Goal: Task Accomplishment & Management: Manage account settings

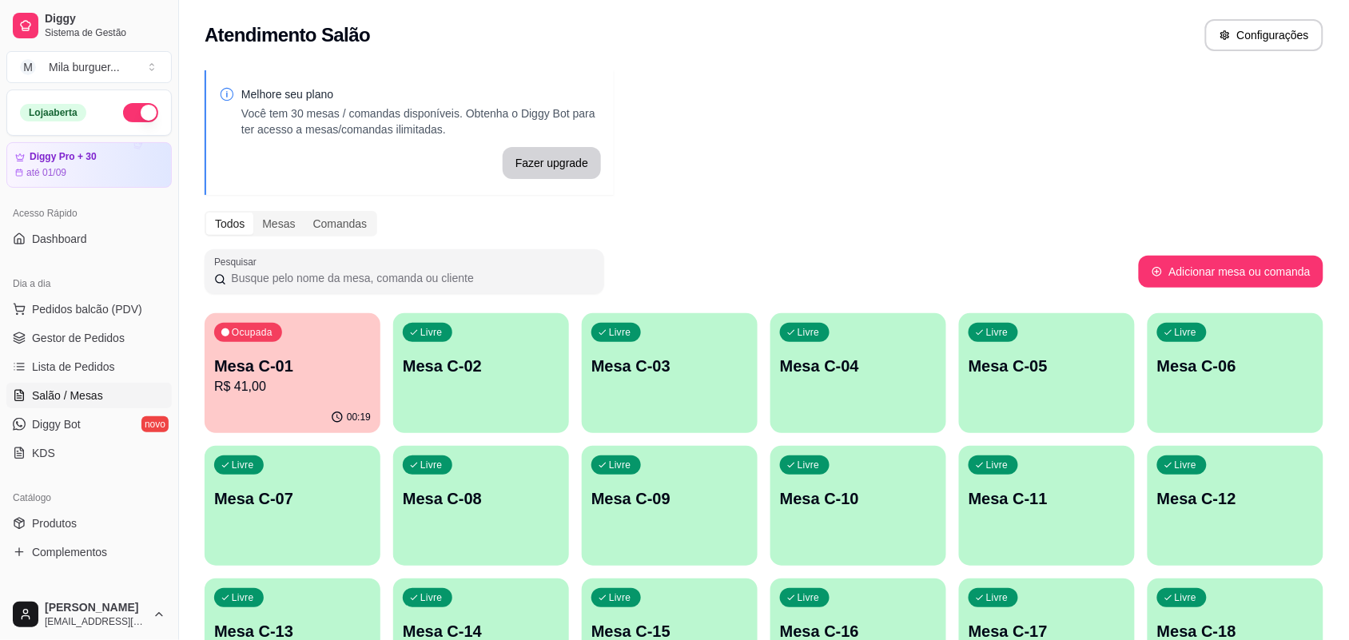
click at [233, 372] on p "Mesa C-01" at bounding box center [292, 366] width 157 height 22
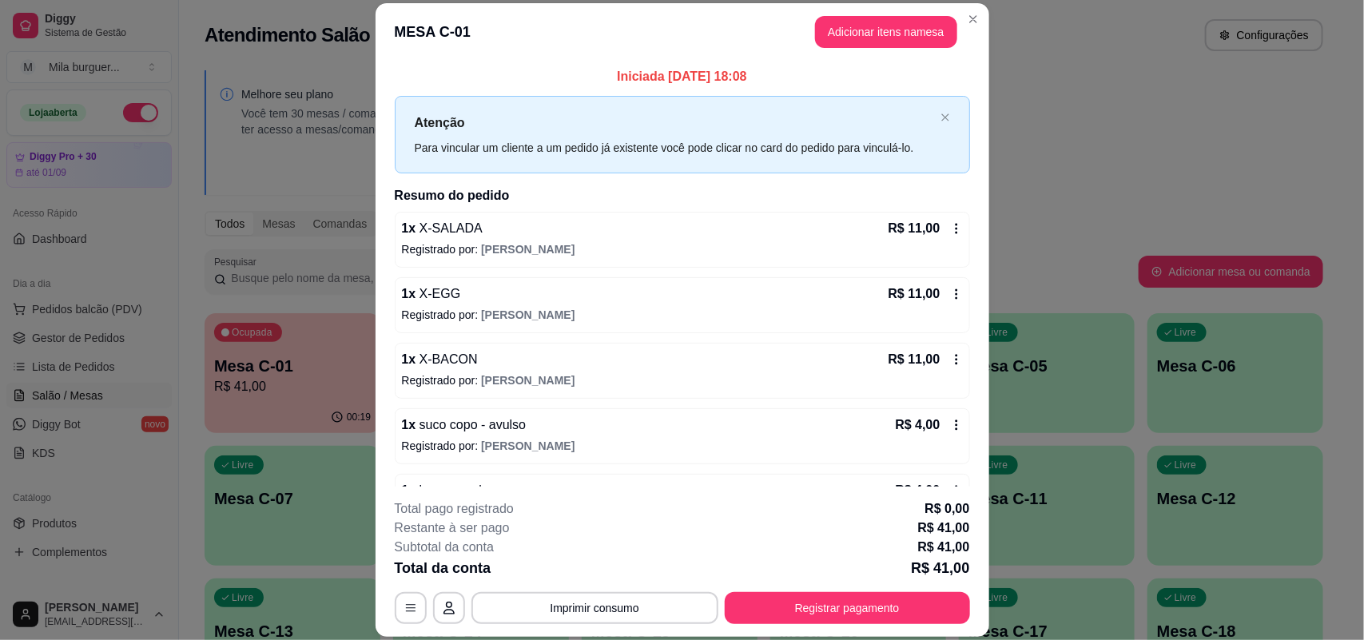
click at [827, 14] on header "MESA C-01 Adicionar itens na mesa" at bounding box center [683, 32] width 614 height 58
click at [827, 29] on button "Adicionar itens na mesa" at bounding box center [886, 32] width 137 height 31
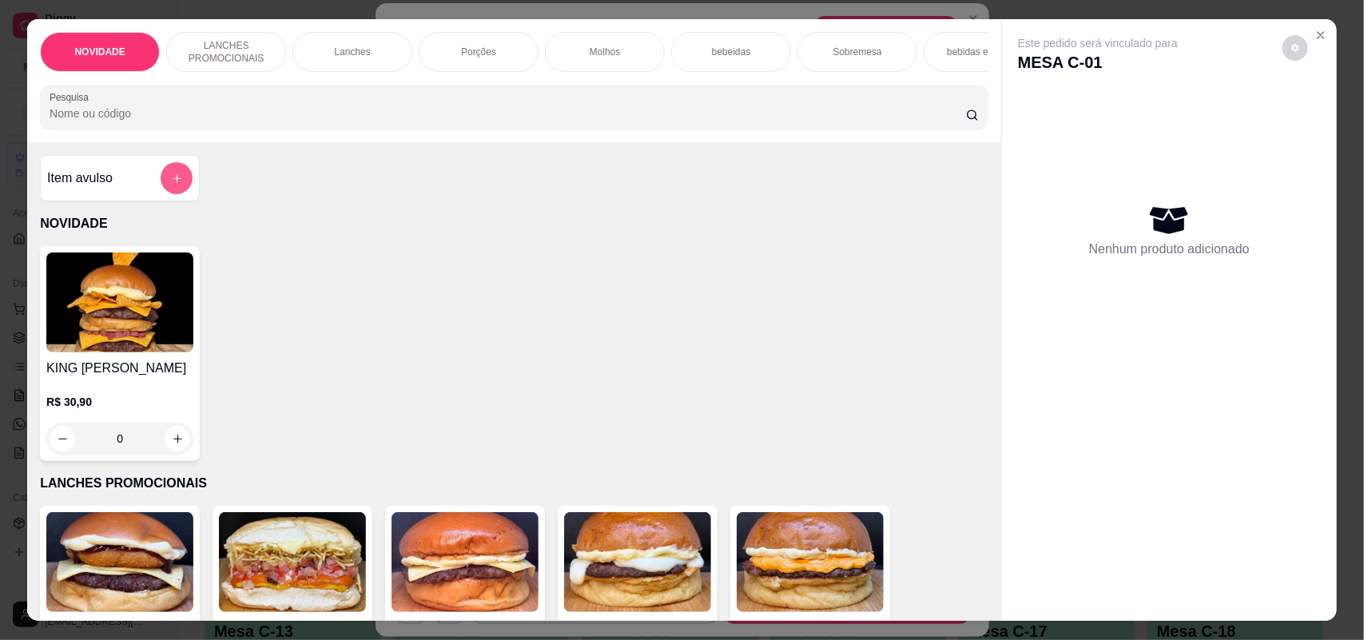
click at [161, 194] on button "add-separate-item" at bounding box center [177, 178] width 32 height 32
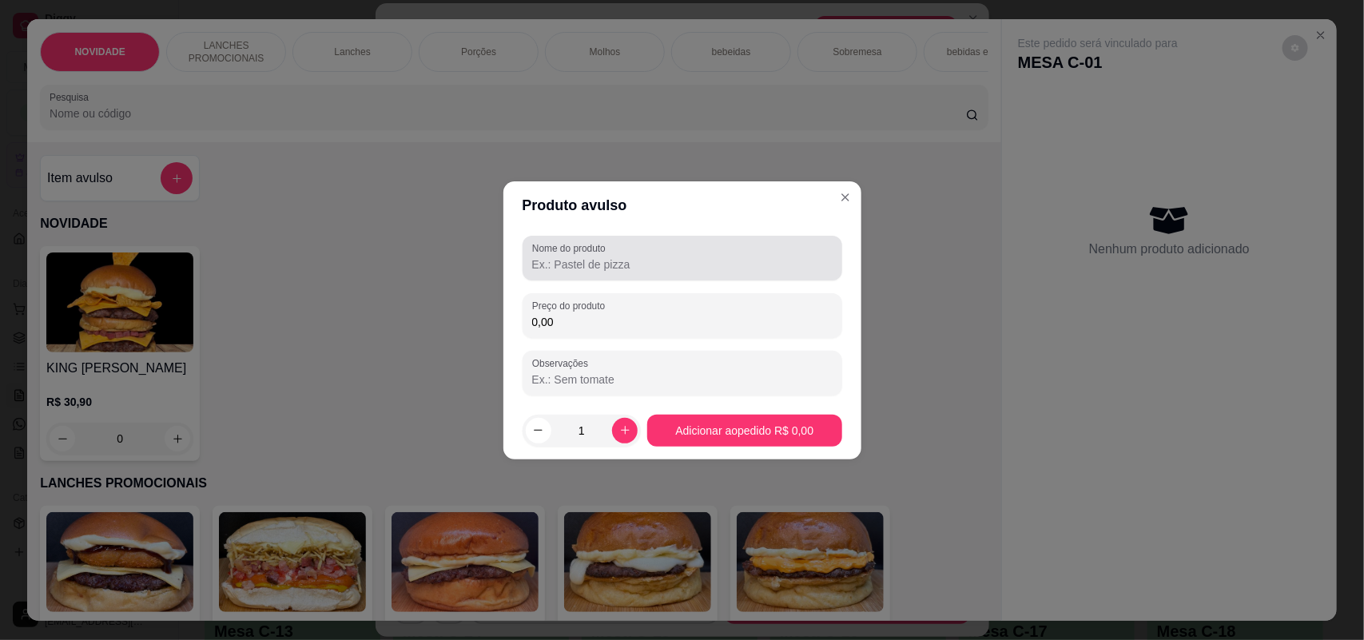
click at [552, 262] on input "Nome do produto" at bounding box center [682, 265] width 300 height 16
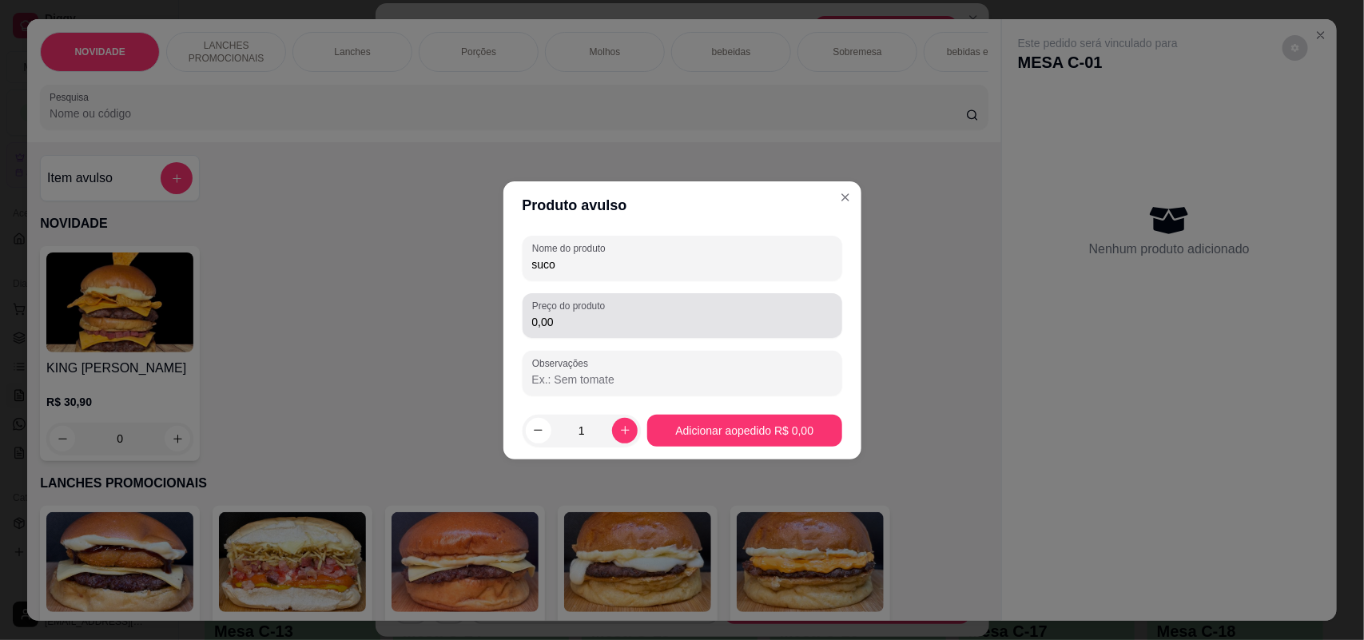
type input "suco"
click at [660, 320] on input "0,00" at bounding box center [682, 322] width 300 height 16
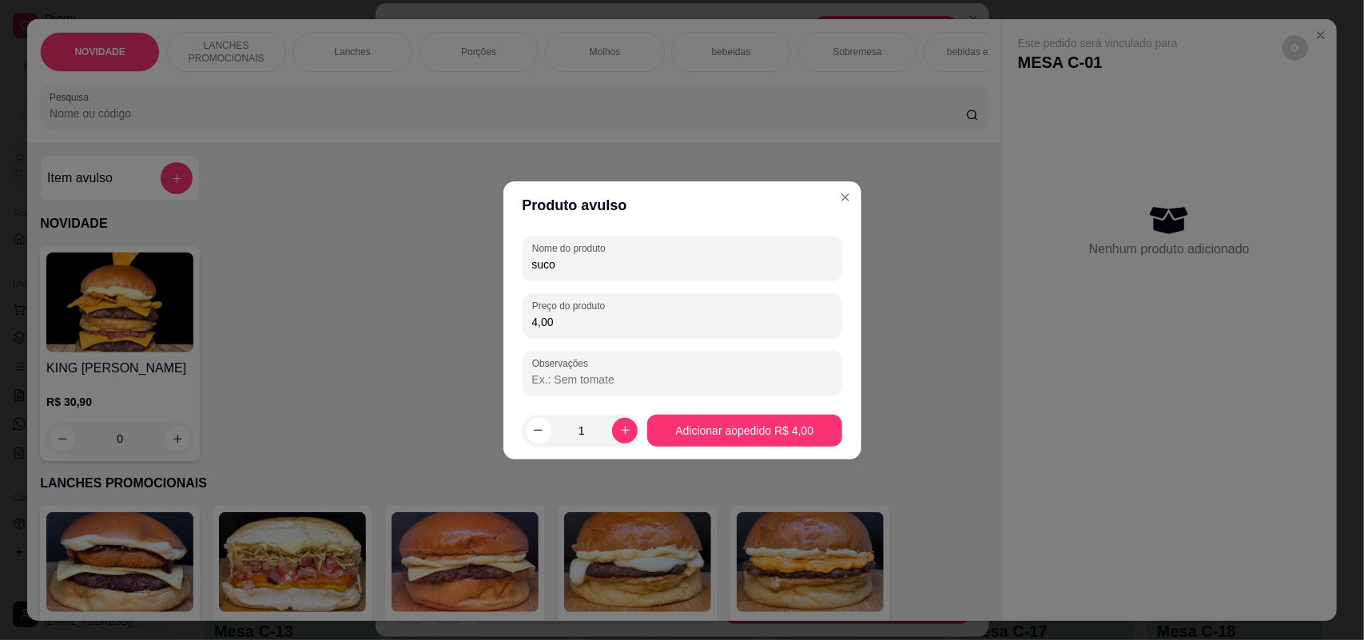
type input "4,00"
click at [727, 404] on footer "1 Adicionar ao pedido R$ 4,00" at bounding box center [682, 431] width 358 height 58
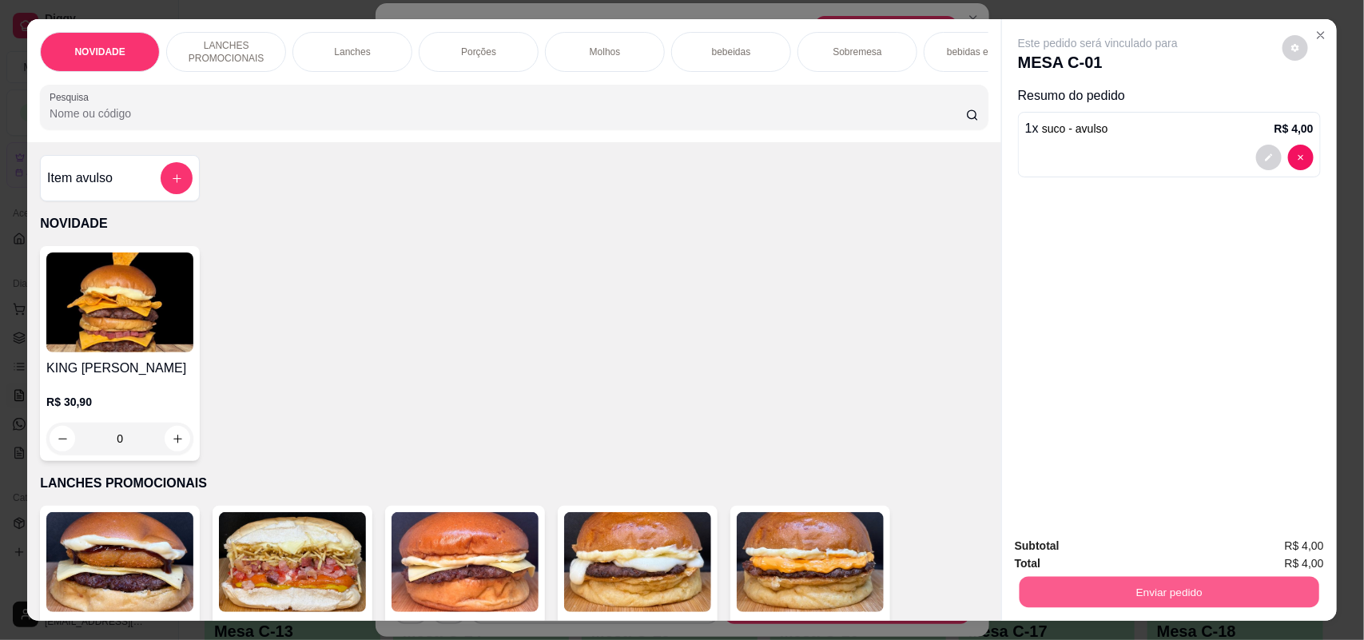
click at [1120, 596] on button "Enviar pedido" at bounding box center [1170, 592] width 300 height 31
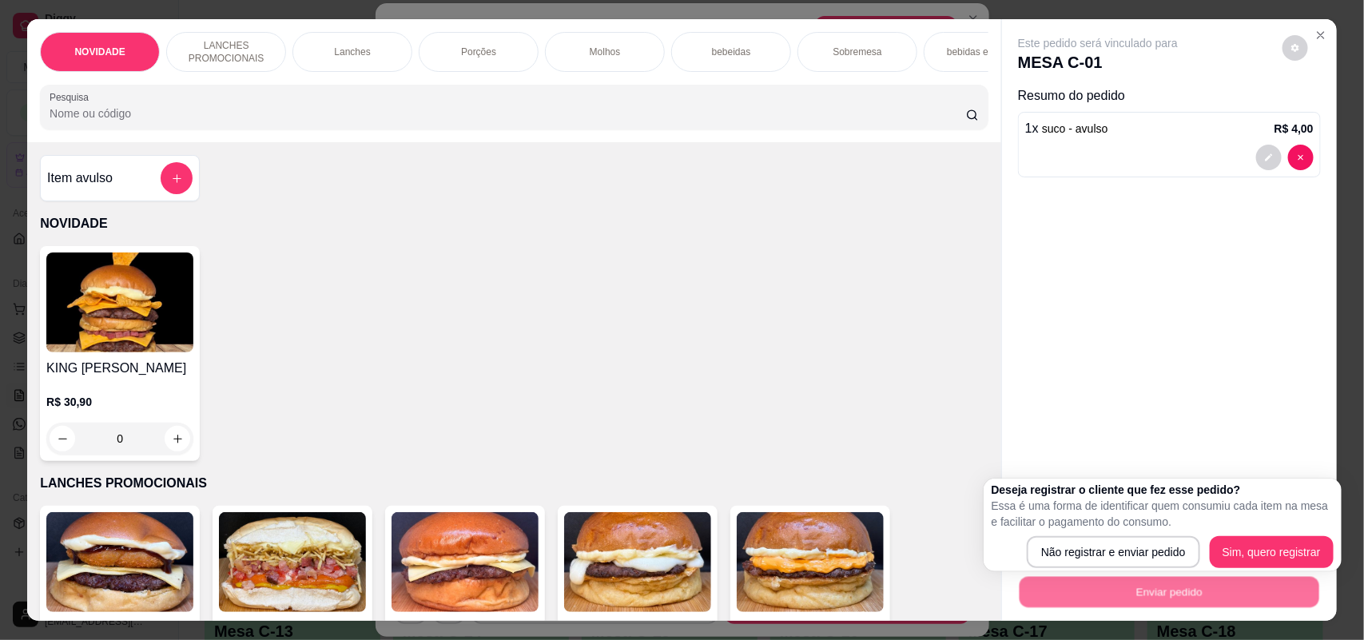
click at [1088, 533] on div "Deseja registrar o cliente que fez esse pedido? Essa é uma forma de identificar…" at bounding box center [1163, 525] width 342 height 86
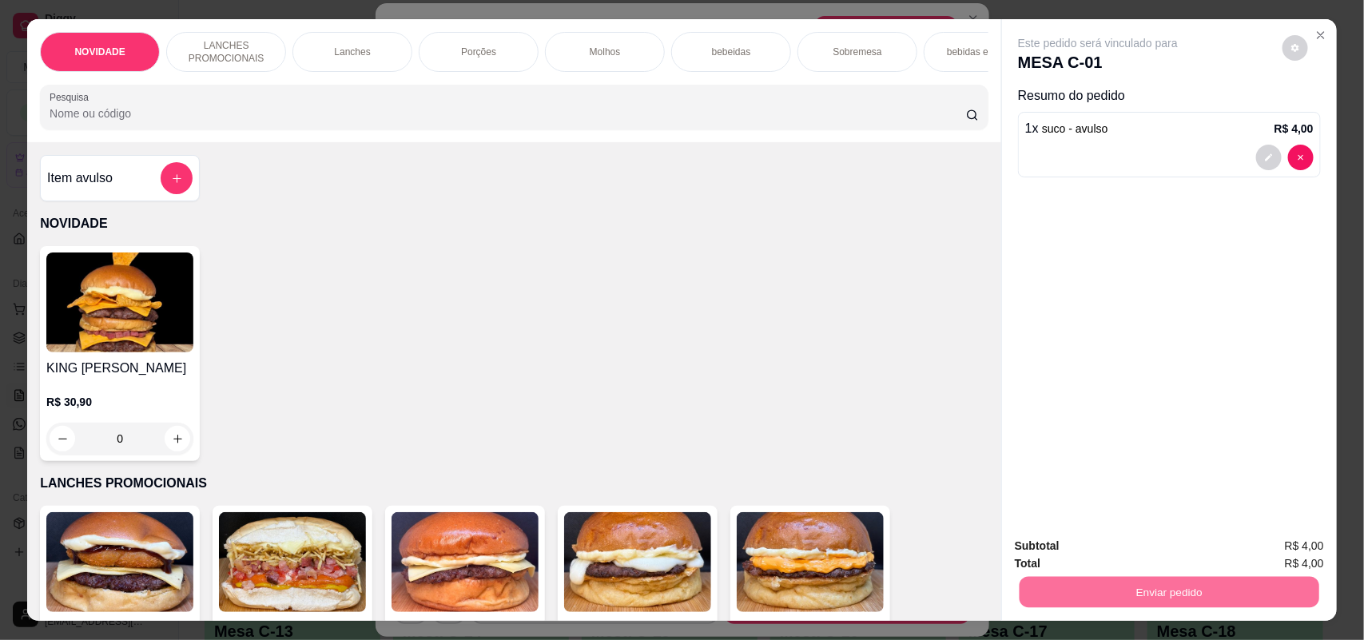
click at [1091, 555] on button "Não registrar e enviar pedido" at bounding box center [1115, 553] width 161 height 30
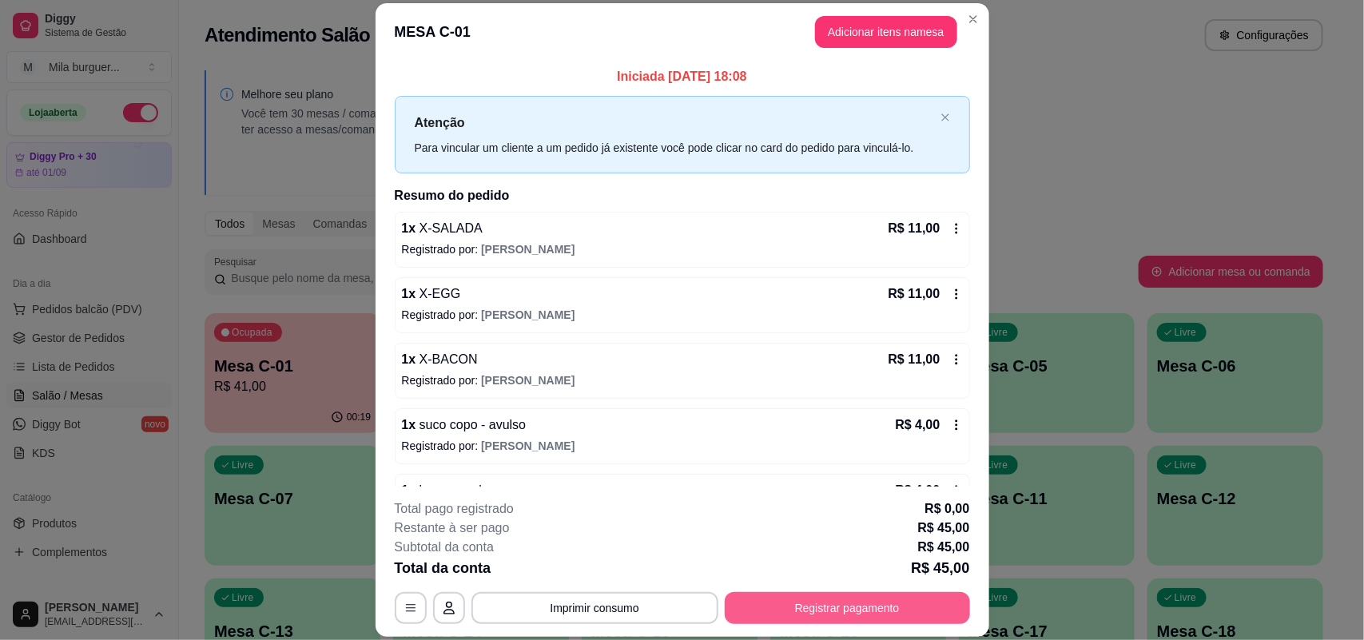
click at [833, 611] on button "Registrar pagamento" at bounding box center [847, 608] width 245 height 32
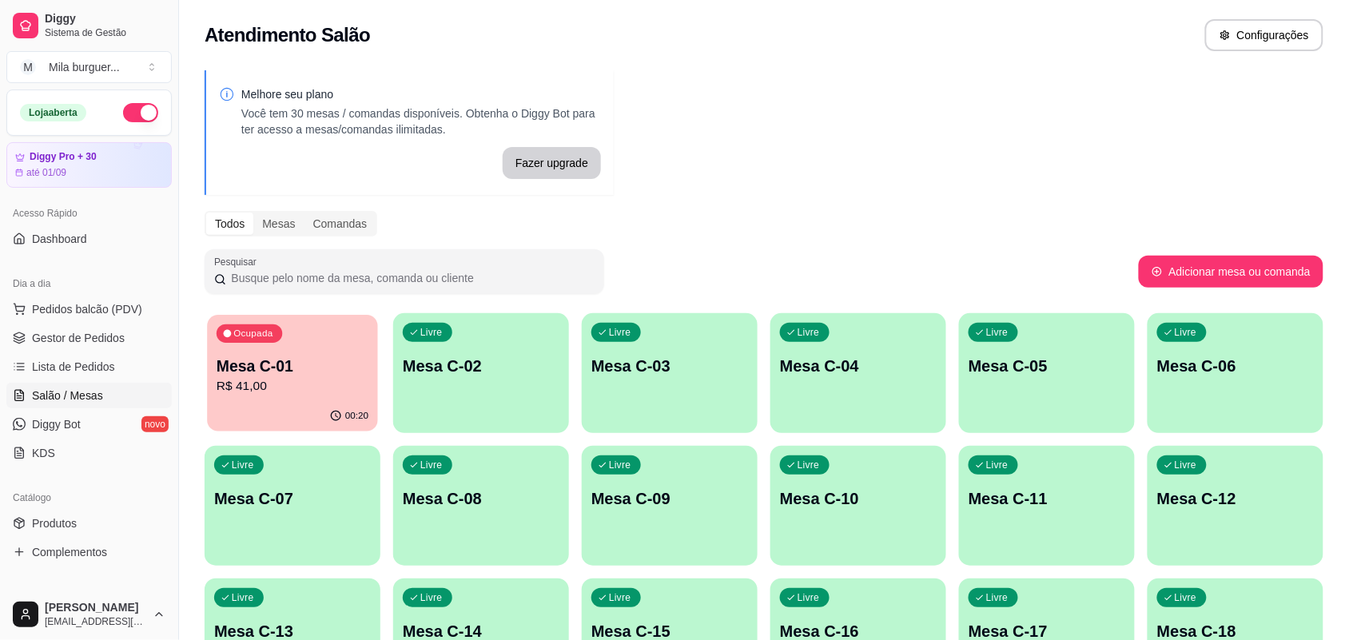
click at [308, 356] on p "Mesa C-01" at bounding box center [293, 367] width 152 height 22
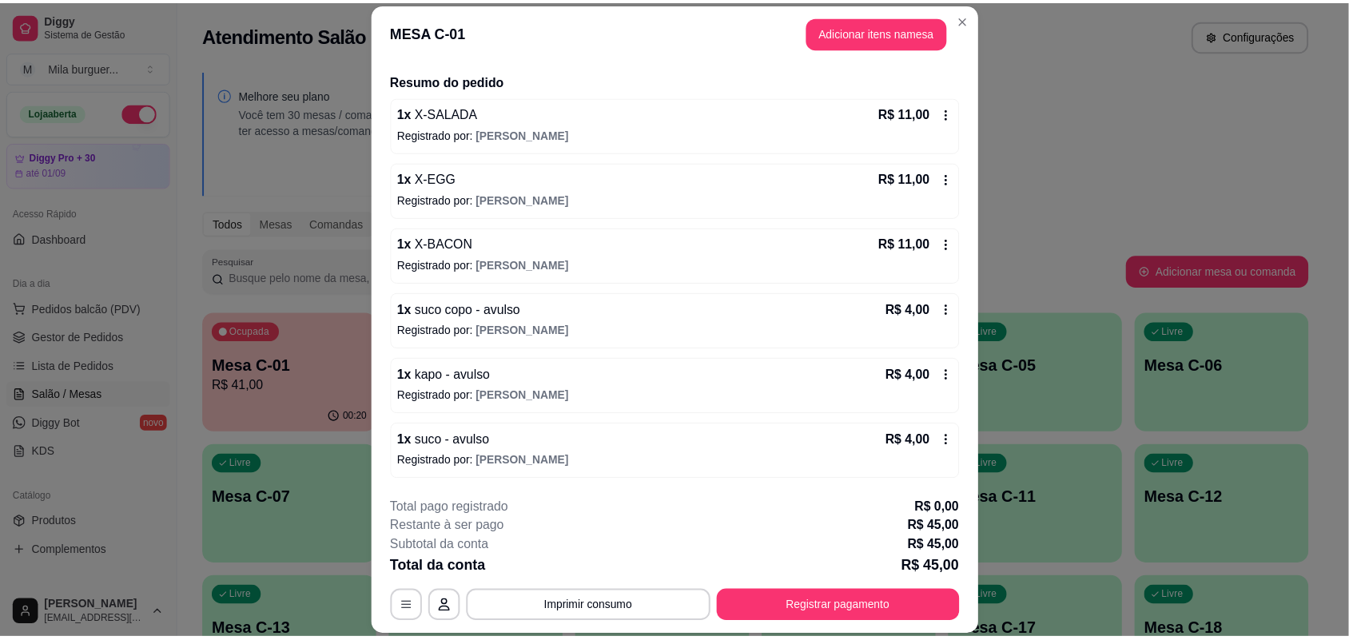
scroll to position [48, 0]
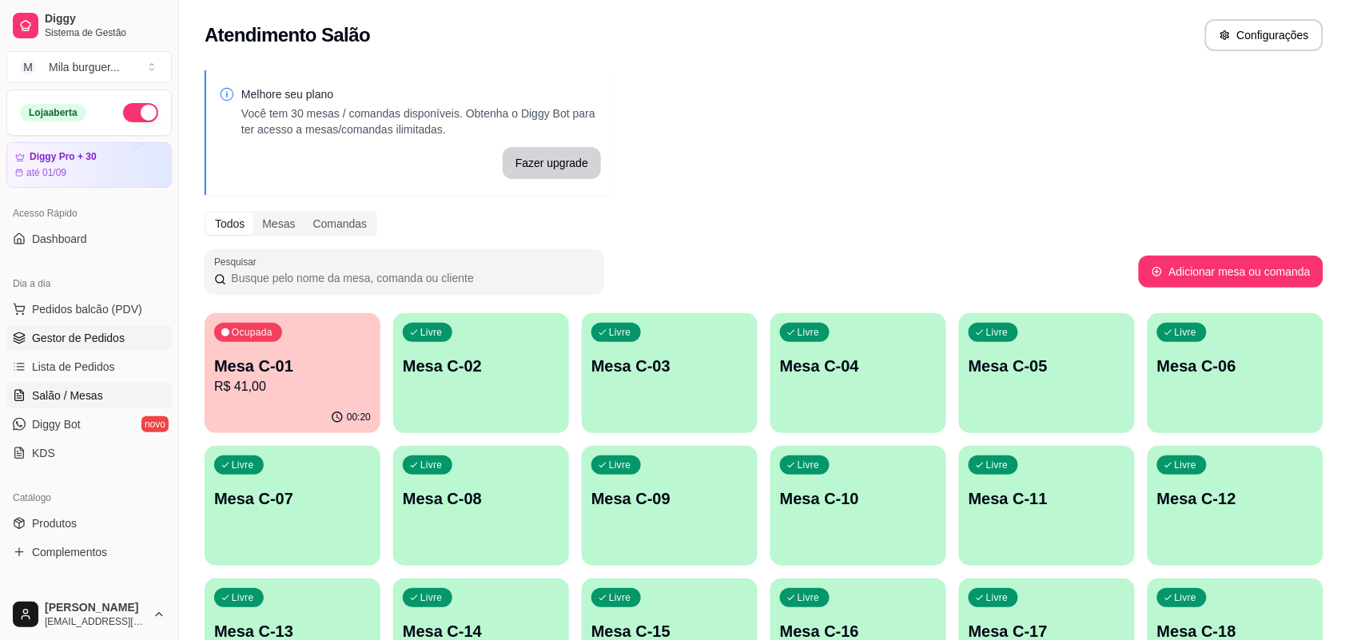
click at [94, 338] on span "Gestor de Pedidos" at bounding box center [78, 338] width 93 height 16
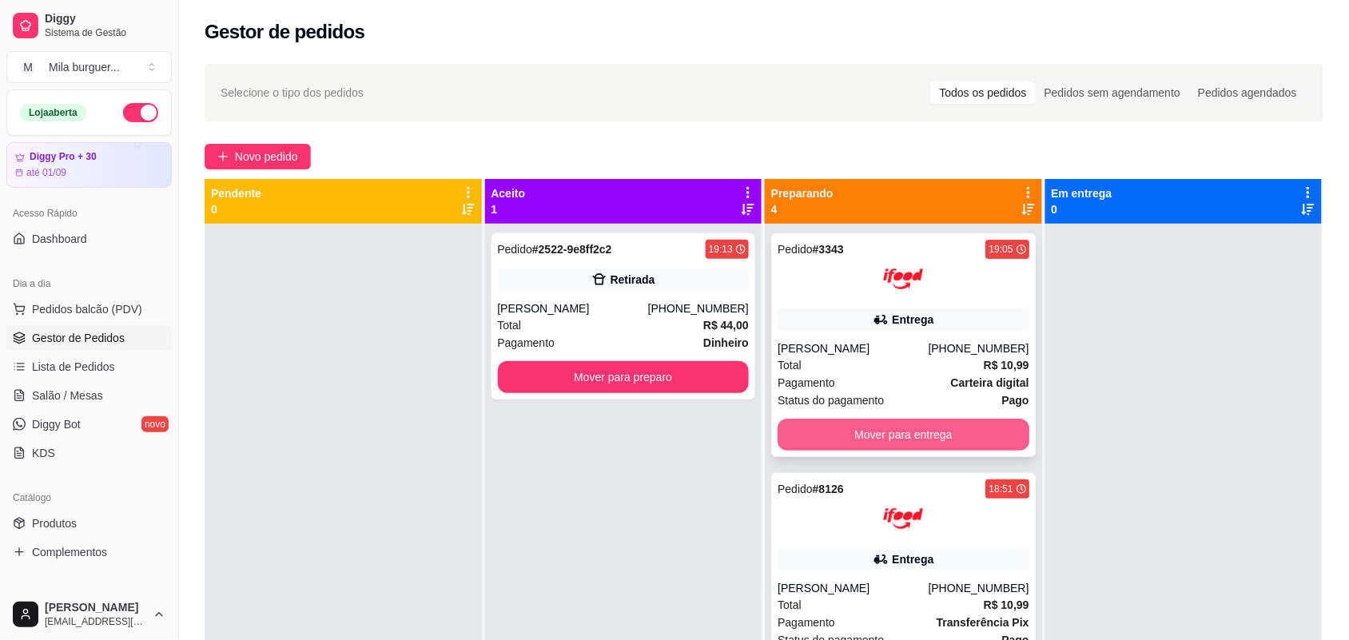
click at [857, 425] on button "Mover para entrega" at bounding box center [904, 435] width 252 height 32
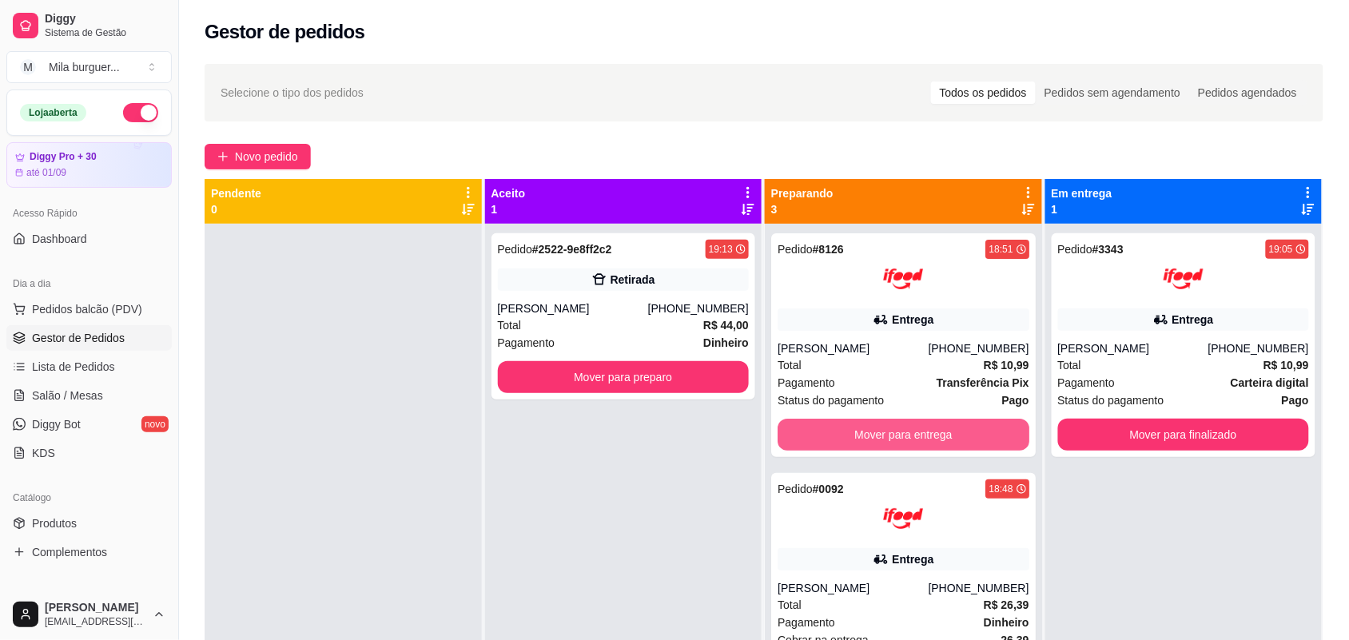
click at [857, 425] on button "Mover para entrega" at bounding box center [904, 435] width 252 height 32
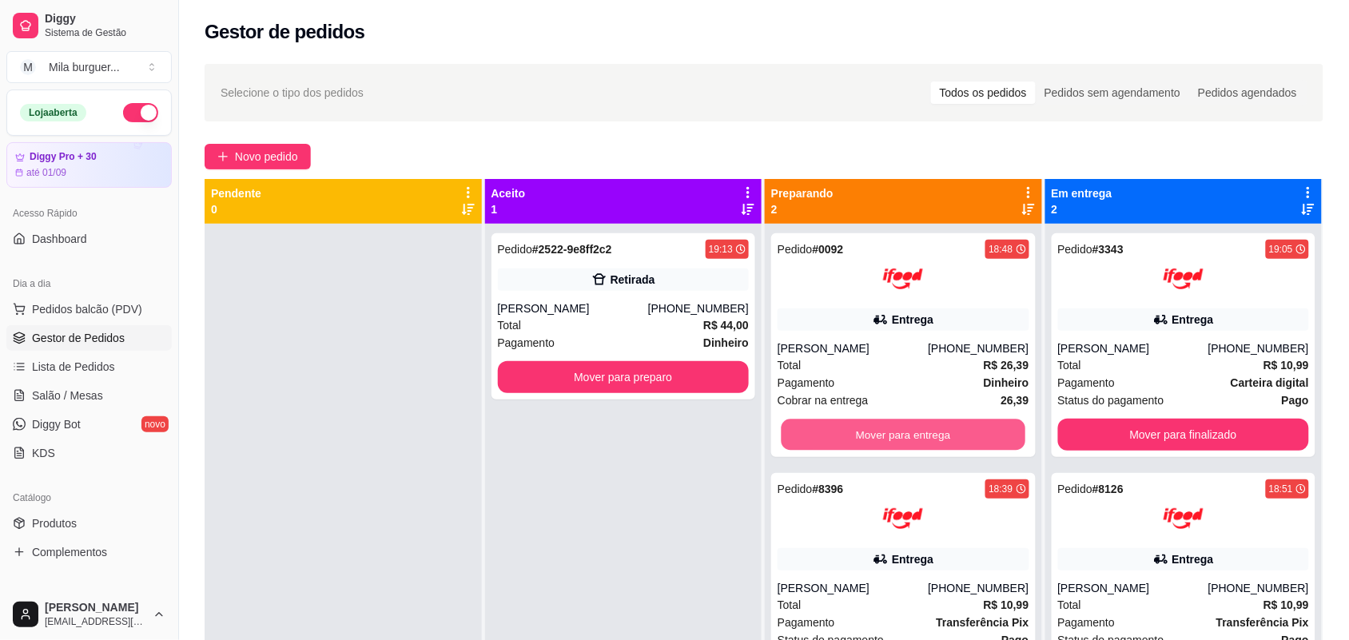
click at [857, 425] on button "Mover para entrega" at bounding box center [904, 435] width 244 height 31
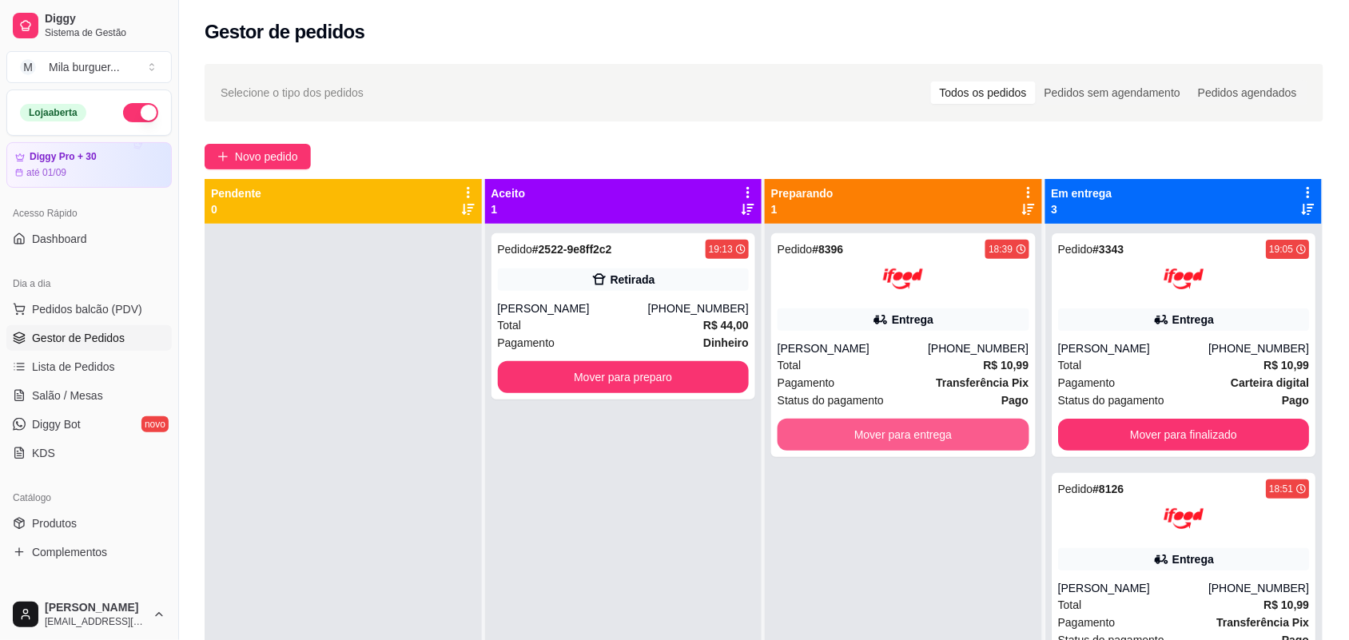
click at [857, 425] on button "Mover para entrega" at bounding box center [904, 435] width 252 height 32
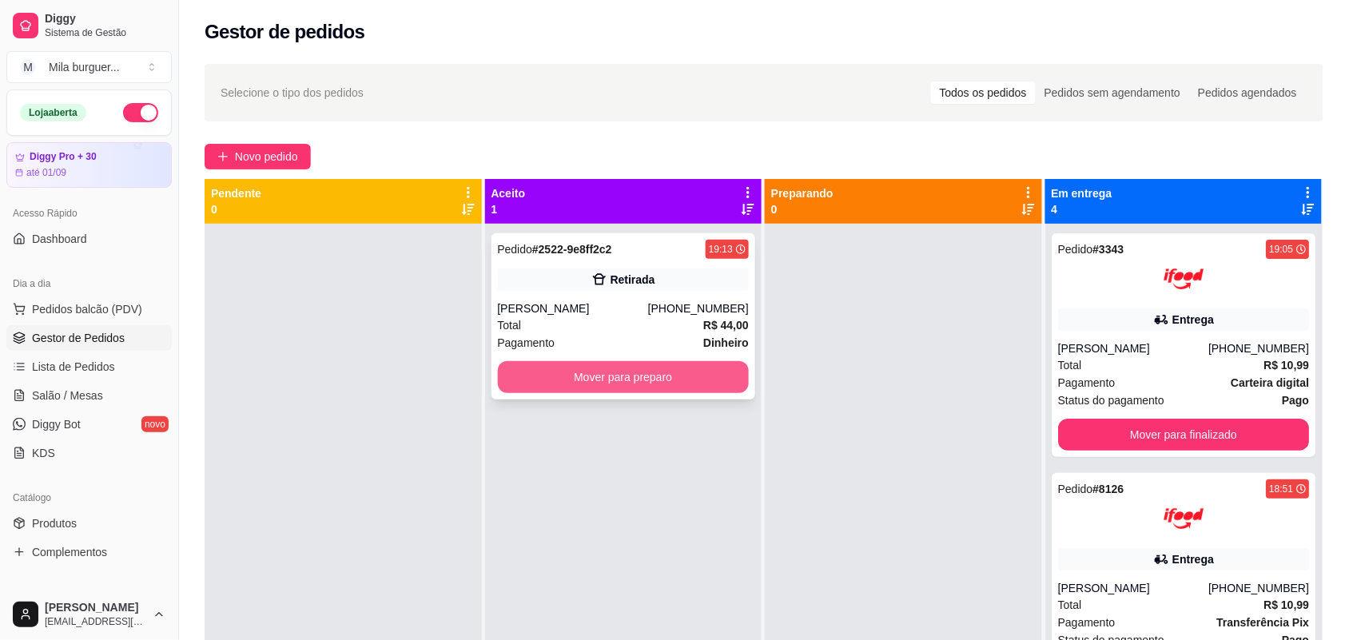
click at [720, 368] on button "Mover para preparo" at bounding box center [624, 377] width 252 height 32
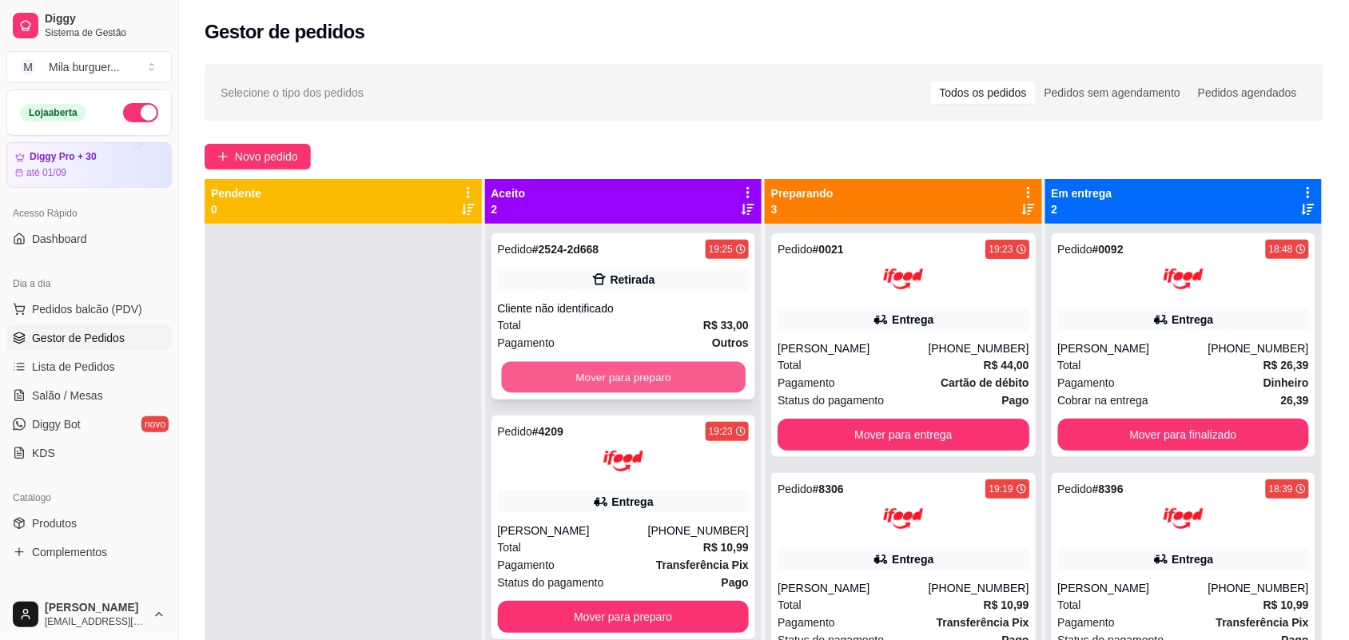
click at [674, 385] on button "Mover para preparo" at bounding box center [623, 377] width 244 height 31
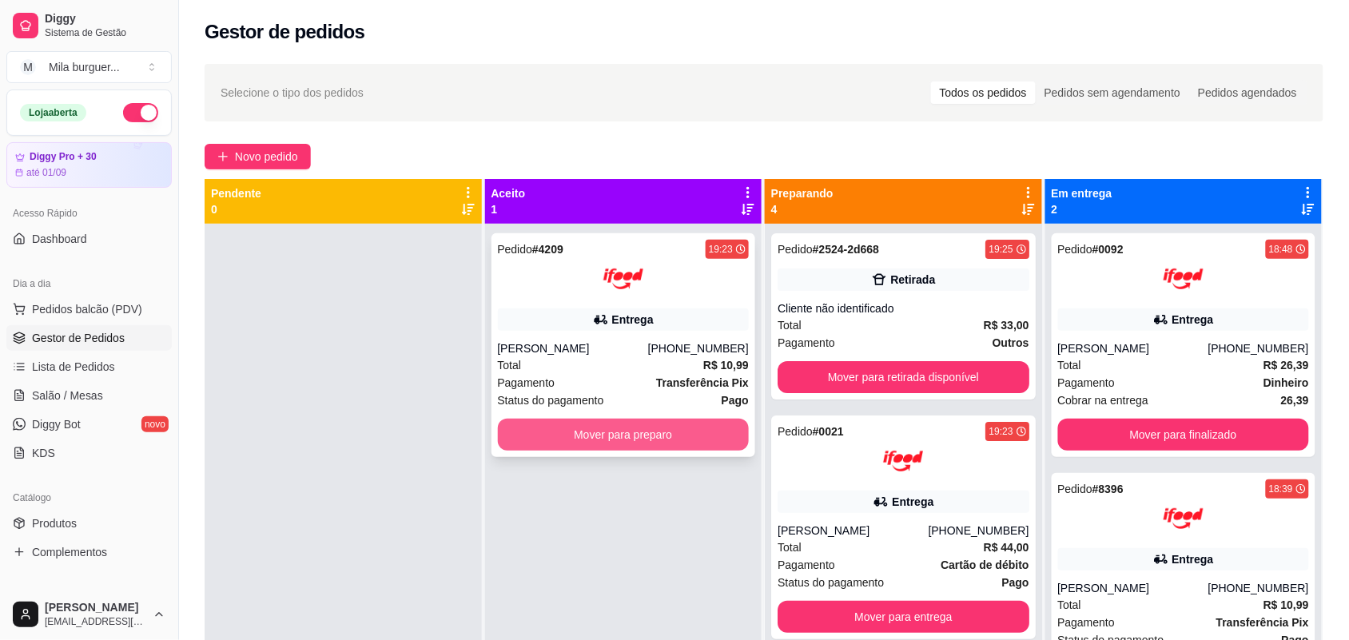
click at [674, 432] on button "Mover para preparo" at bounding box center [624, 435] width 252 height 32
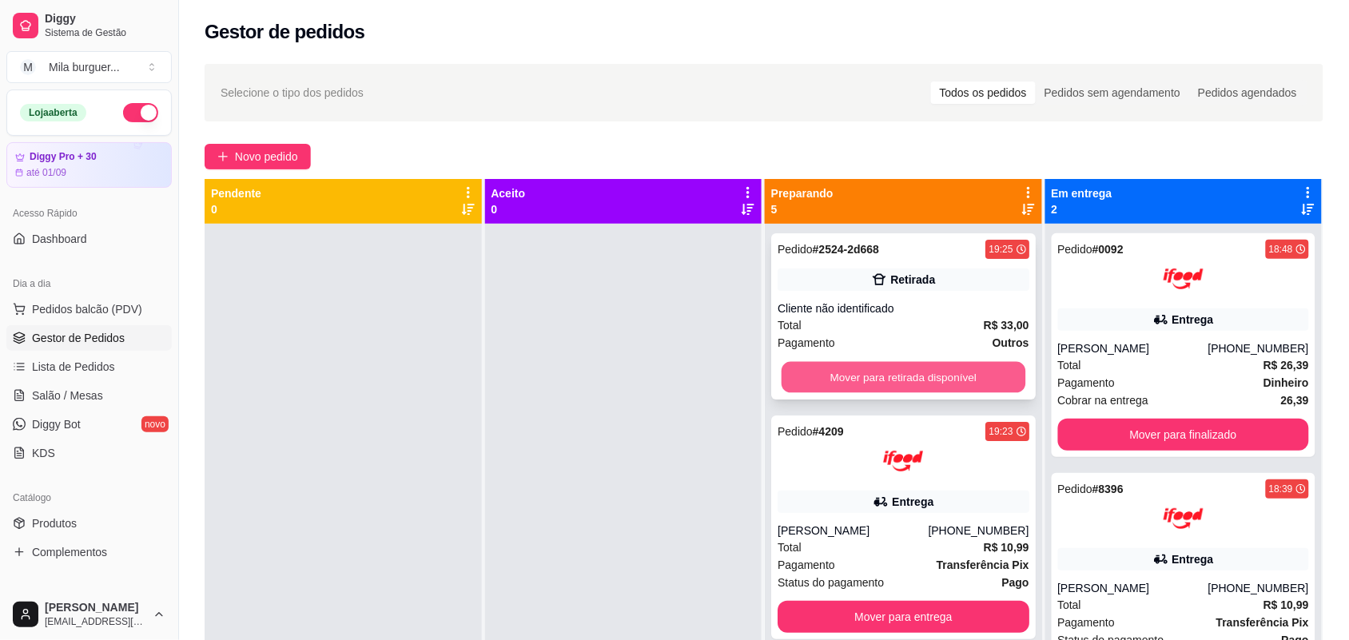
click at [913, 376] on button "Mover para retirada disponível" at bounding box center [904, 377] width 244 height 31
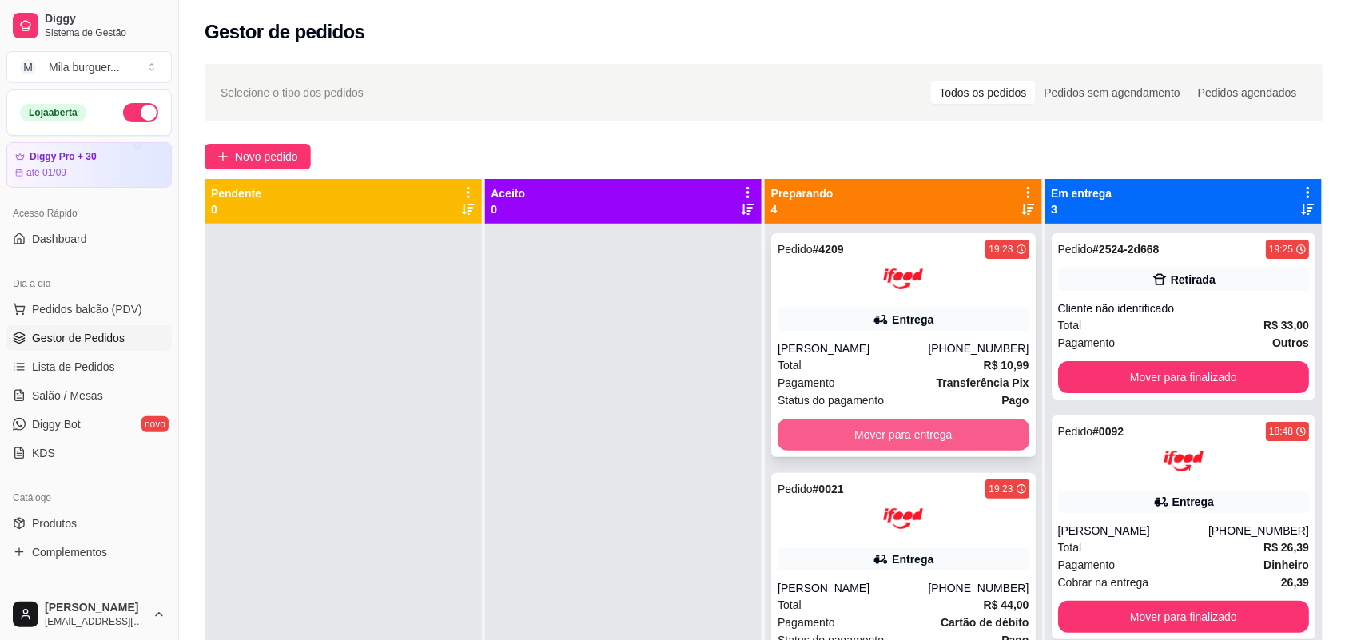
click at [937, 420] on button "Mover para entrega" at bounding box center [904, 435] width 252 height 32
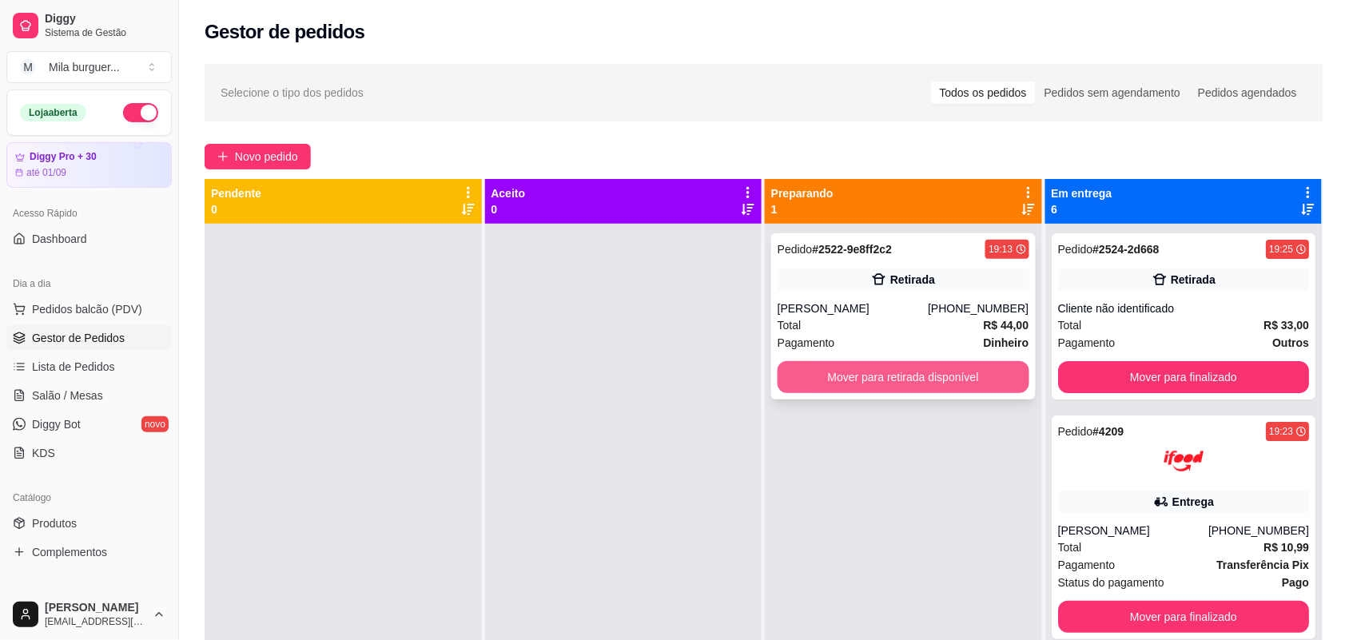
click at [953, 384] on button "Mover para retirada disponível" at bounding box center [904, 377] width 252 height 32
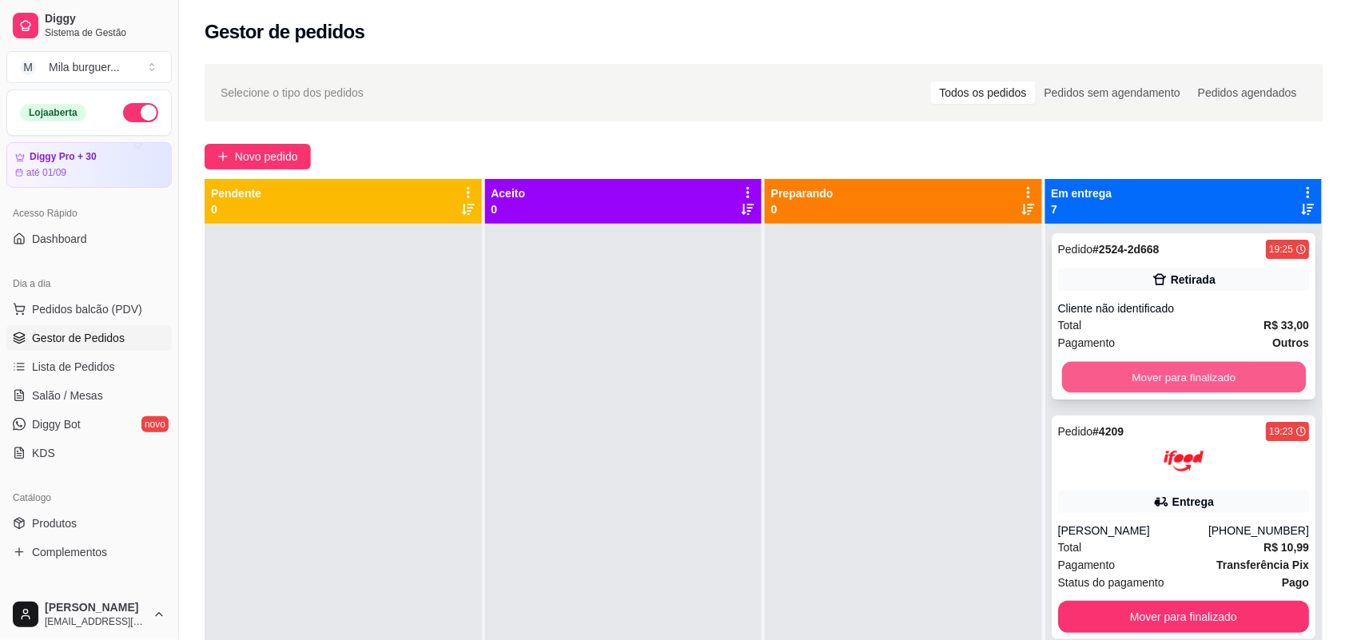
click at [1165, 381] on button "Mover para finalizado" at bounding box center [1183, 377] width 244 height 31
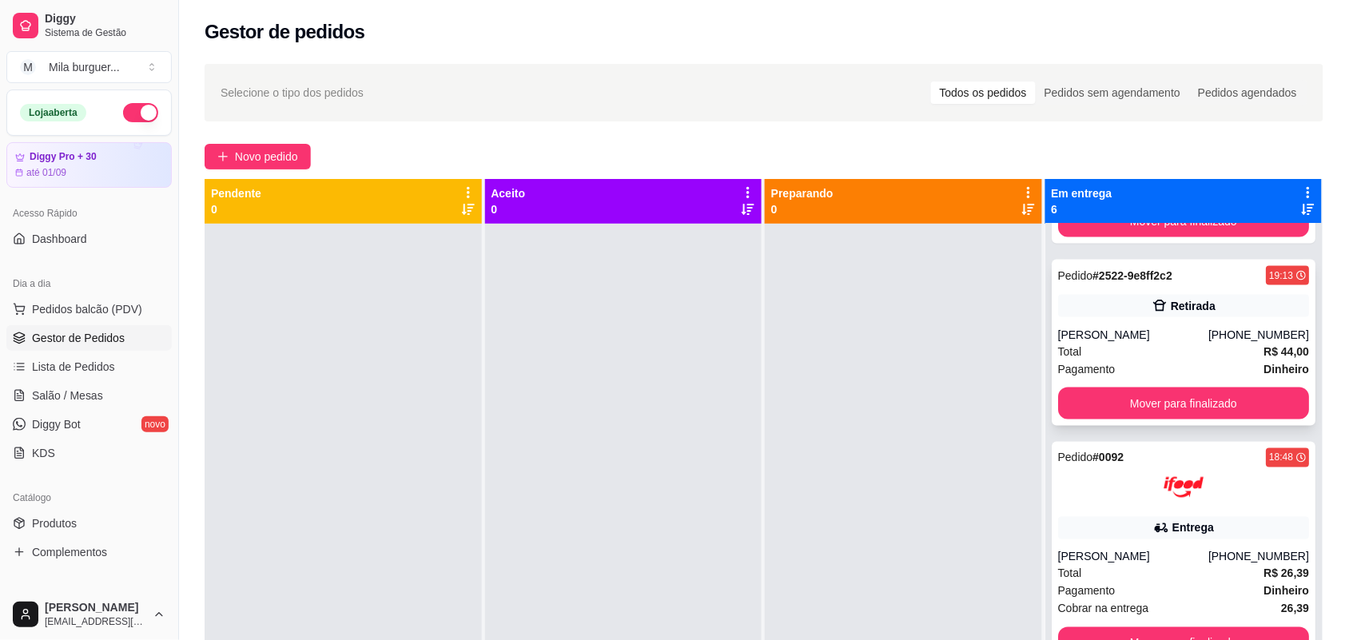
scroll to position [699, 0]
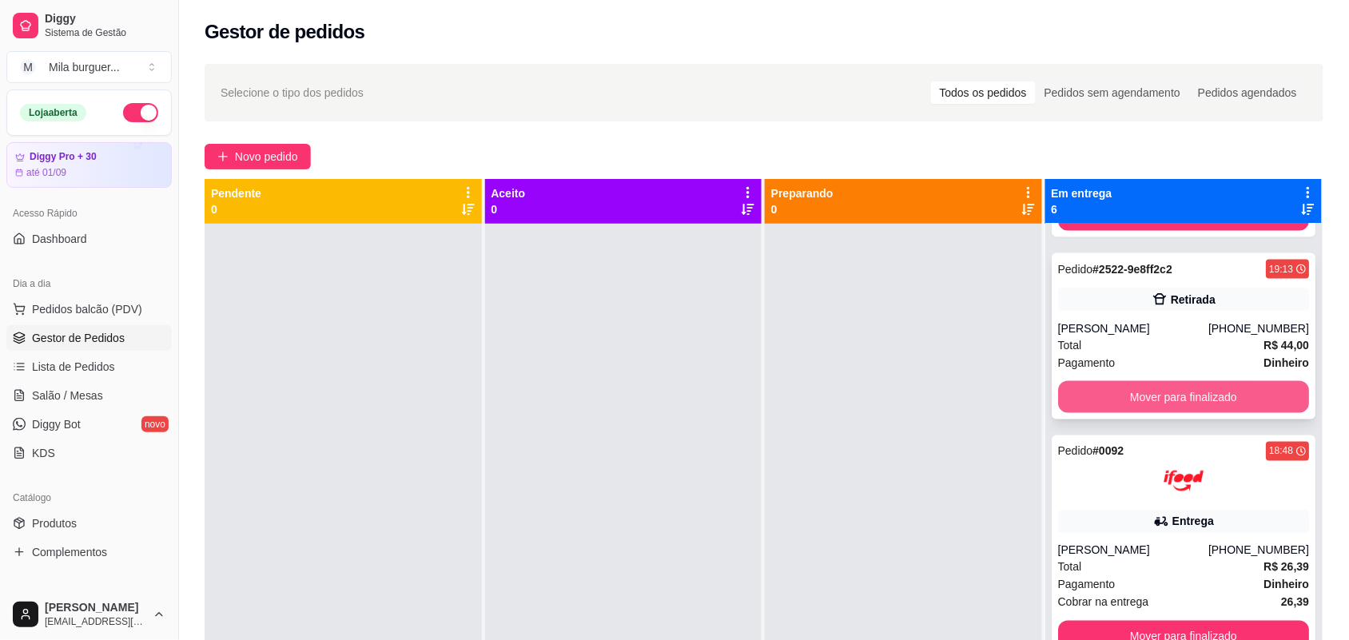
click at [1185, 398] on button "Mover para finalizado" at bounding box center [1184, 397] width 252 height 32
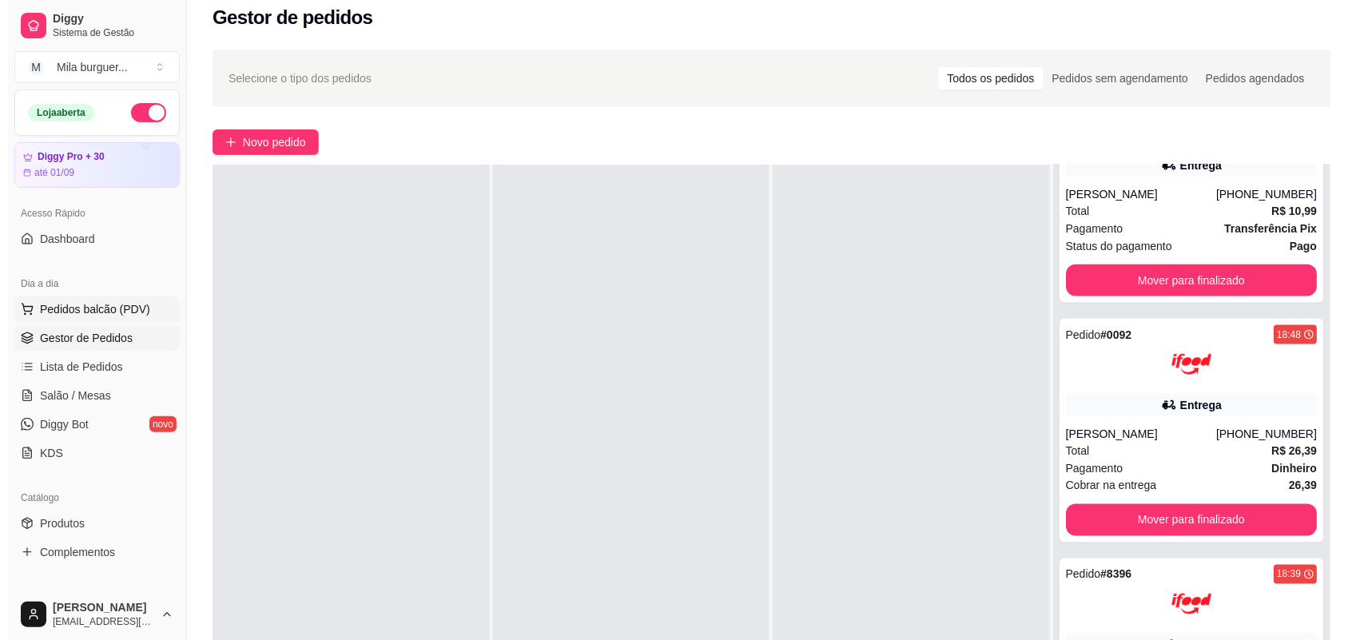
scroll to position [0, 0]
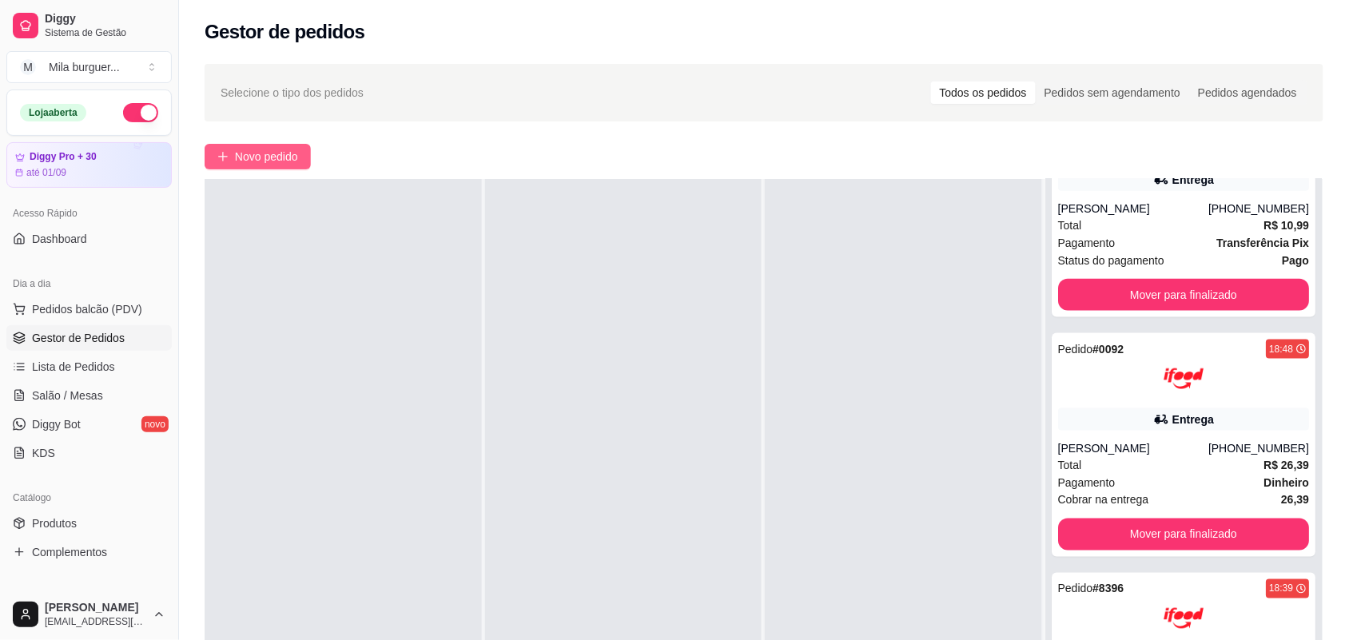
click at [266, 154] on span "Novo pedido" at bounding box center [266, 157] width 63 height 18
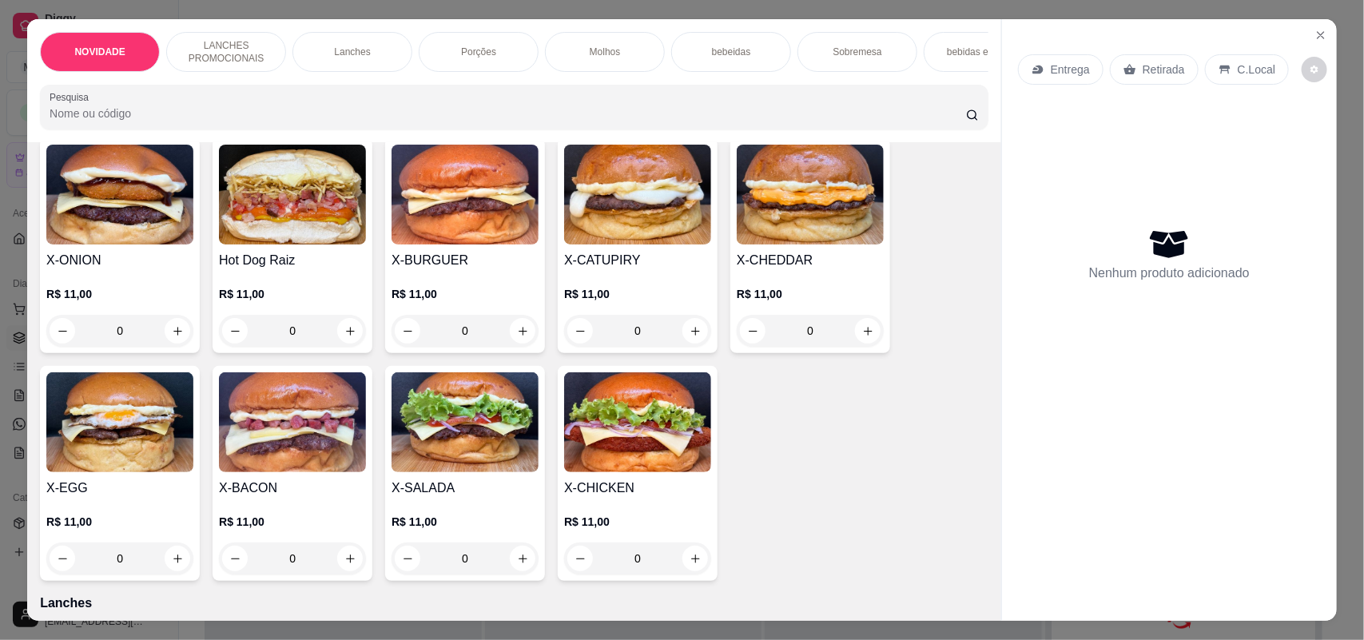
scroll to position [400, 0]
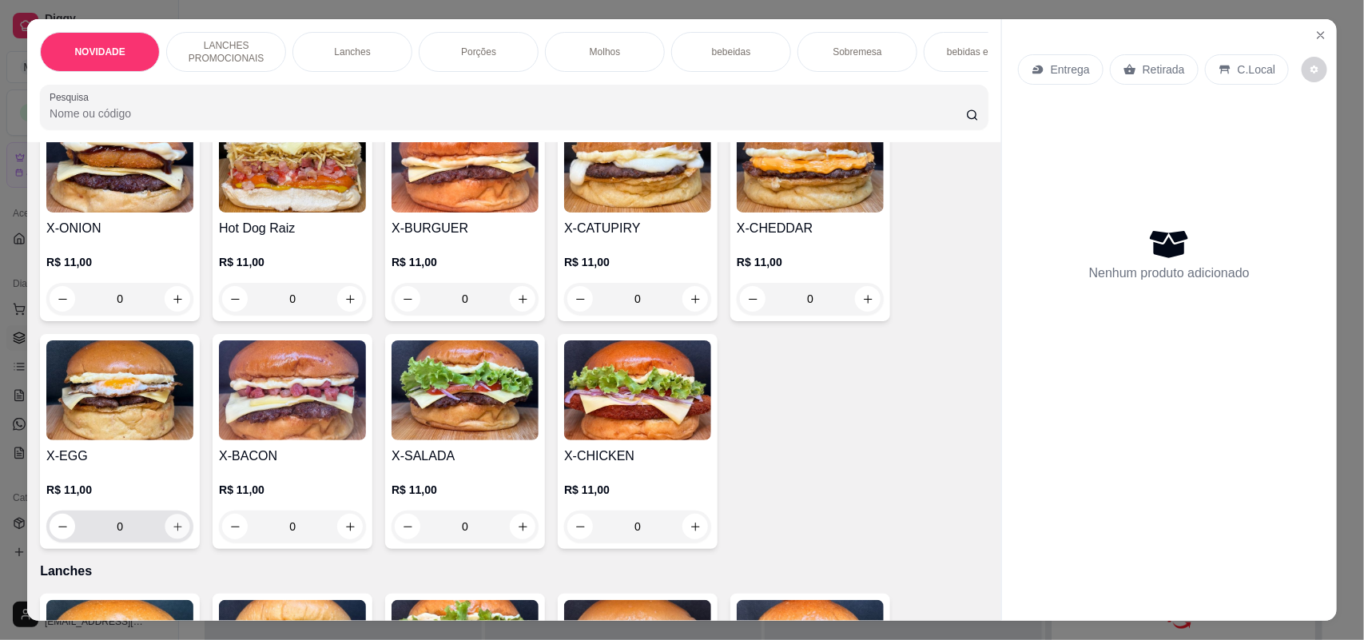
click at [172, 533] on icon "increase-product-quantity" at bounding box center [178, 527] width 12 height 12
type input "1"
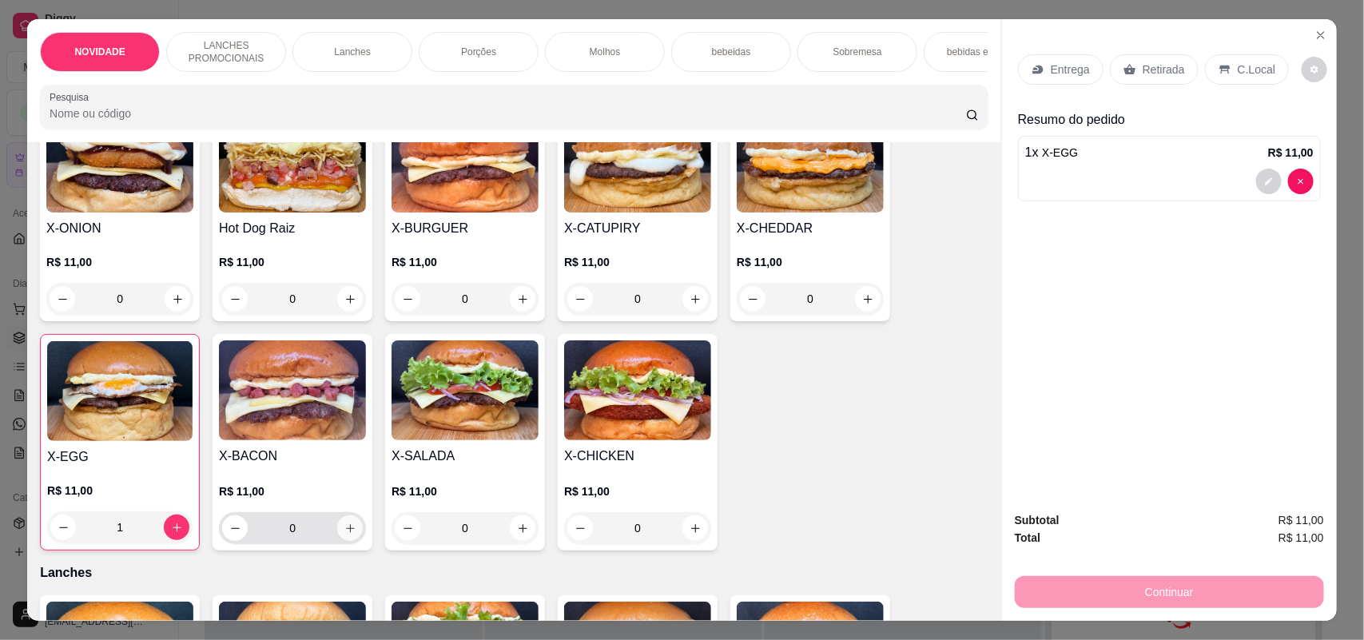
click at [337, 538] on button "increase-product-quantity" at bounding box center [350, 528] width 26 height 26
type input "1"
click at [1133, 66] on div "Retirada" at bounding box center [1154, 69] width 89 height 30
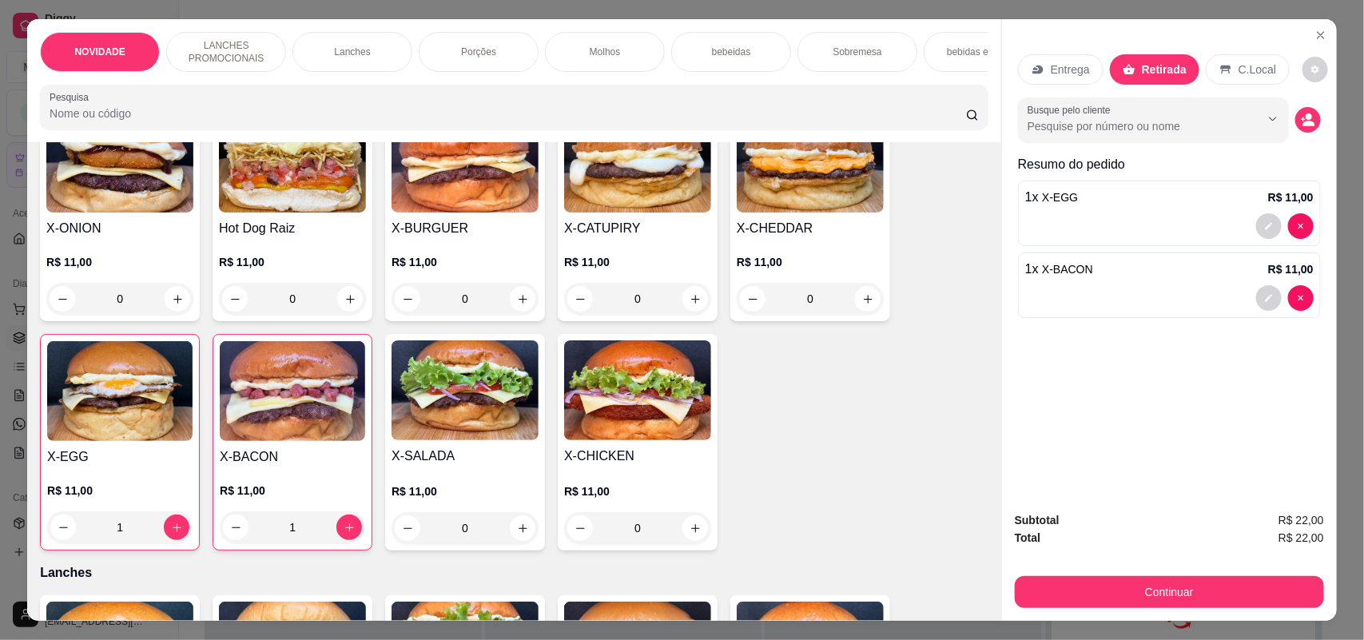
click at [1287, 116] on div "Busque pelo cliente" at bounding box center [1169, 119] width 303 height 45
click at [1306, 117] on circle "decrease-product-quantity" at bounding box center [1309, 116] width 6 height 6
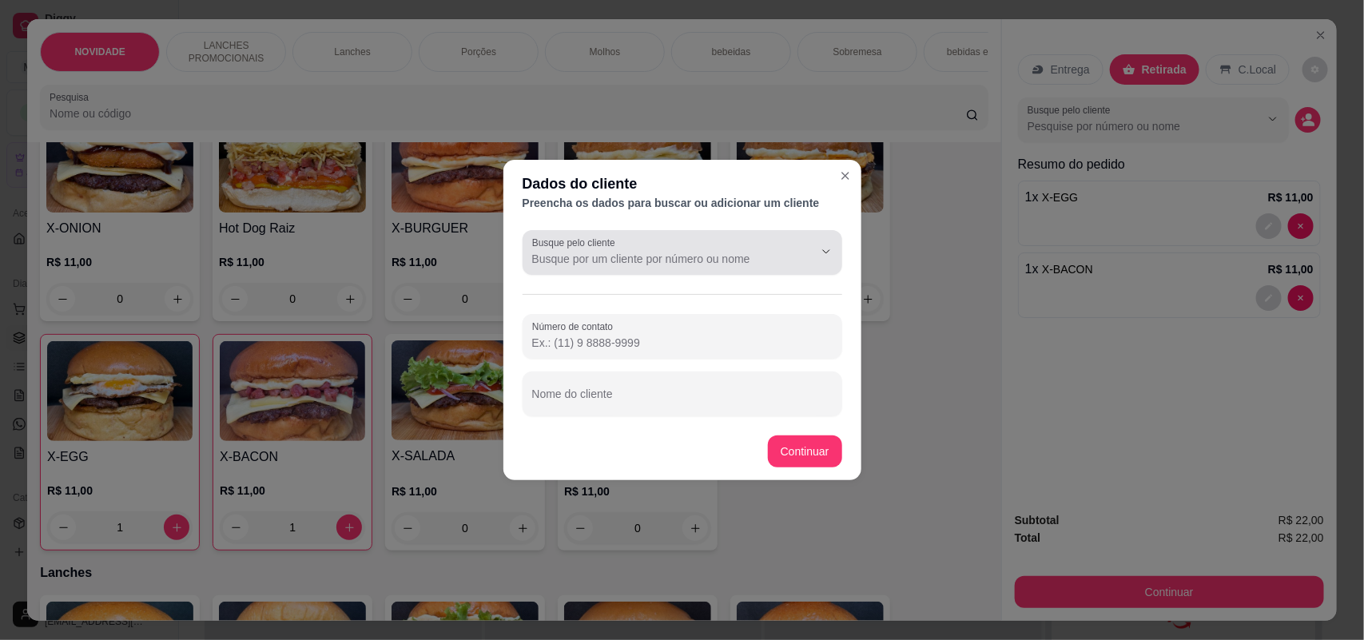
click at [789, 245] on div at bounding box center [813, 252] width 51 height 30
type input "Helena <3"
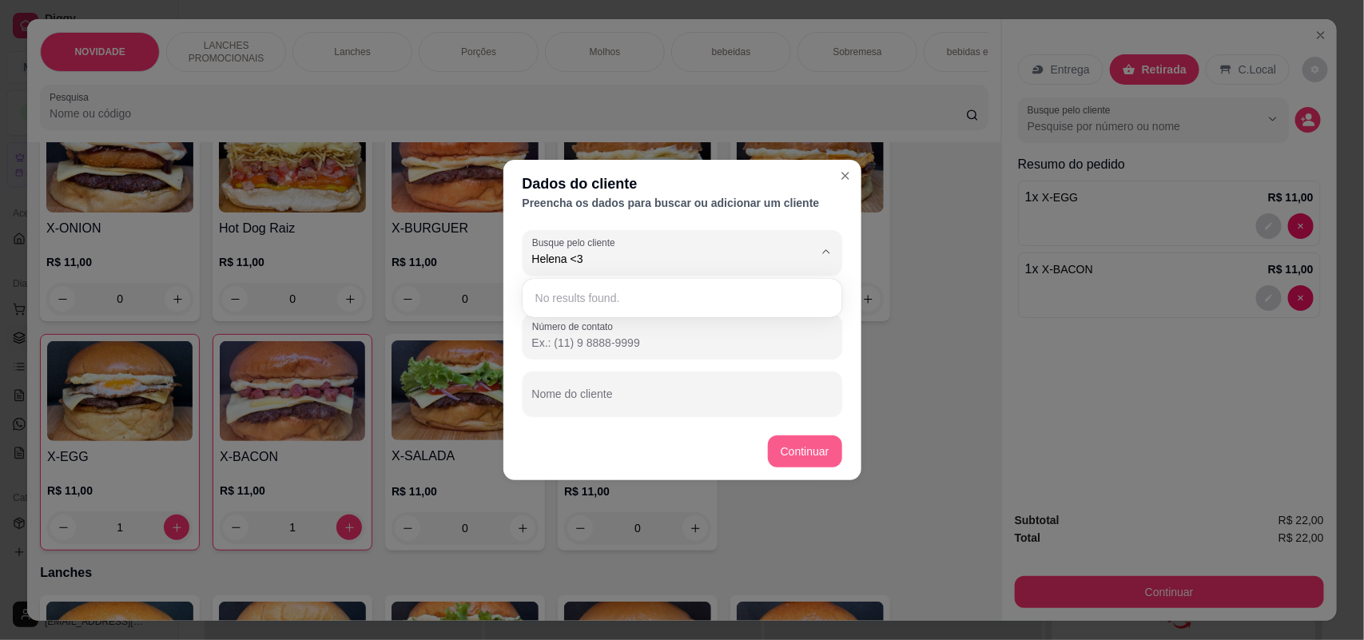
click at [825, 456] on button "Continuar" at bounding box center [805, 452] width 74 height 32
click at [644, 392] on input "Nome do cliente" at bounding box center [682, 400] width 300 height 16
click at [727, 406] on input "[PERSON_NAME]" at bounding box center [682, 400] width 300 height 16
type input "Helena <3"
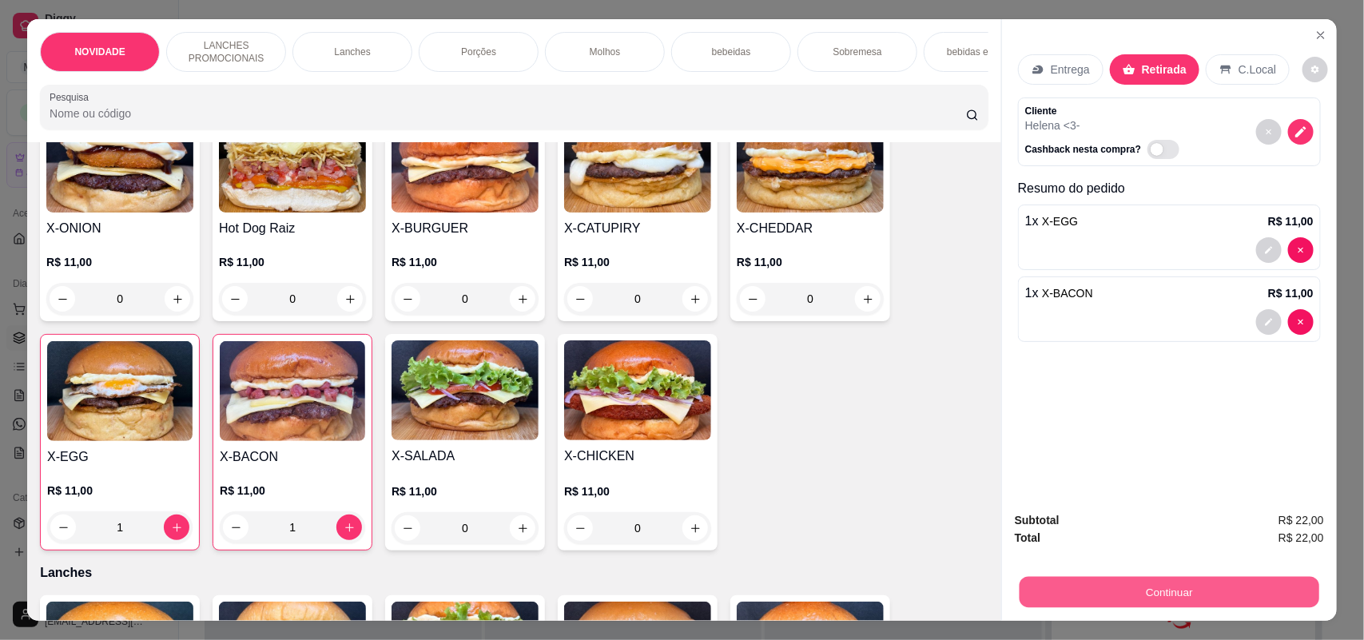
click at [1156, 579] on button "Continuar" at bounding box center [1170, 592] width 300 height 31
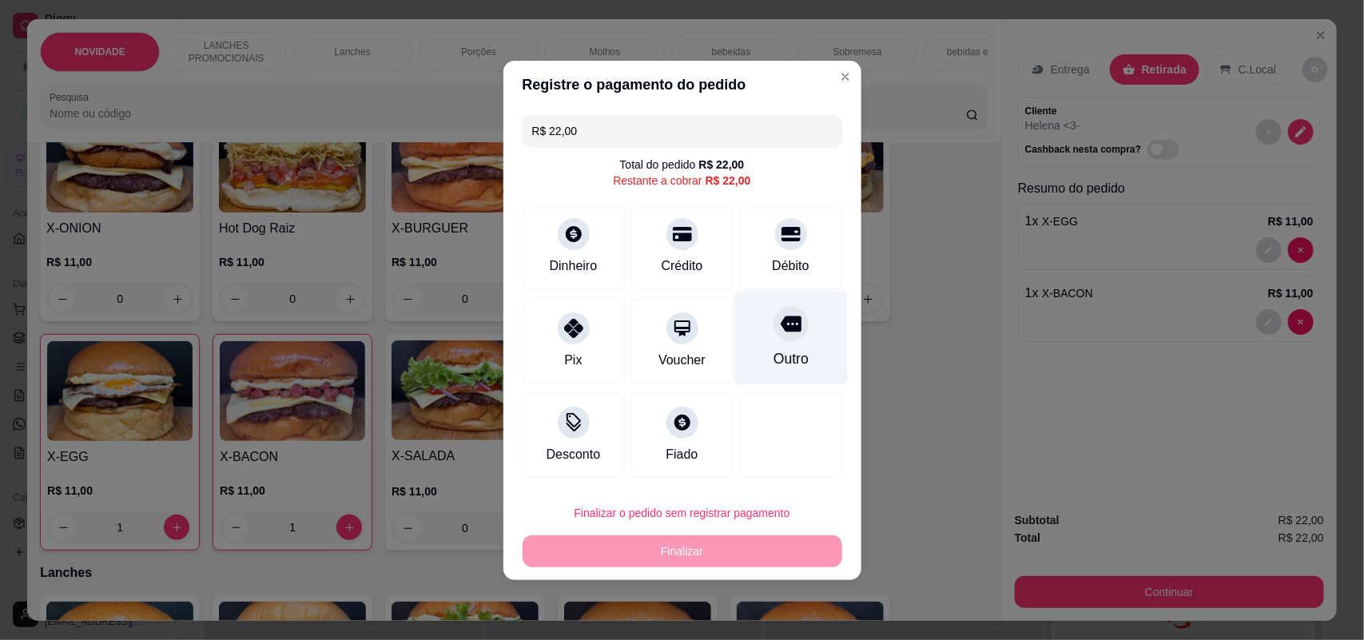
click at [799, 356] on div "Outro" at bounding box center [790, 338] width 113 height 94
type input "R$ 0,00"
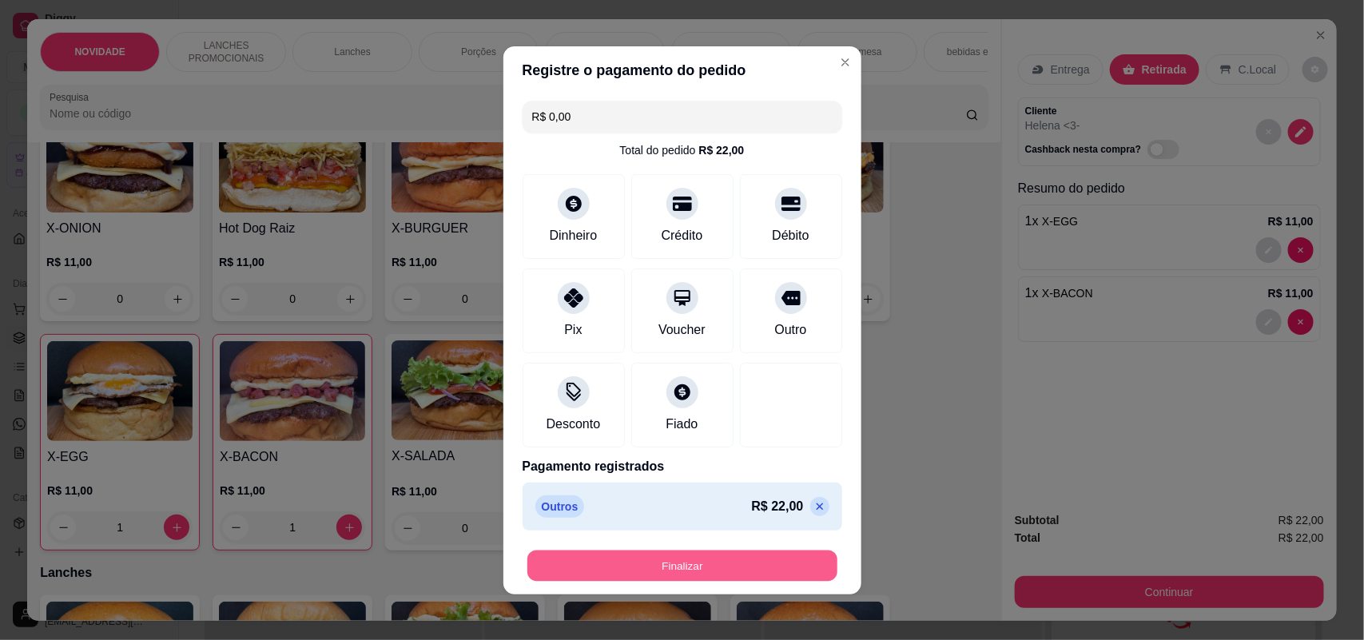
click at [772, 569] on button "Finalizar" at bounding box center [682, 565] width 310 height 31
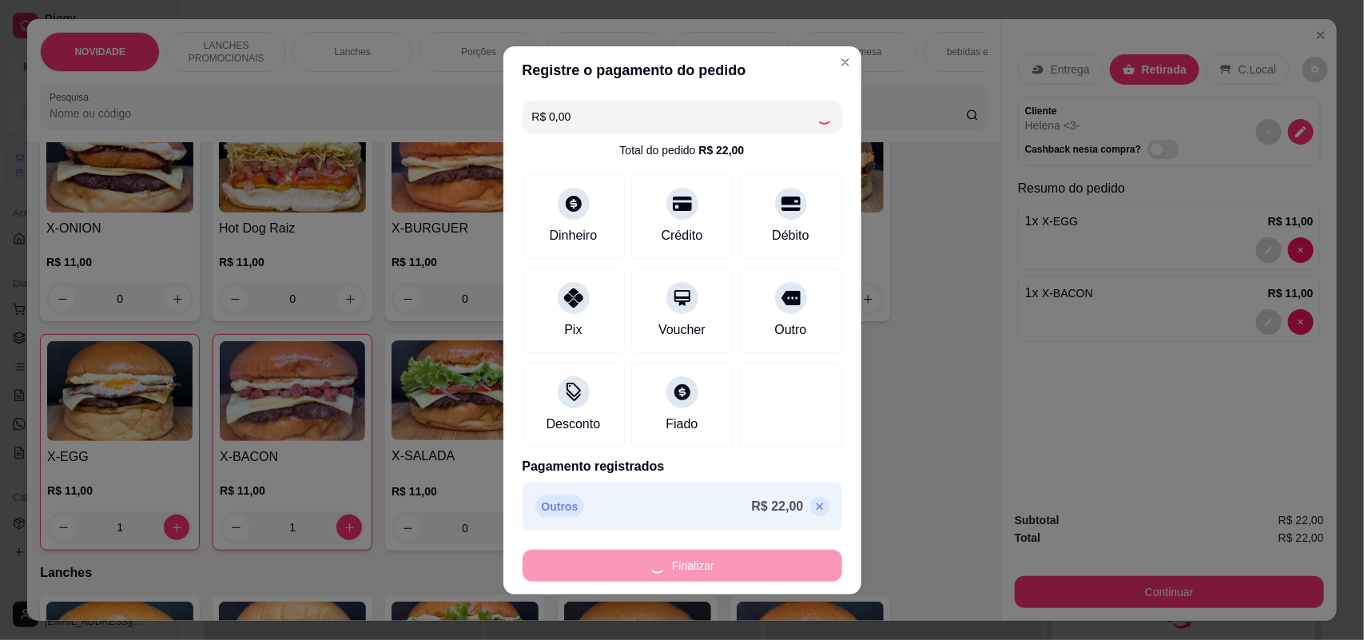
type input "0"
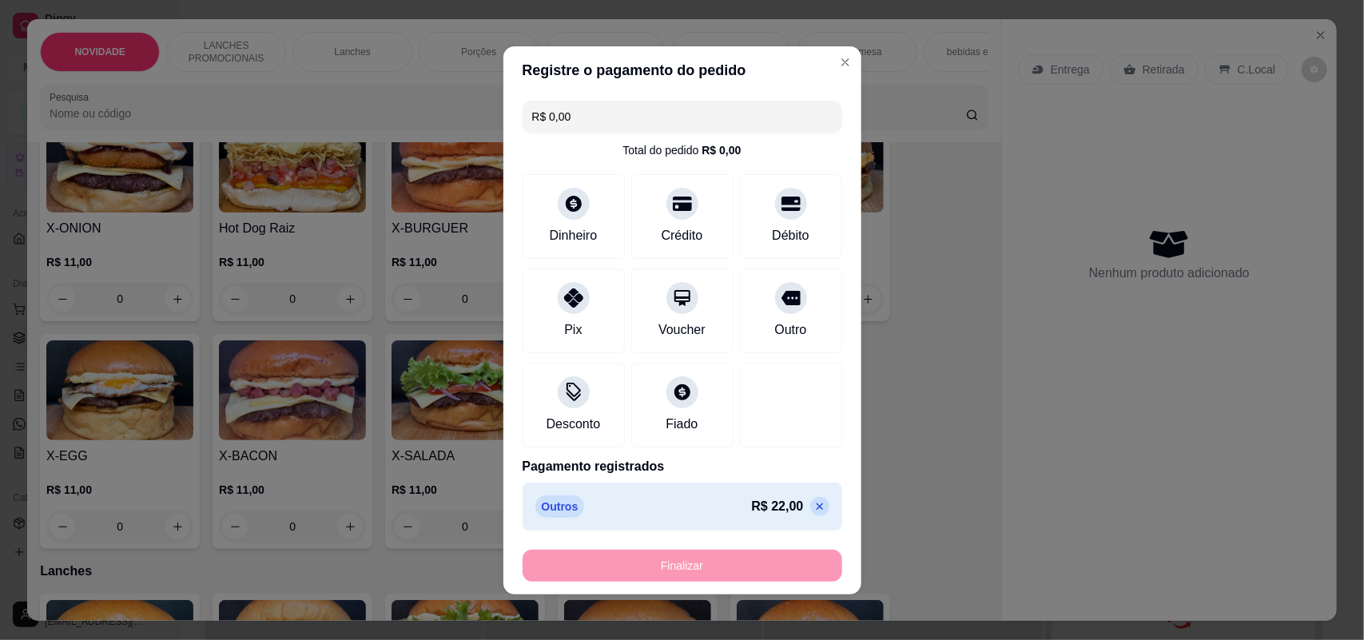
type input "-R$ 22,00"
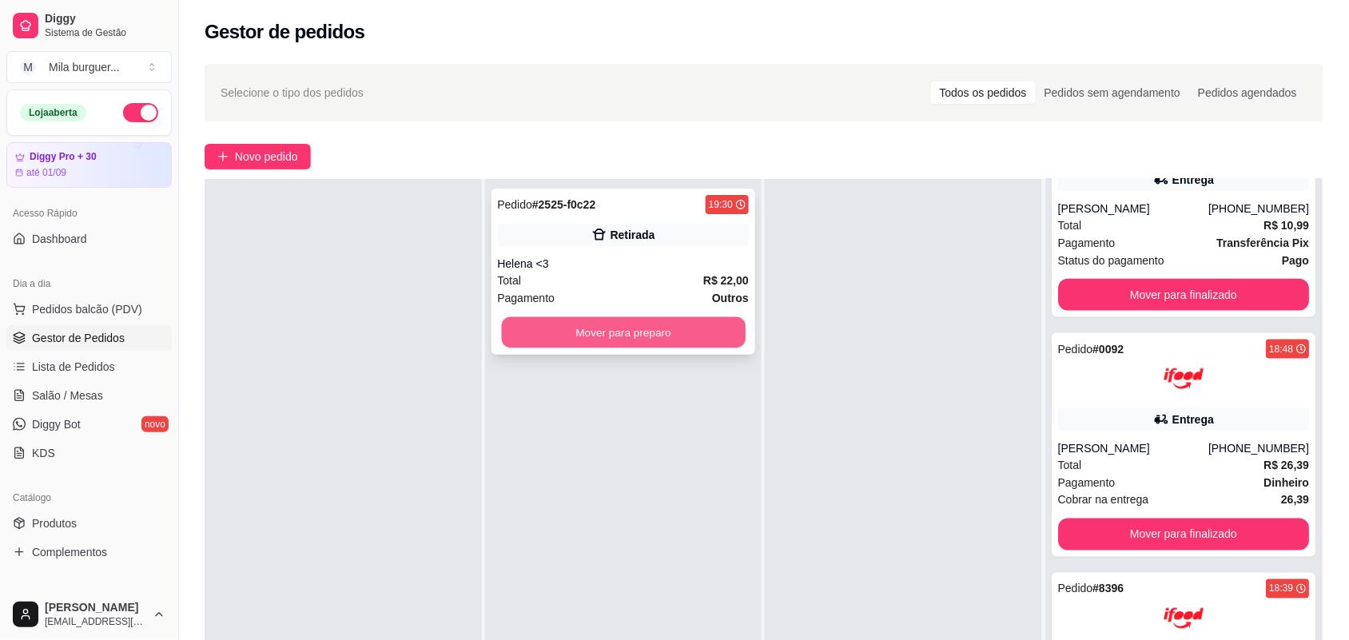
click at [714, 333] on button "Mover para preparo" at bounding box center [623, 332] width 244 height 31
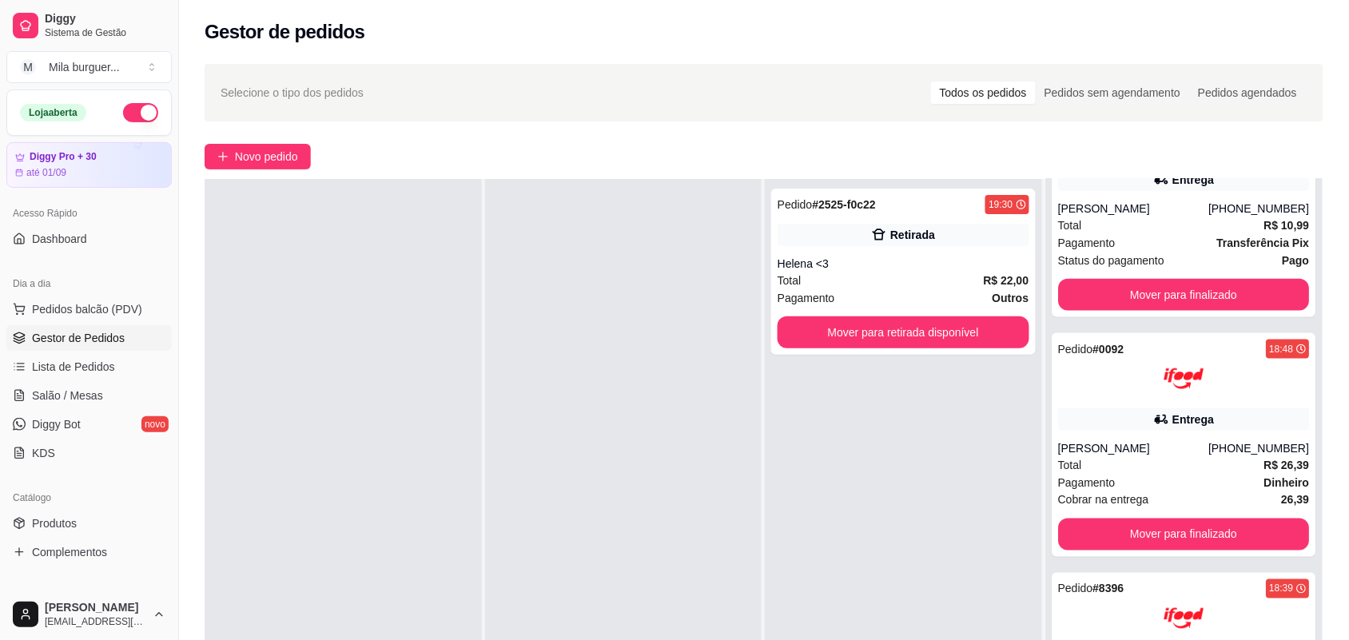
click at [266, 170] on div "Selecione o tipo dos pedidos Todos os pedidos Pedidos sem agendamento Pedidos a…" at bounding box center [764, 446] width 1170 height 784
click at [229, 152] on button "Novo pedido" at bounding box center [258, 157] width 106 height 26
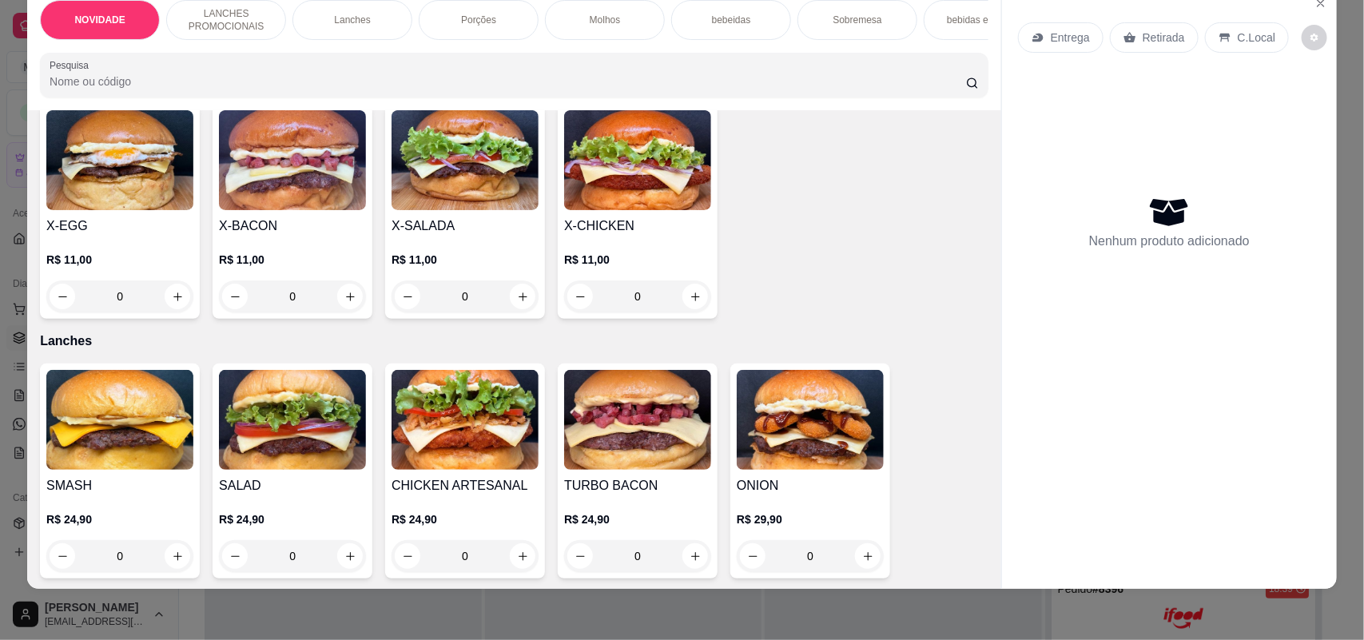
scroll to position [599, 0]
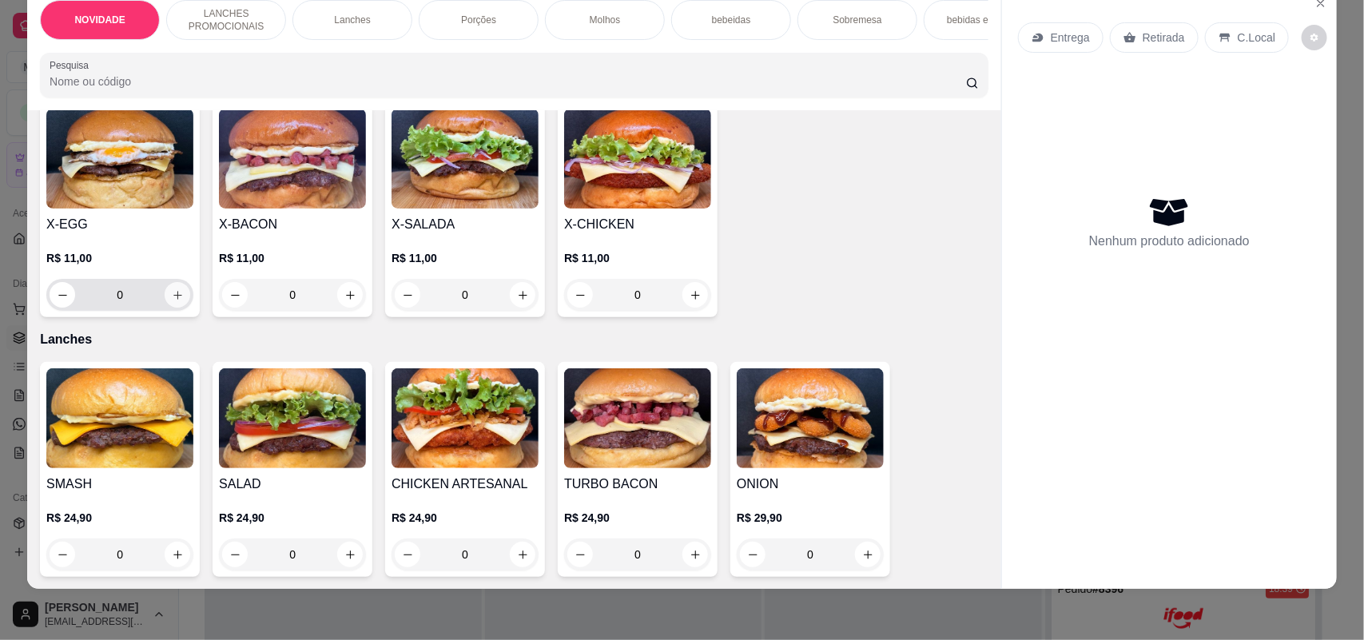
click at [172, 301] on icon "increase-product-quantity" at bounding box center [178, 295] width 12 height 12
type input "1"
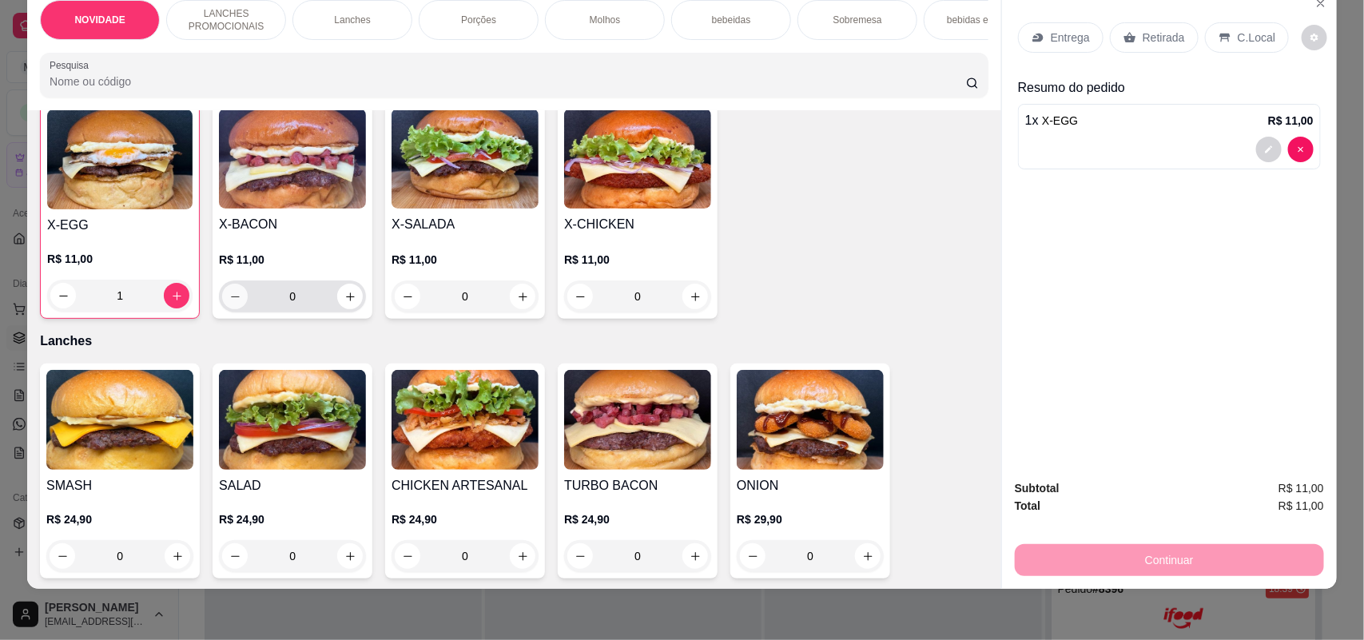
scroll to position [600, 0]
click at [687, 302] on button "increase-product-quantity" at bounding box center [695, 296] width 25 height 25
type input "2"
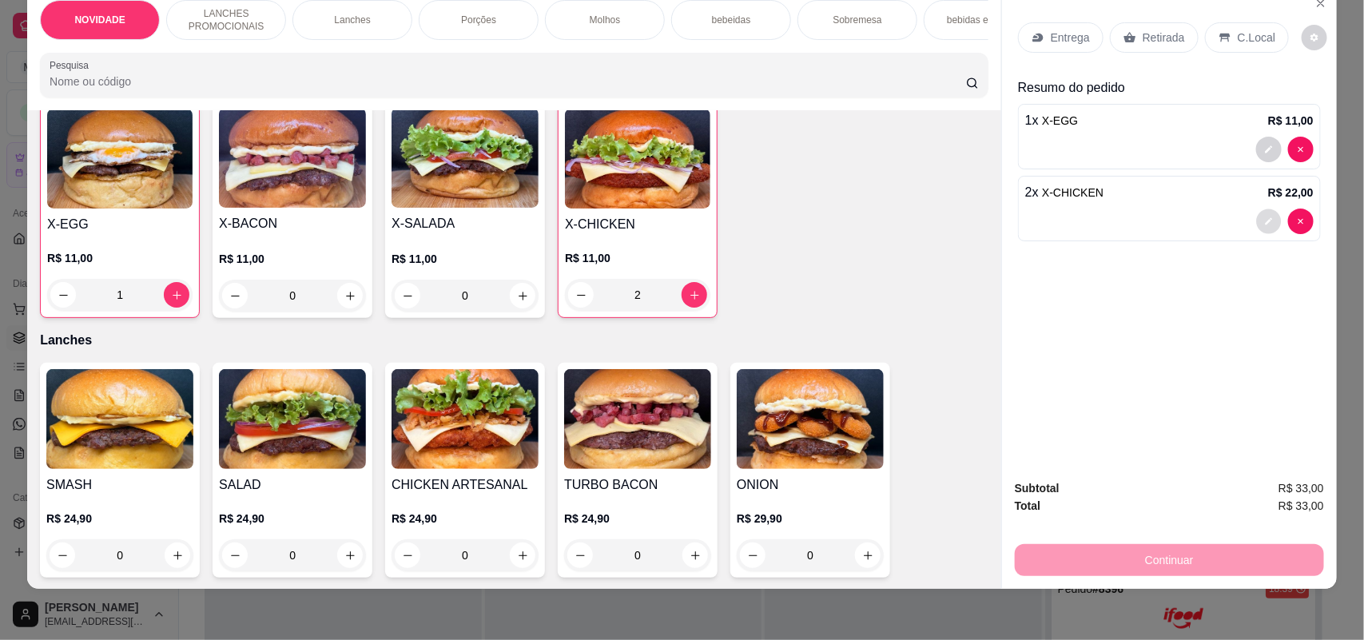
click at [1268, 217] on button "decrease-product-quantity" at bounding box center [1268, 221] width 25 height 25
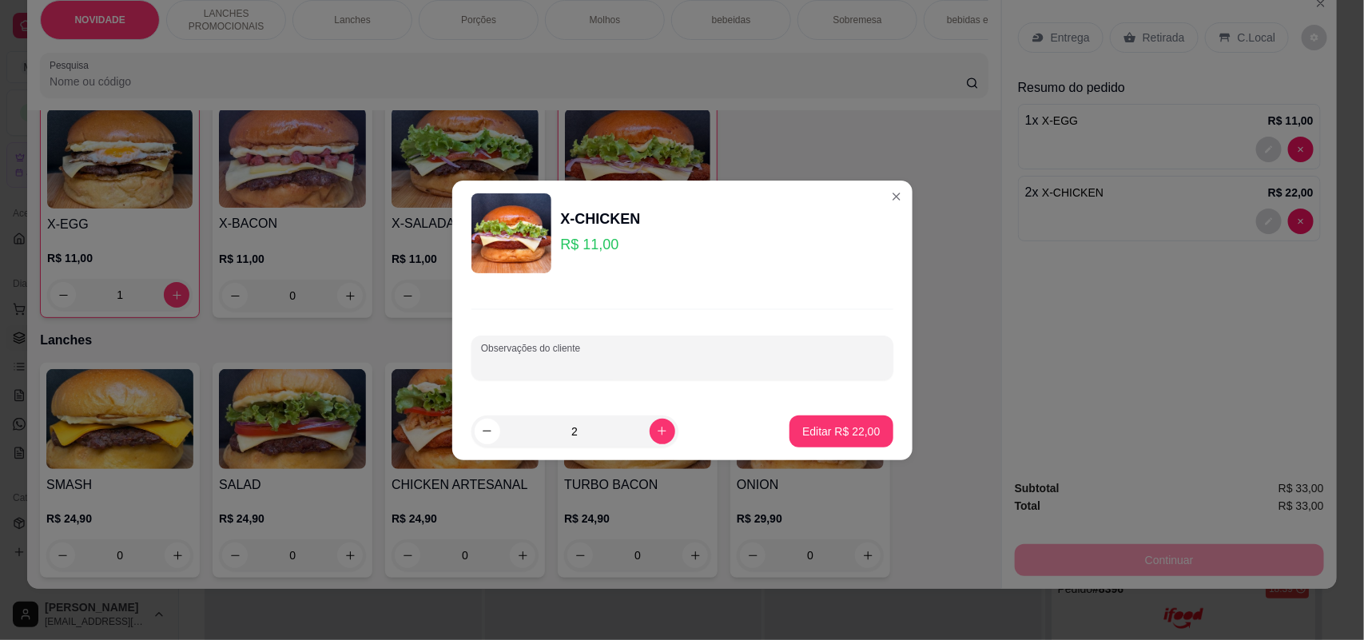
click at [699, 360] on input "Observações do cliente" at bounding box center [682, 364] width 403 height 16
type input "E"
type input "SEM CEBOLA"
click at [836, 440] on button "Editar R$ 22,00" at bounding box center [841, 432] width 103 height 32
type input "0"
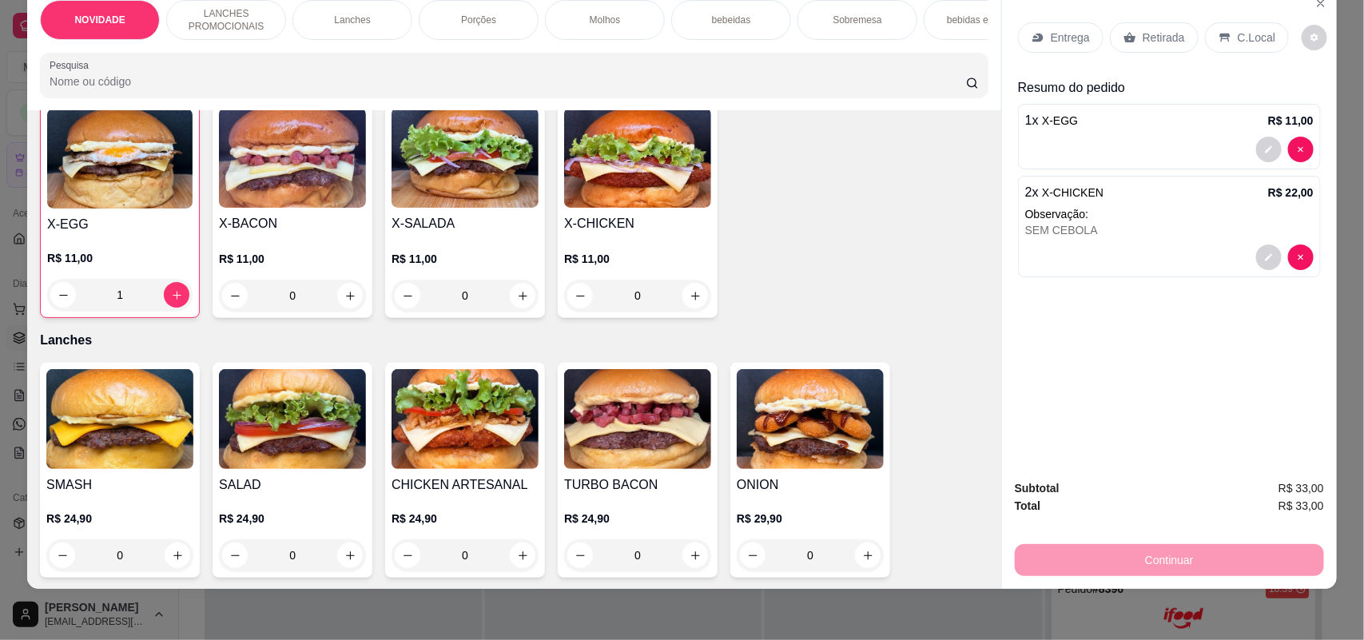
scroll to position [336, 0]
click at [1071, 49] on div "Entrega" at bounding box center [1061, 37] width 86 height 30
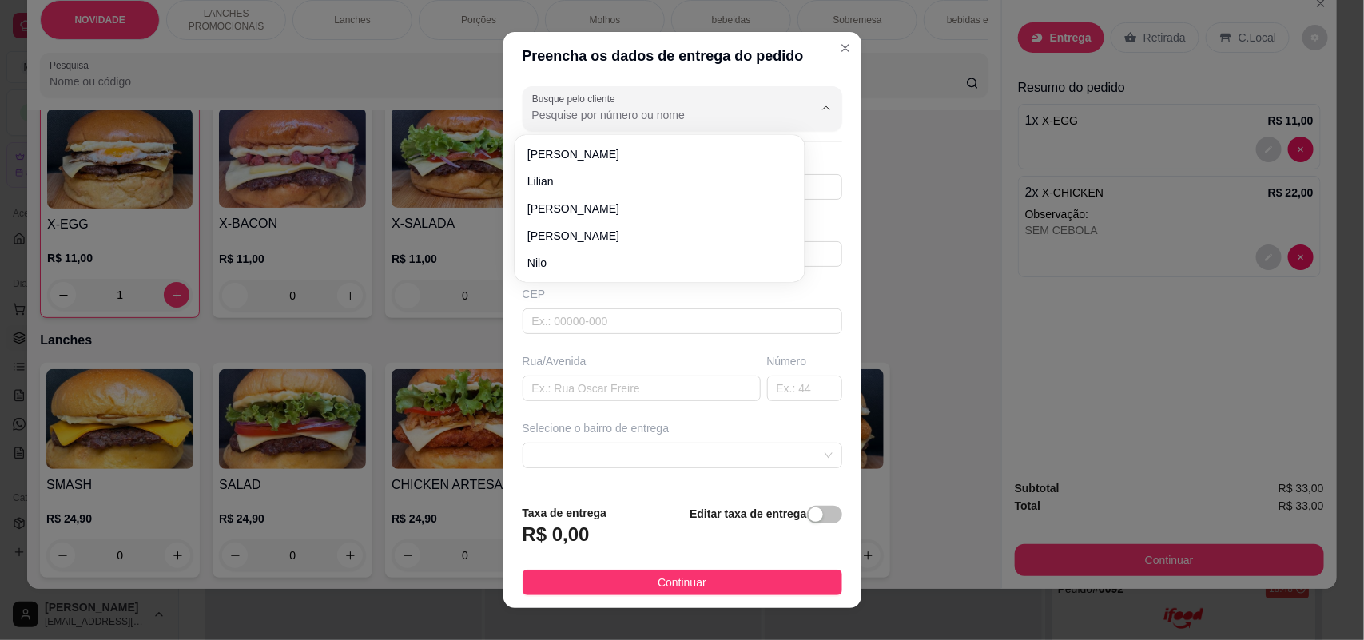
click at [692, 117] on input "Busque pelo cliente" at bounding box center [660, 115] width 256 height 16
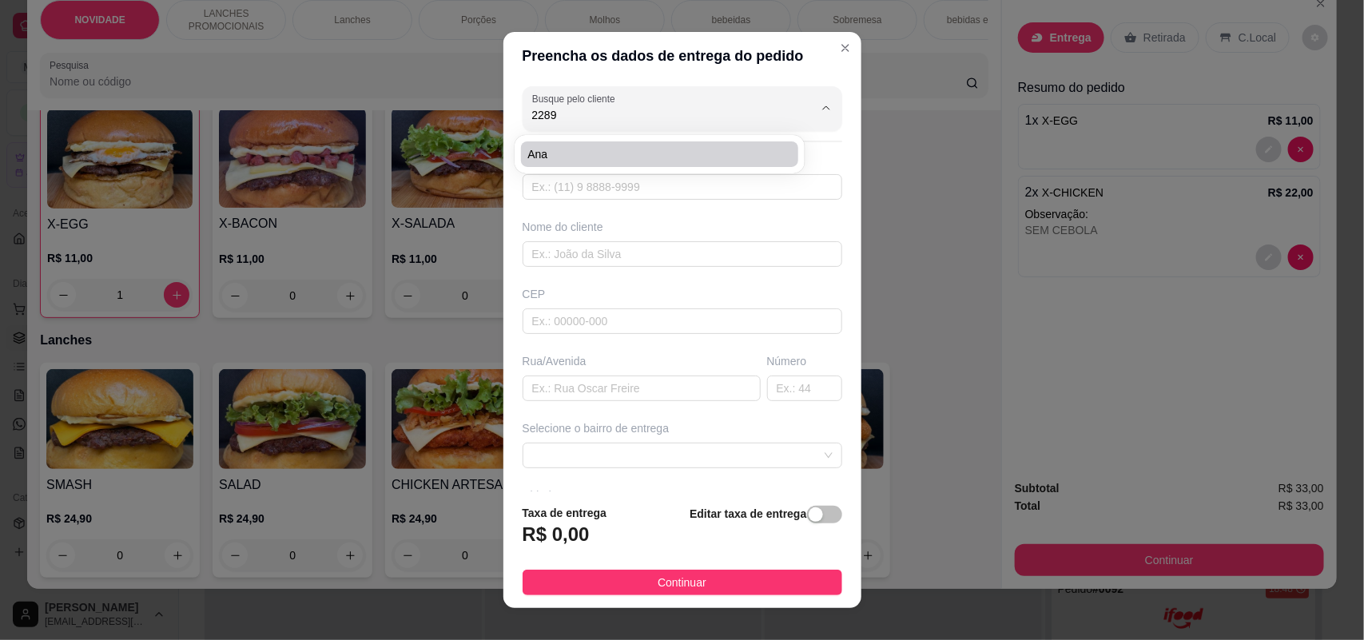
click at [684, 157] on span "Ana" at bounding box center [651, 154] width 249 height 16
type input "Ana"
type input "15988182289"
type input "Ana"
type input "[PERSON_NAME]"
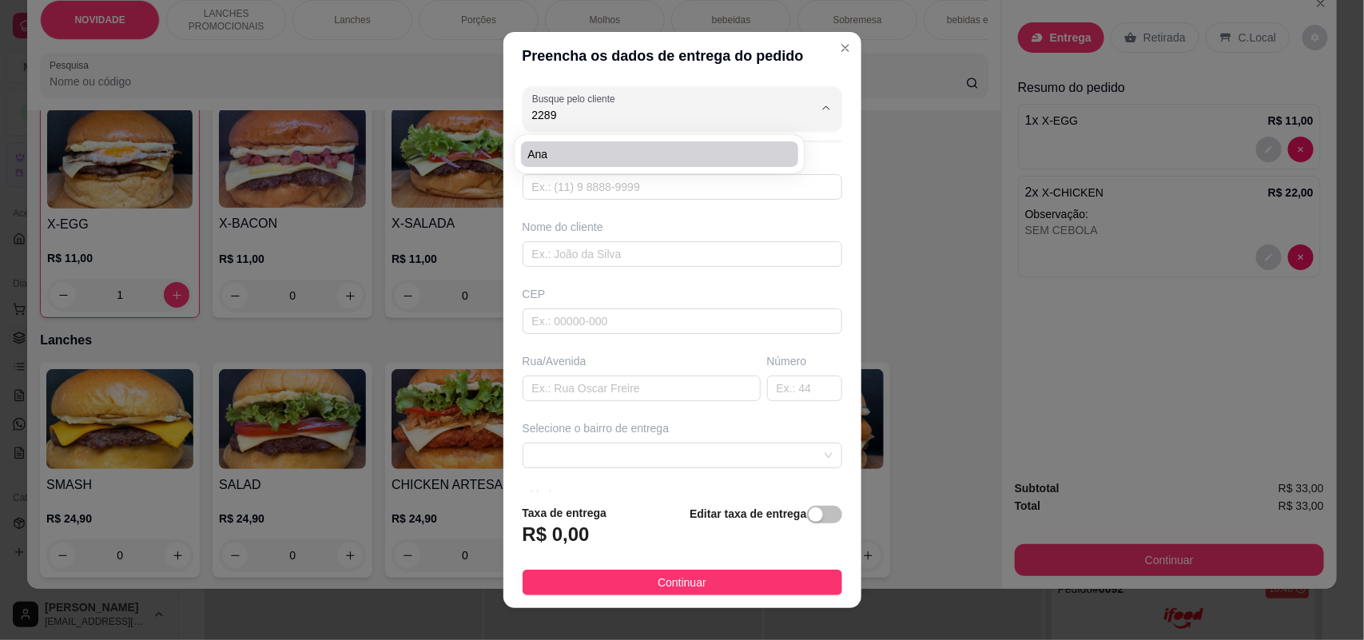
type input "205"
type input "SOROCABA"
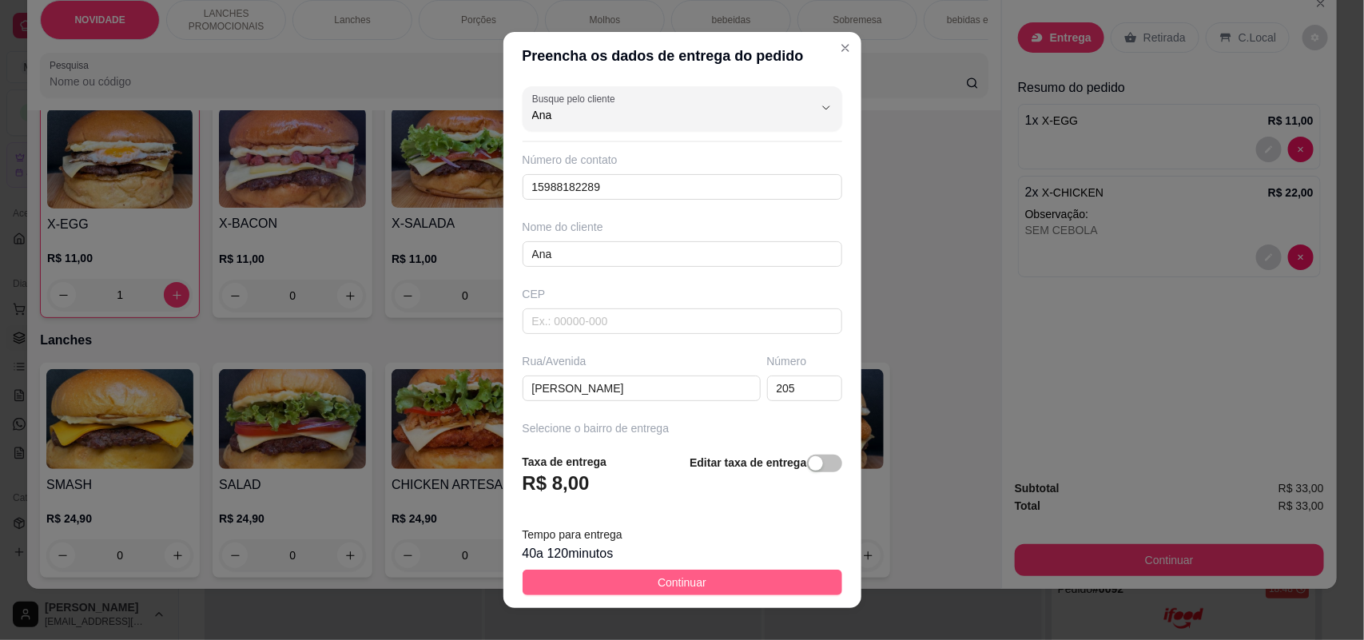
type input "Ana"
click at [658, 574] on span "Continuar" at bounding box center [682, 583] width 49 height 18
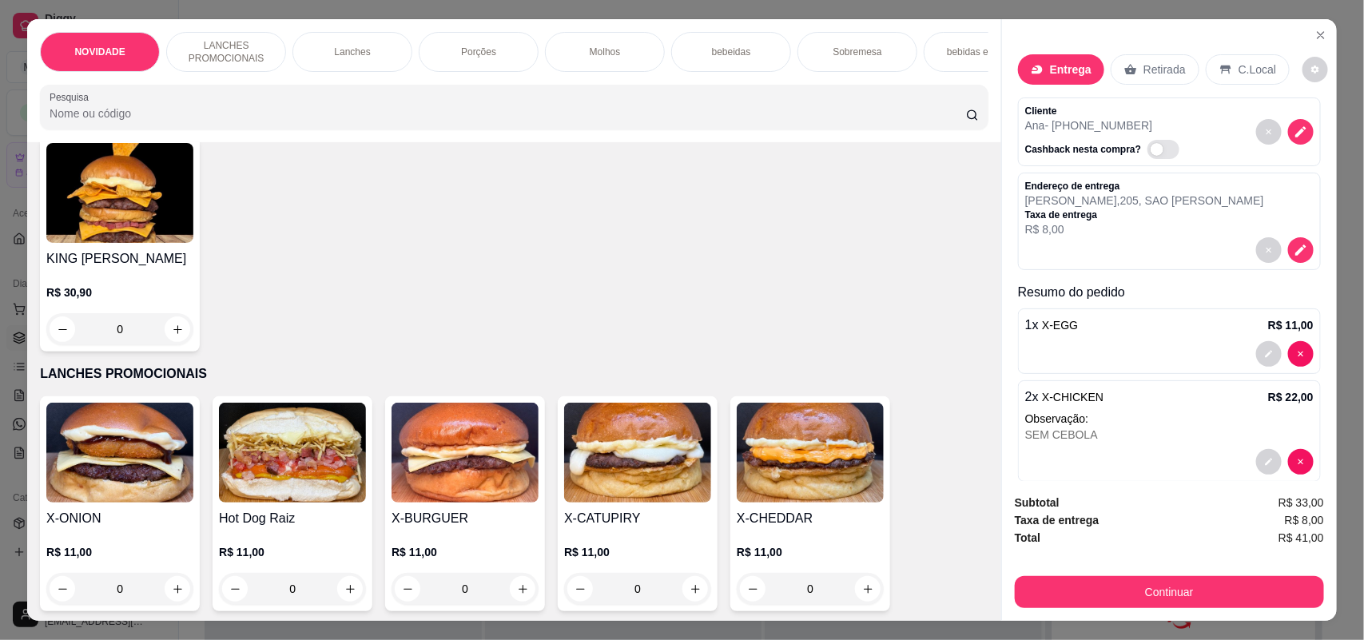
scroll to position [1, 0]
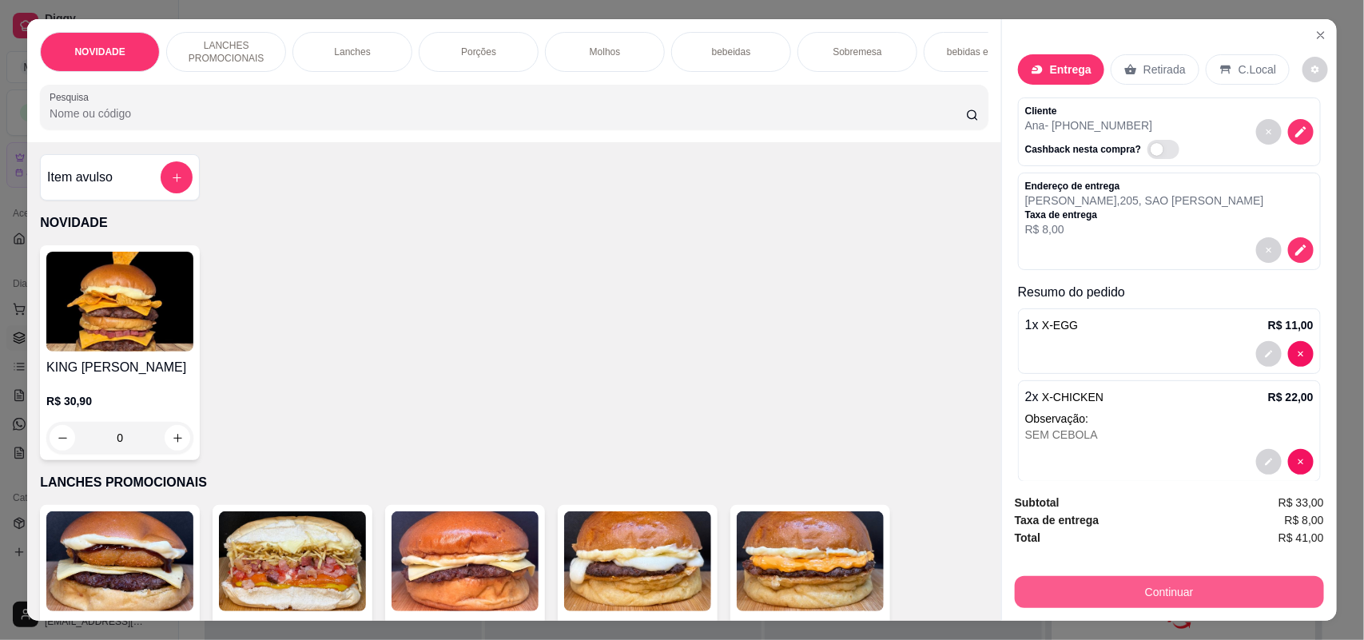
click at [1099, 587] on button "Continuar" at bounding box center [1169, 592] width 309 height 32
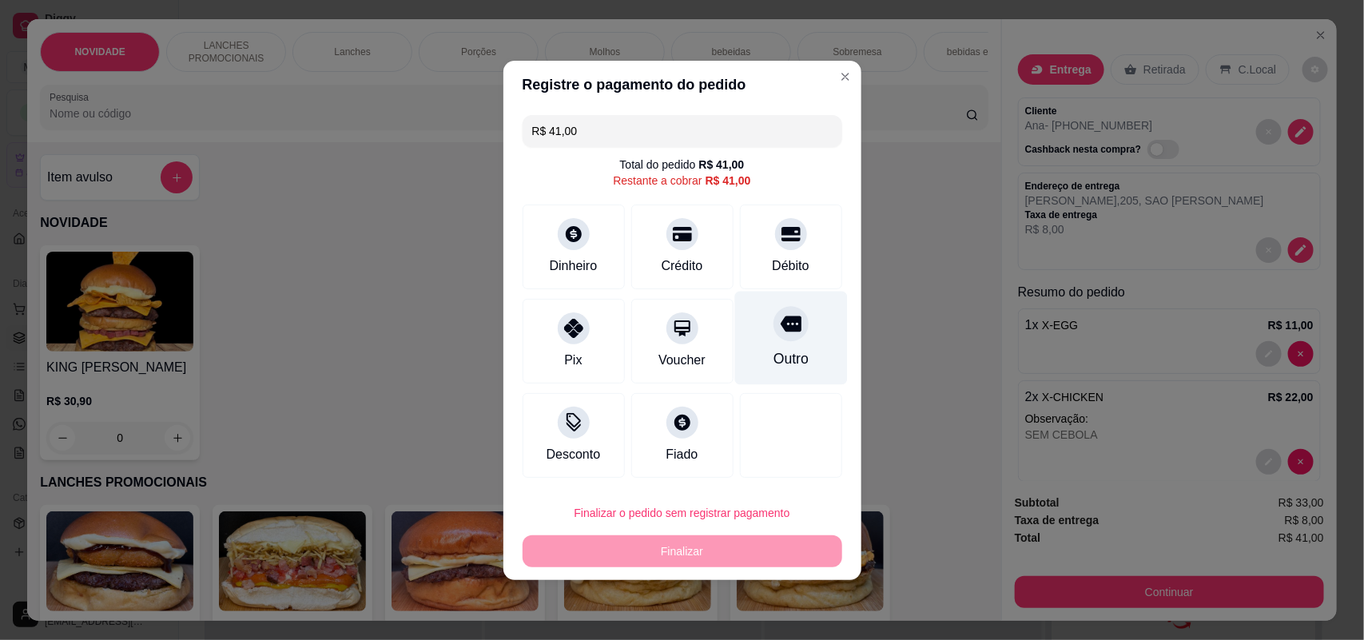
click at [797, 342] on div "Outro" at bounding box center [790, 338] width 113 height 94
type input "R$ 0,00"
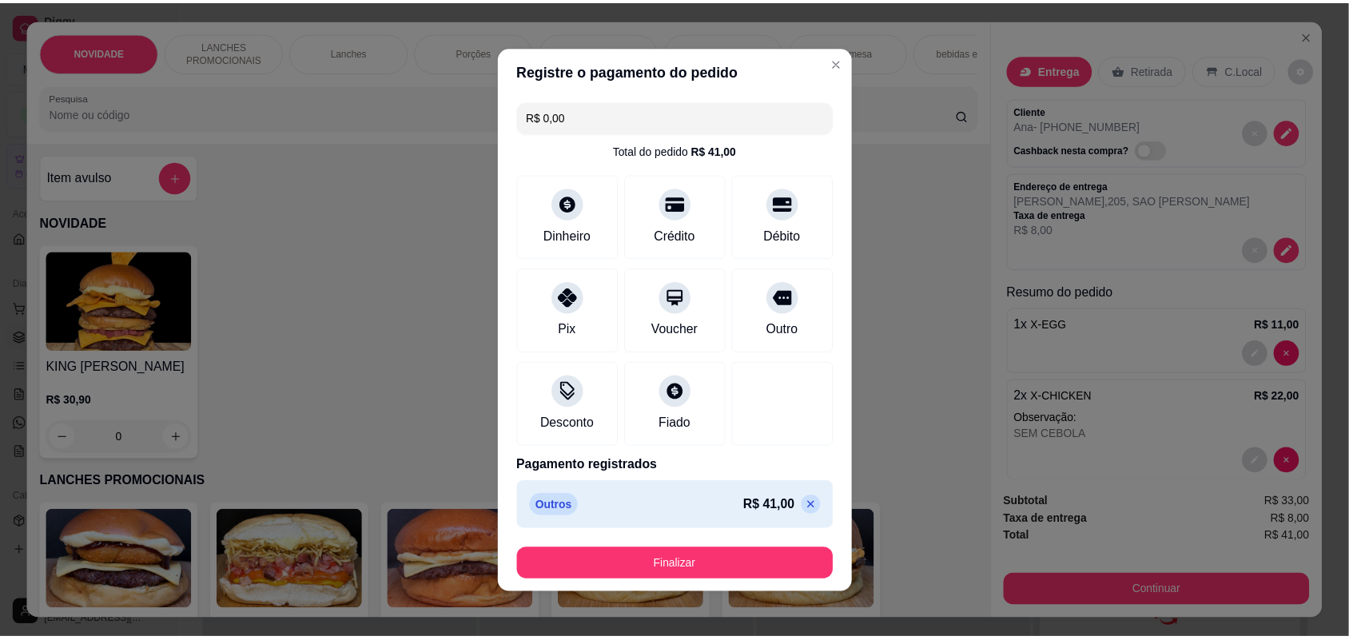
scroll to position [96, 0]
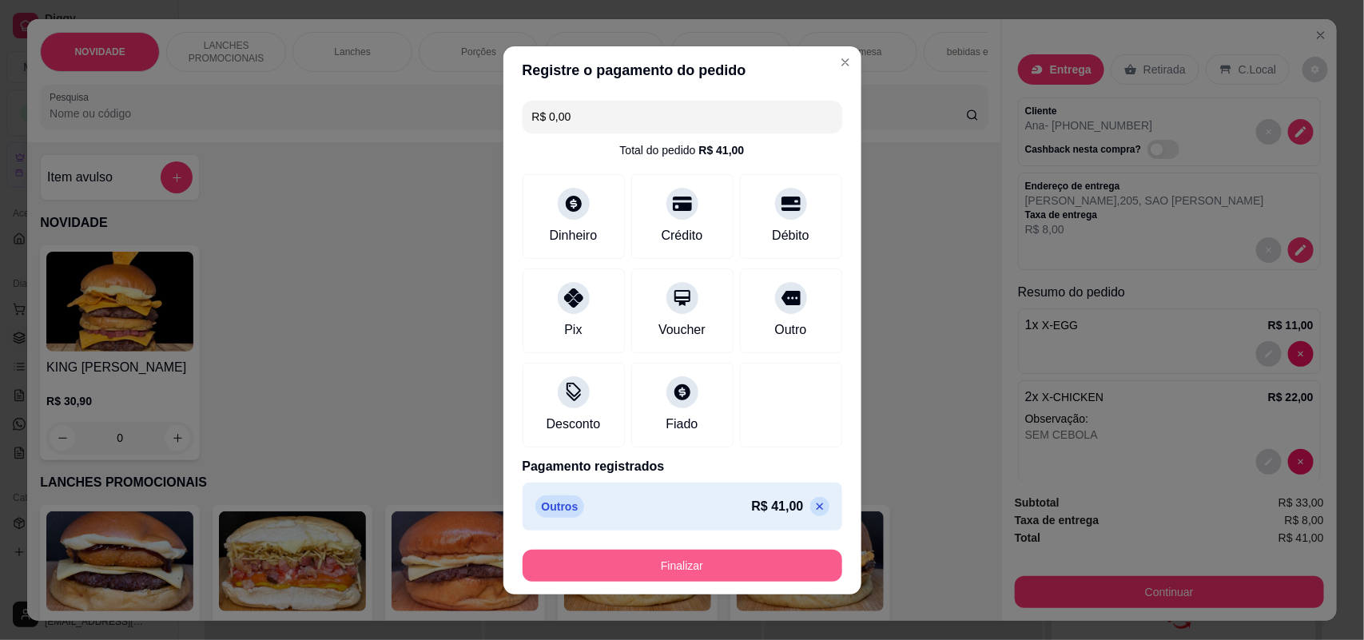
click at [794, 559] on button "Finalizar" at bounding box center [683, 566] width 320 height 32
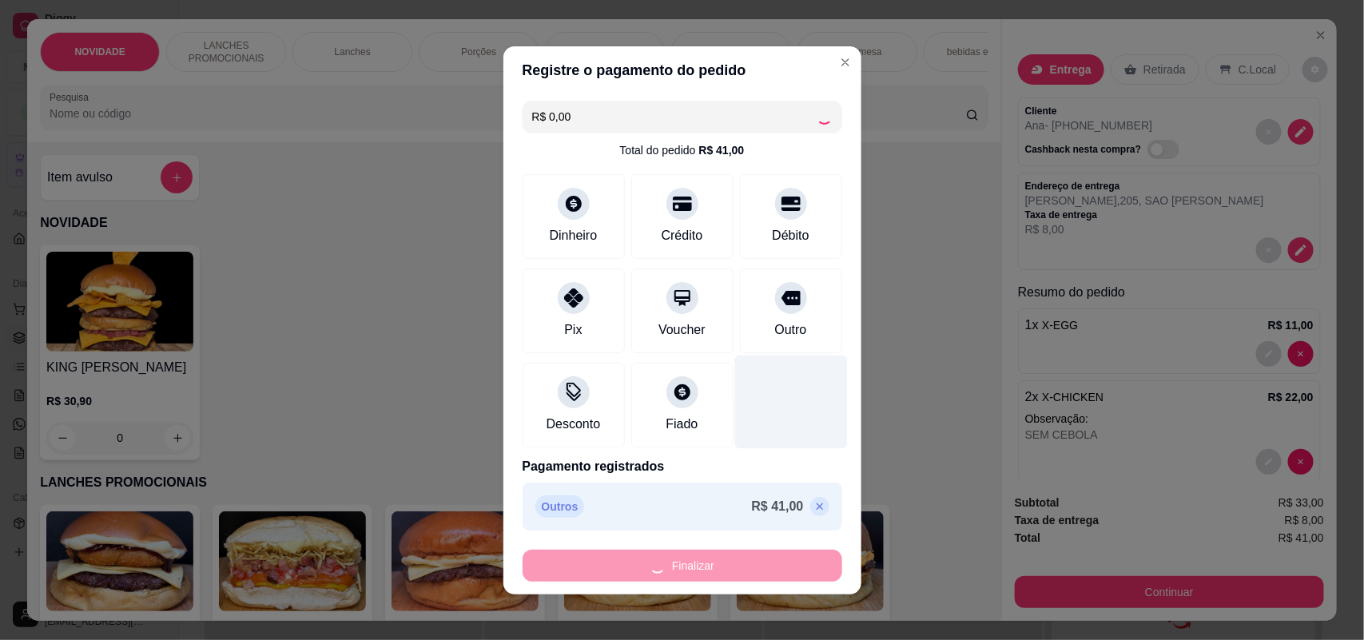
type input "0"
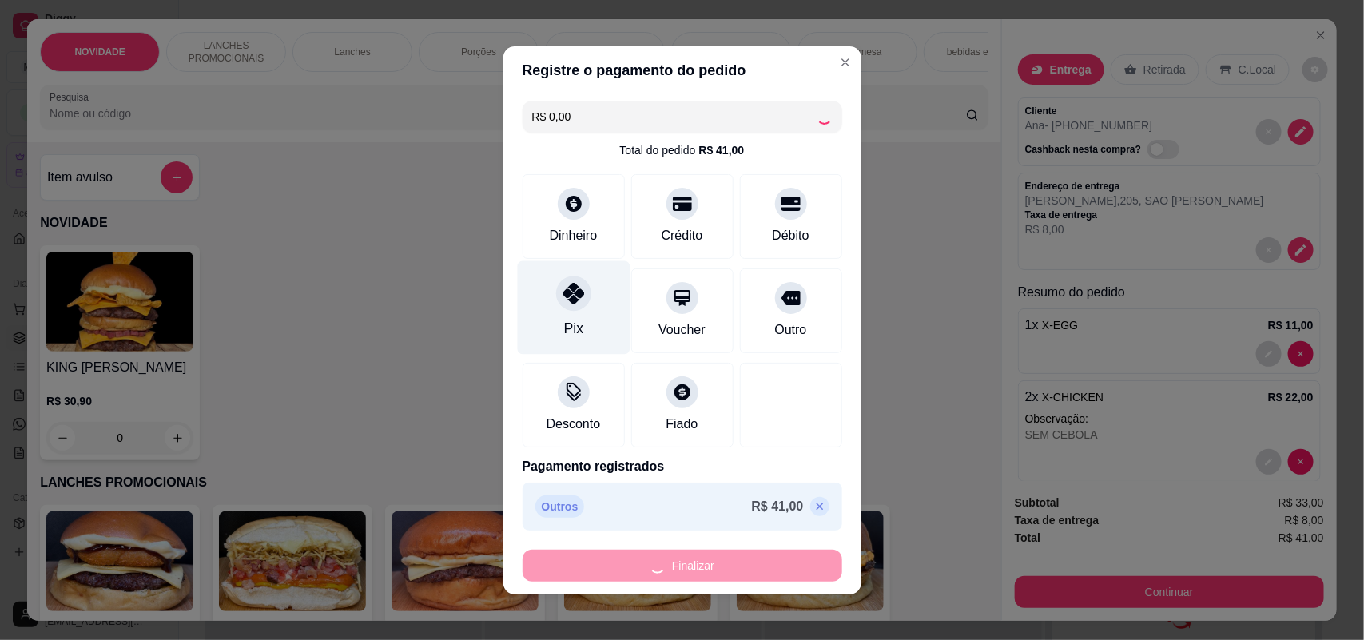
type input "-R$ 41,00"
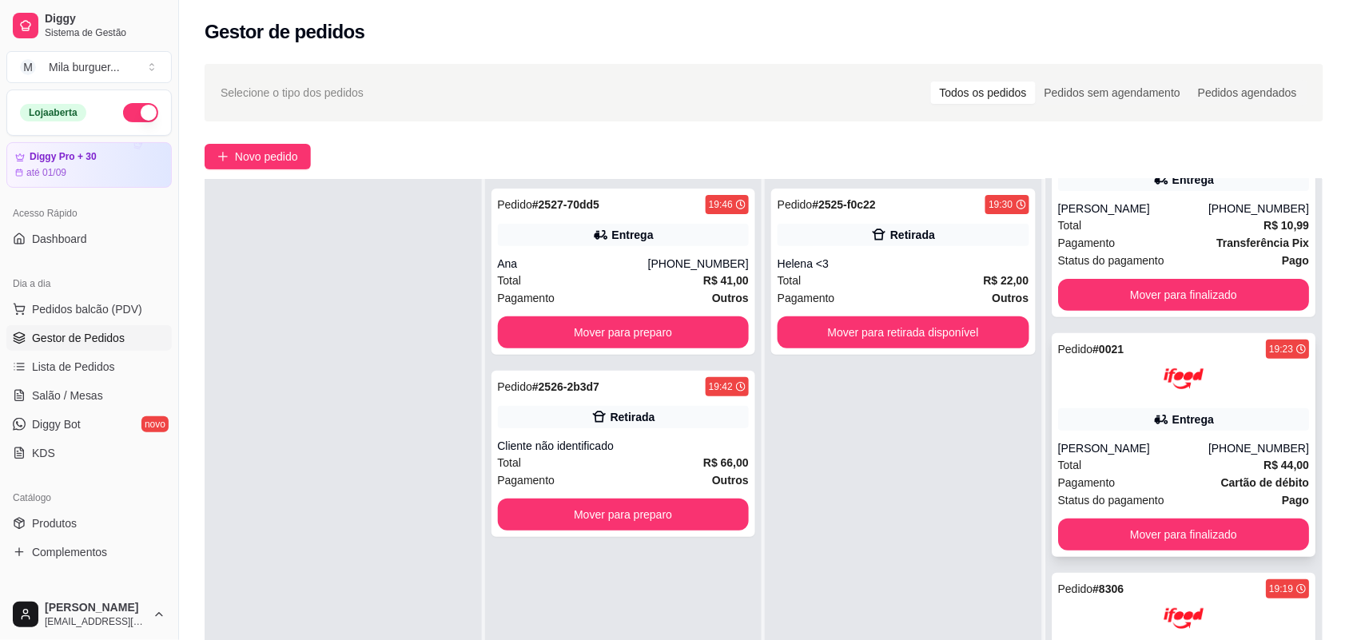
click at [1119, 425] on div "Entrega" at bounding box center [1184, 419] width 252 height 22
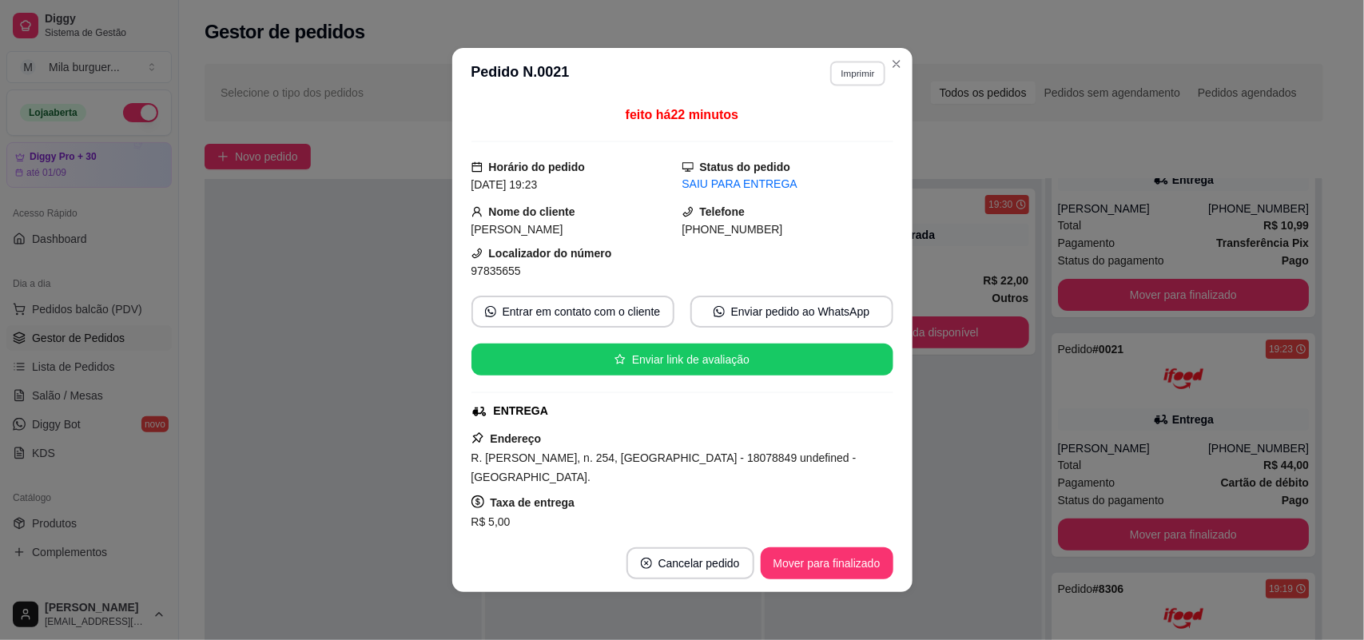
click at [840, 78] on button "Imprimir" at bounding box center [857, 73] width 55 height 25
click at [834, 128] on button "IMPRESSORA" at bounding box center [824, 130] width 116 height 26
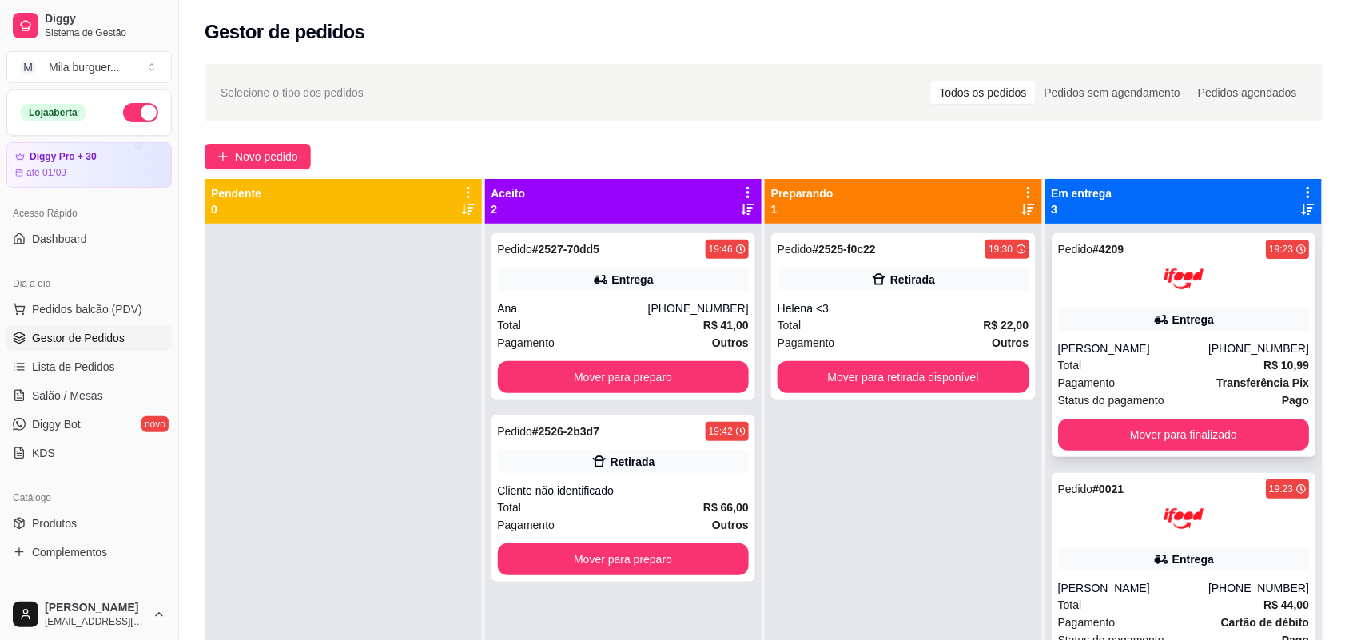
click at [1099, 320] on div "Entrega" at bounding box center [1184, 319] width 252 height 22
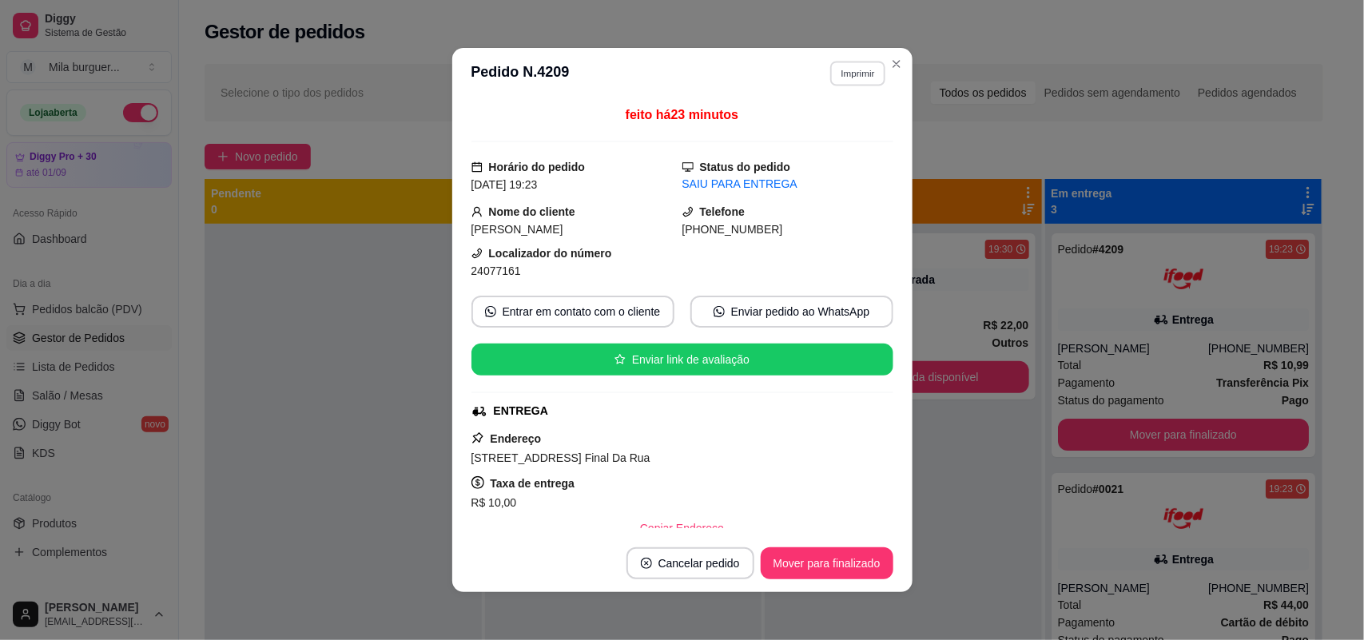
click at [835, 72] on button "Imprimir" at bounding box center [857, 73] width 55 height 25
click at [827, 134] on button "IMPRESSORA" at bounding box center [823, 129] width 112 height 25
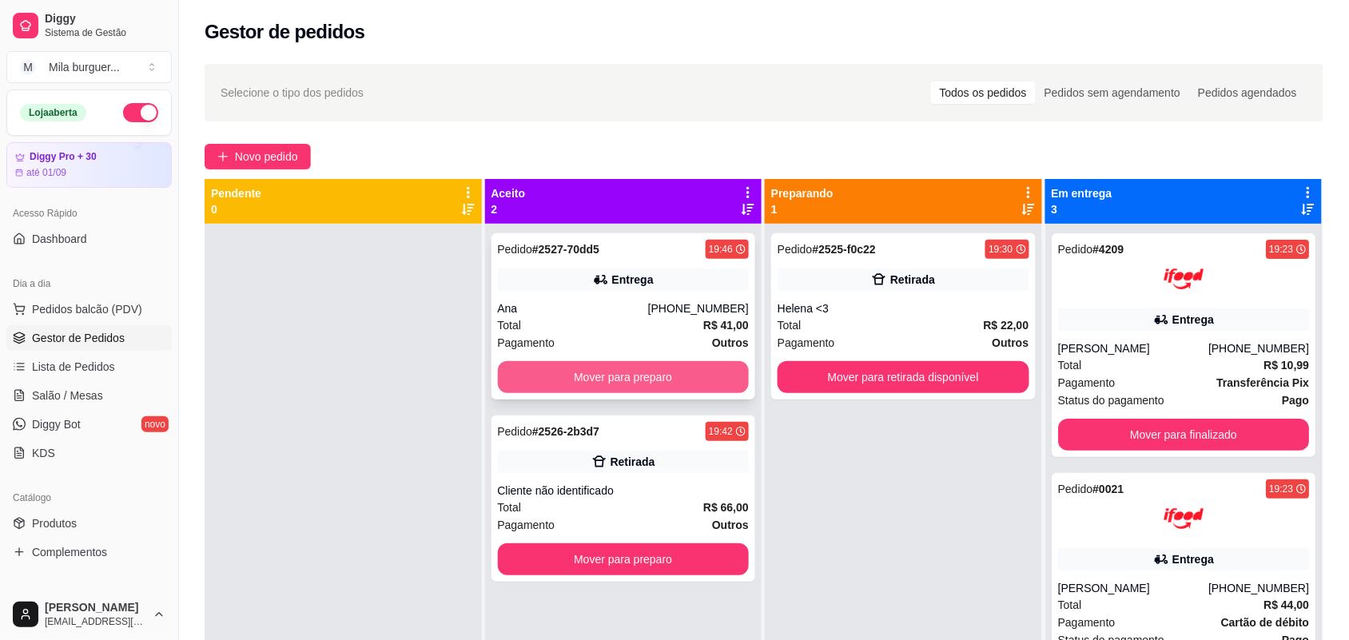
click at [711, 385] on button "Mover para preparo" at bounding box center [624, 377] width 252 height 32
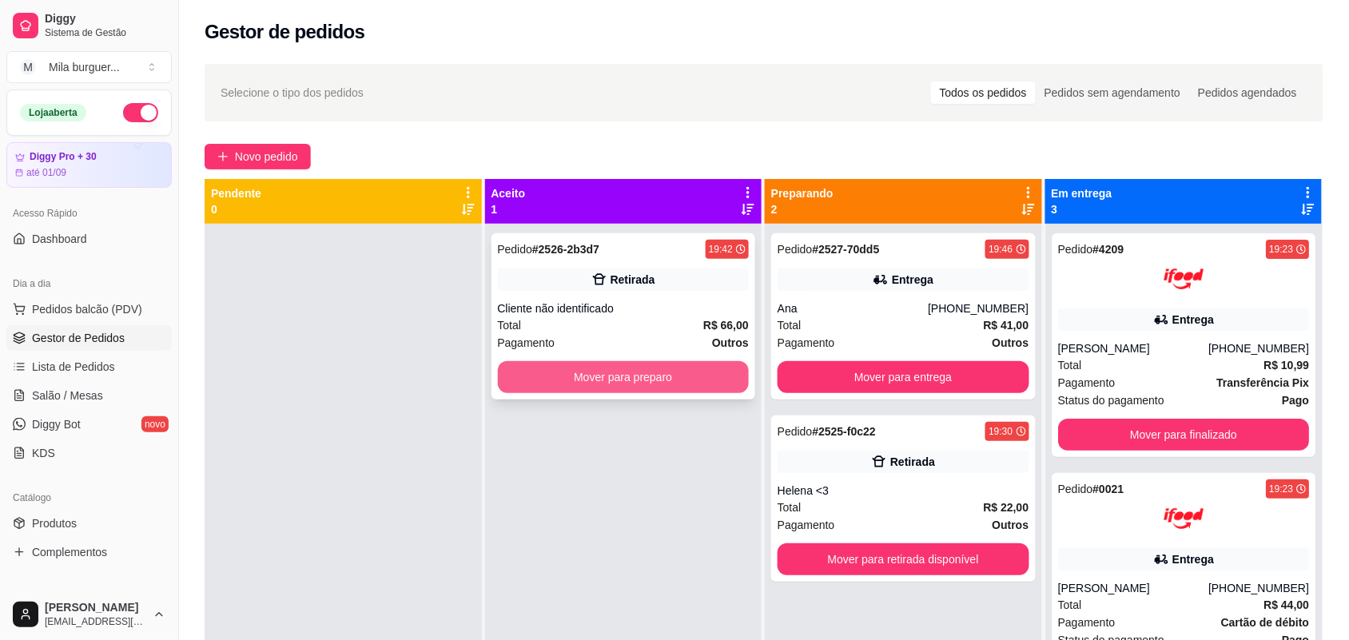
click at [711, 381] on button "Mover para preparo" at bounding box center [624, 377] width 252 height 32
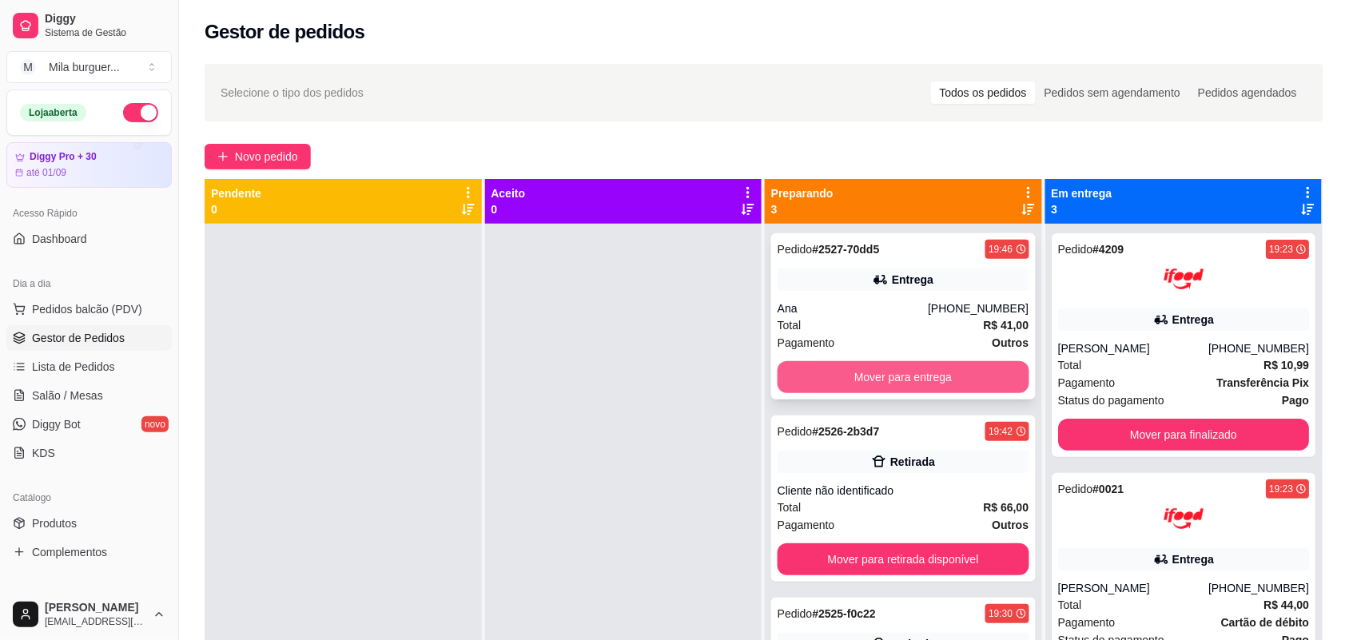
scroll to position [45, 0]
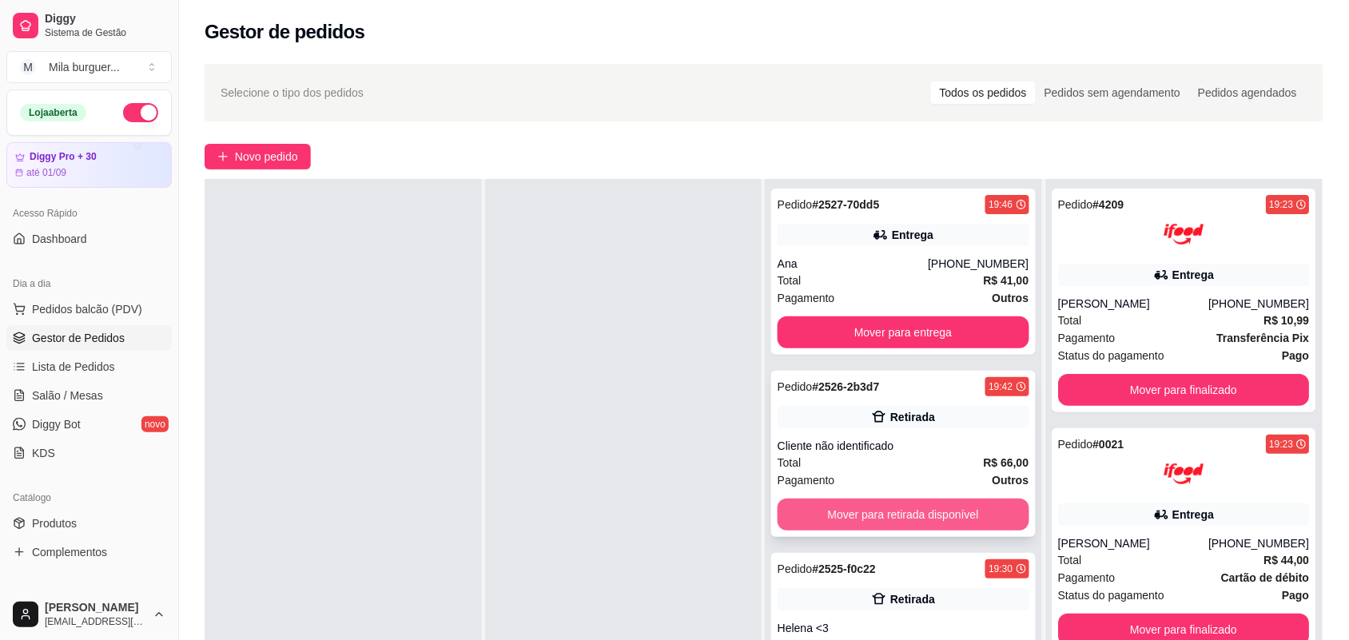
click at [884, 514] on button "Mover para retirada disponível" at bounding box center [904, 515] width 252 height 32
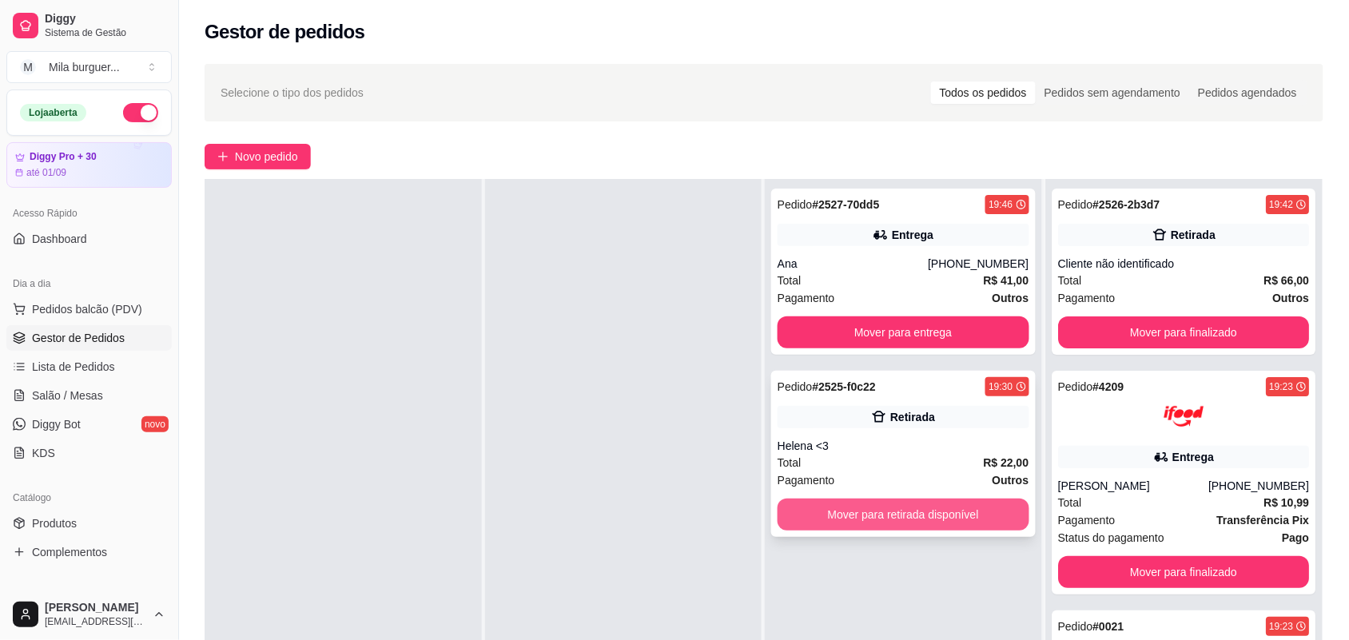
click at [888, 497] on div "Pedido # 2525-f0c22 19:30 Retirada Helena <3 Total R$ 22,00 Pagamento Outros Mo…" at bounding box center [903, 454] width 265 height 166
click at [979, 511] on button "Mover para retirada disponível" at bounding box center [904, 515] width 252 height 32
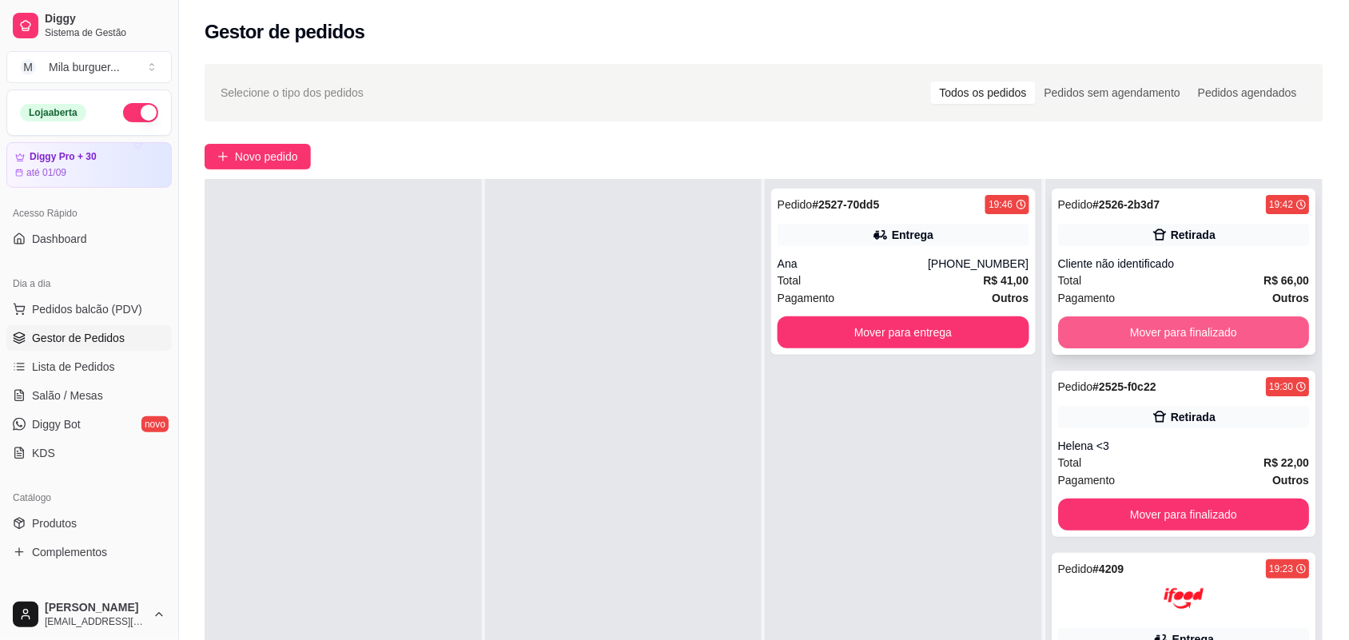
click at [1081, 321] on button "Mover para finalizado" at bounding box center [1184, 332] width 252 height 32
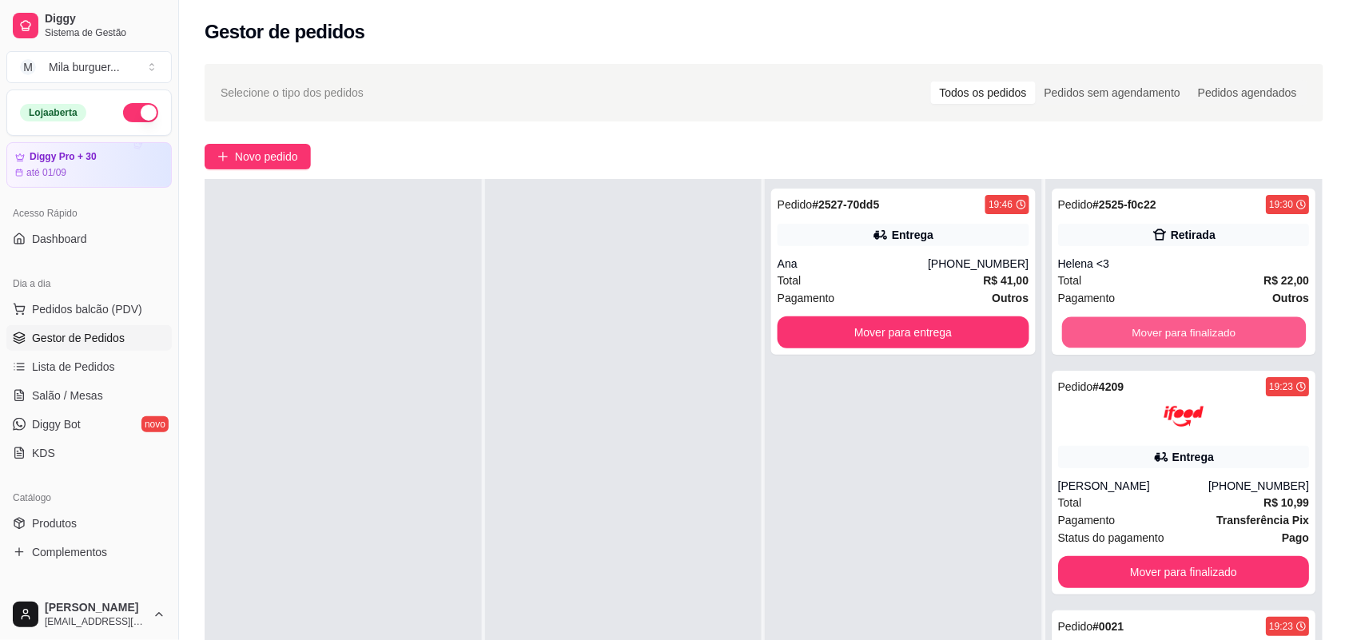
click at [1081, 321] on button "Mover para finalizado" at bounding box center [1183, 332] width 244 height 31
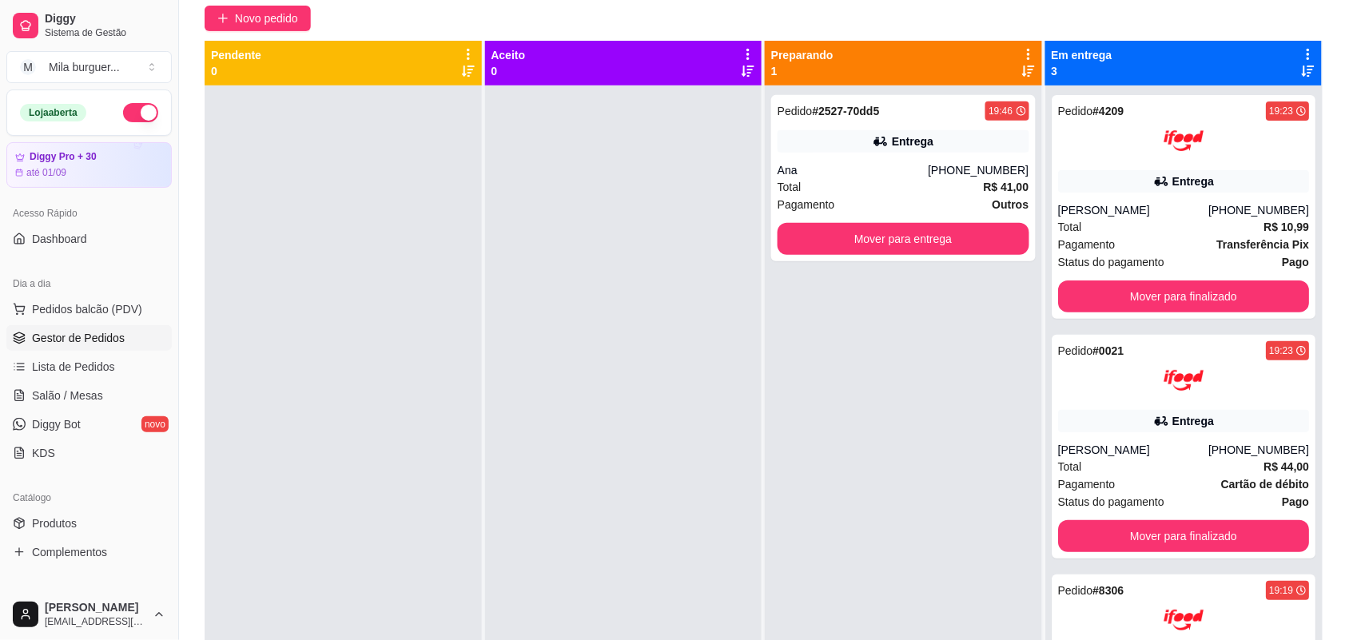
scroll to position [0, 0]
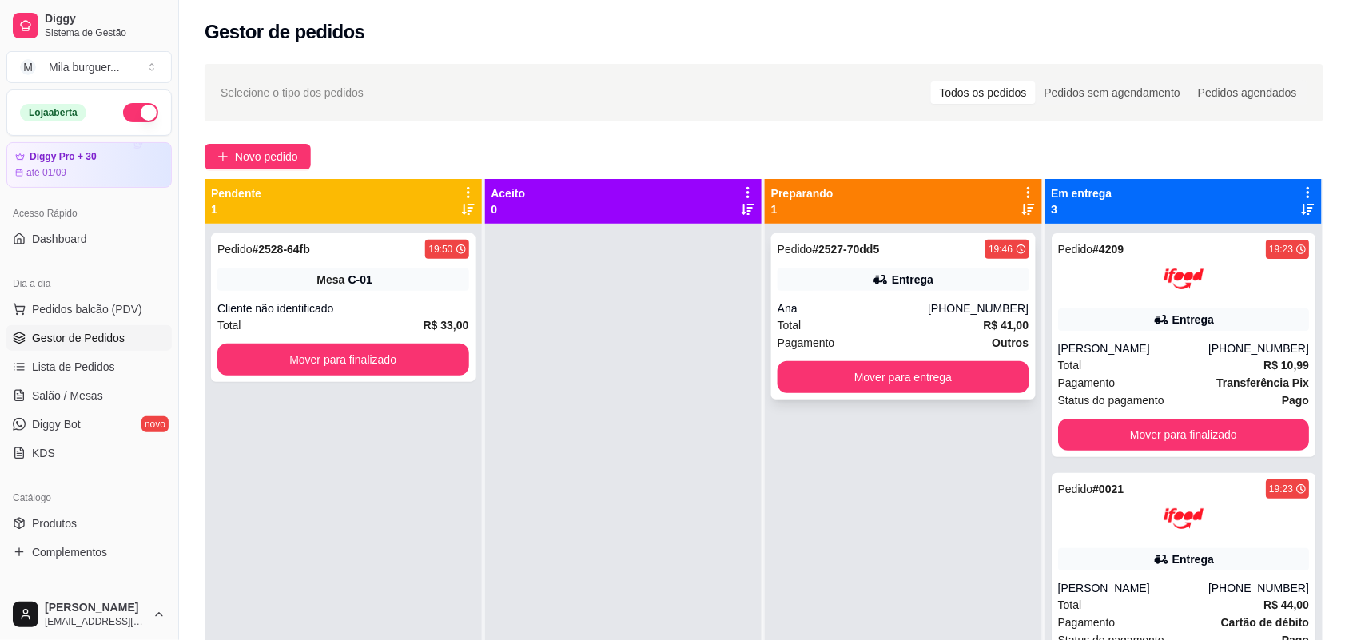
click at [864, 278] on div "Entrega" at bounding box center [904, 280] width 252 height 22
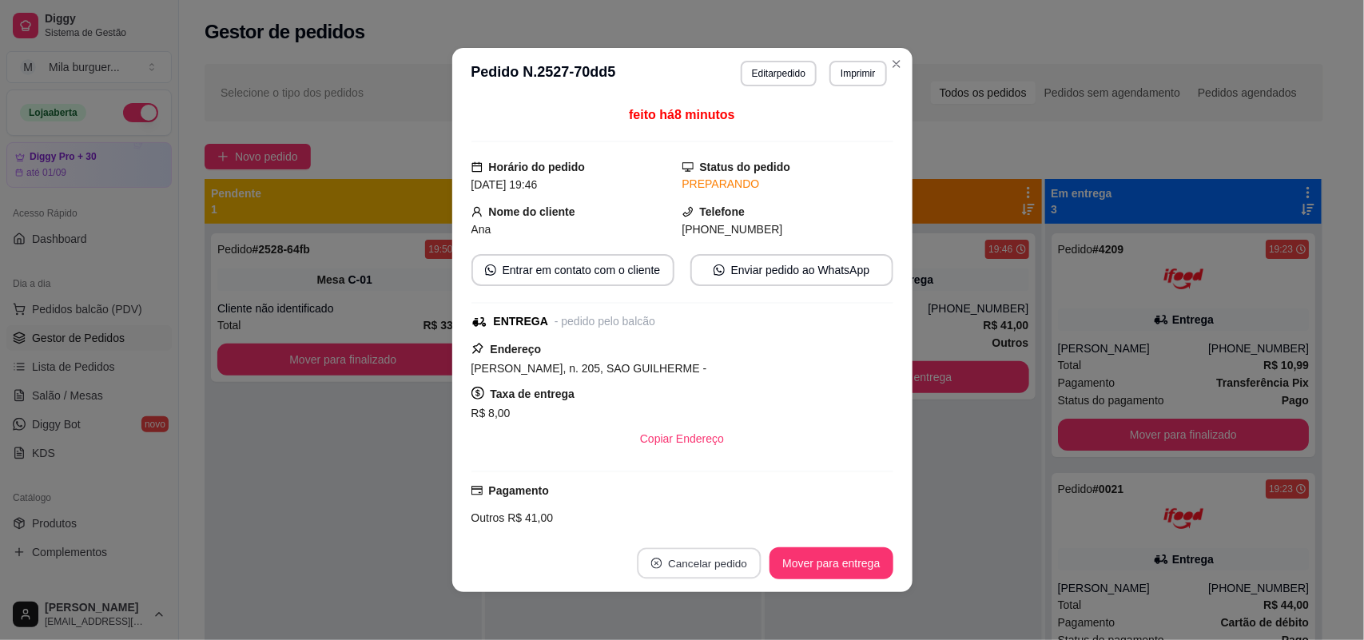
click at [697, 571] on button "Cancelar pedido" at bounding box center [700, 563] width 124 height 31
click at [713, 527] on button "Sim" at bounding box center [737, 523] width 62 height 31
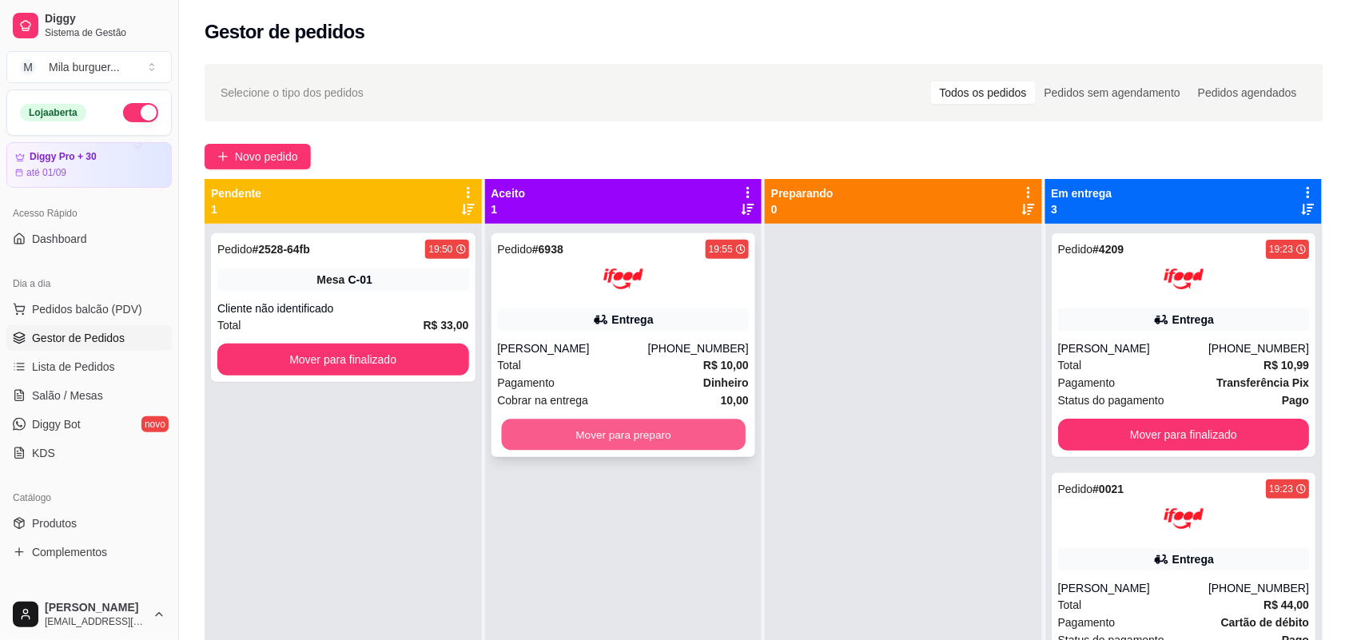
click at [709, 433] on button "Mover para preparo" at bounding box center [623, 435] width 244 height 31
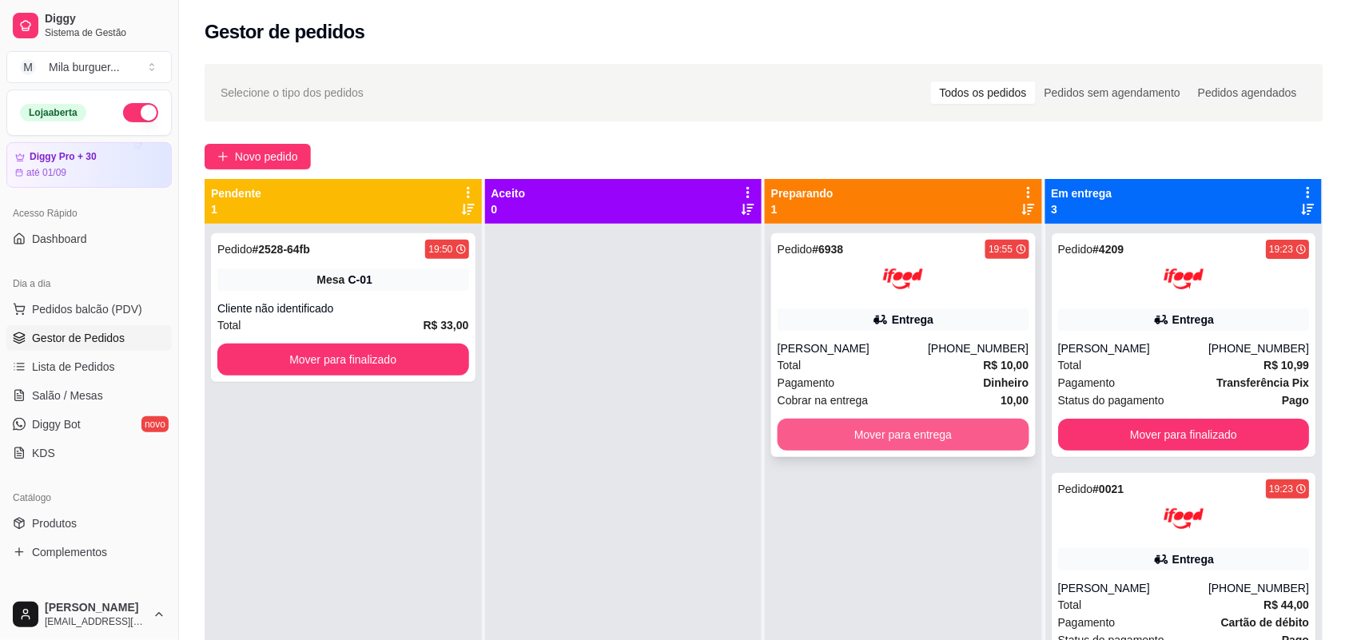
click at [790, 440] on button "Mover para entrega" at bounding box center [904, 435] width 252 height 32
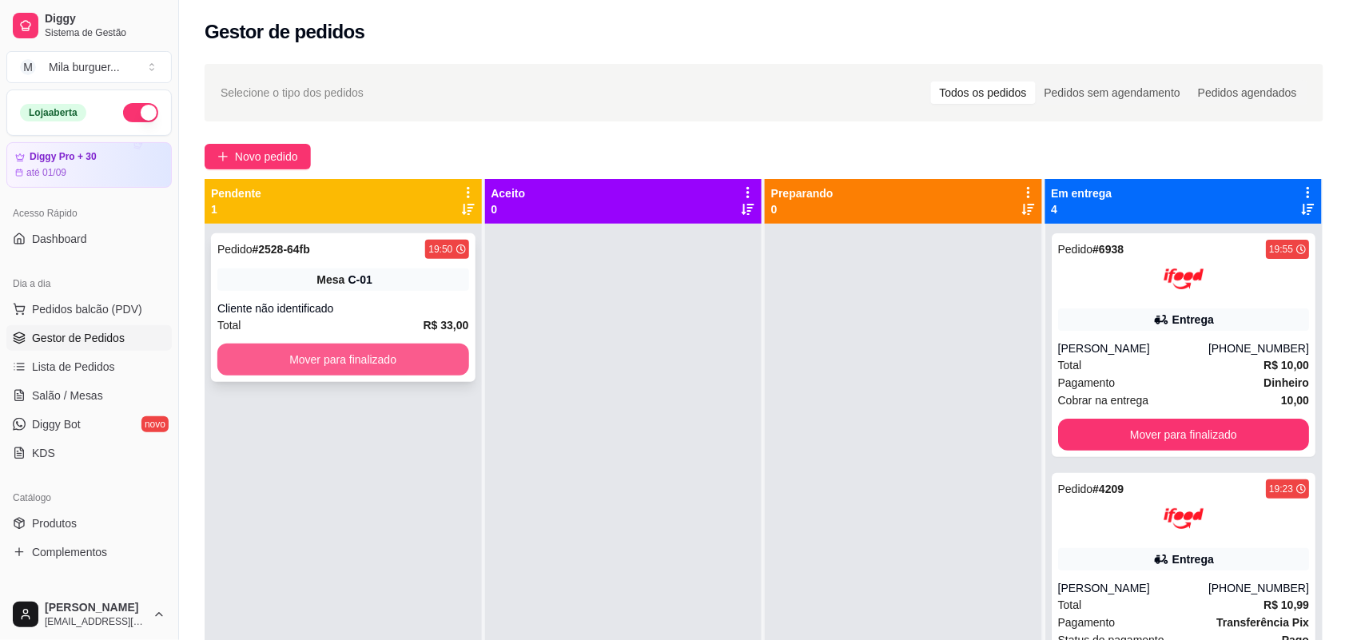
click at [276, 362] on button "Mover para finalizado" at bounding box center [343, 360] width 252 height 32
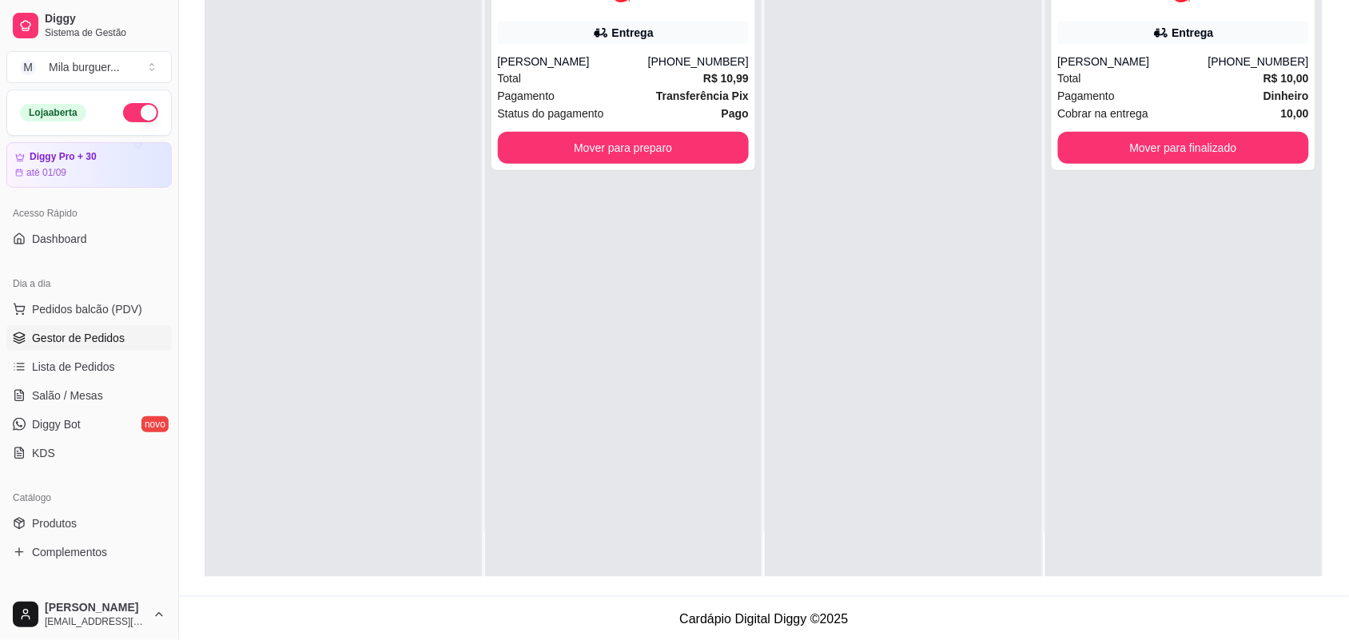
scroll to position [244, 0]
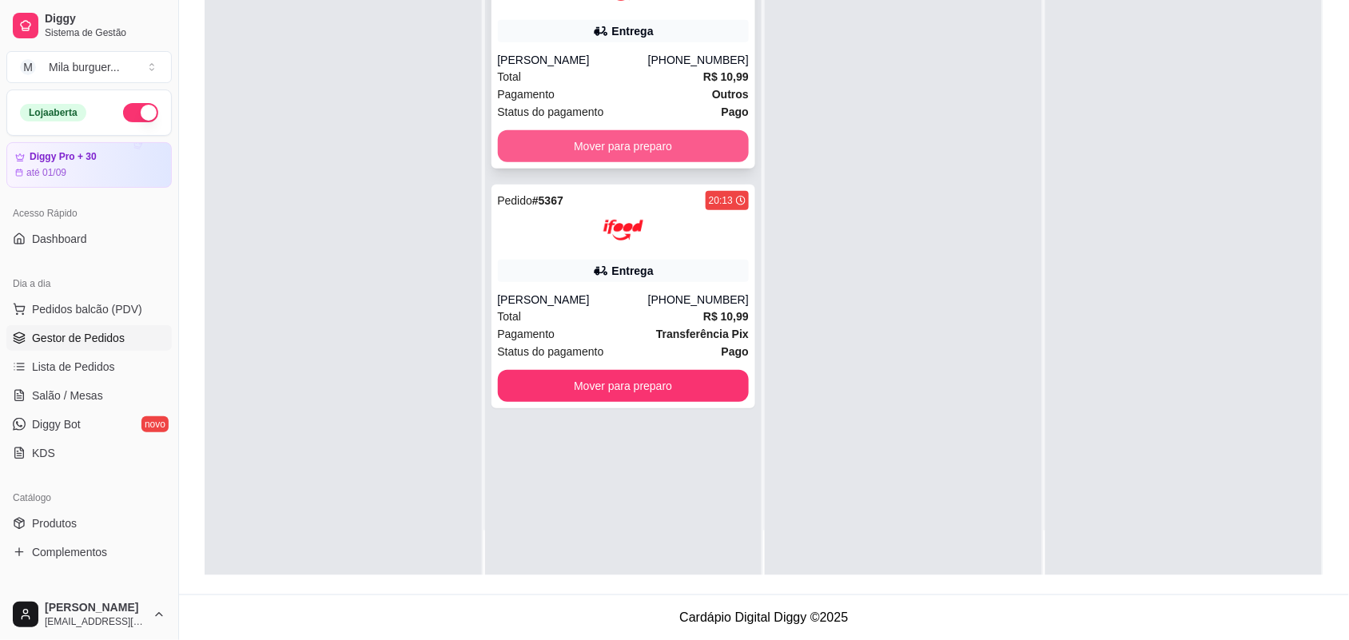
click at [613, 150] on button "Mover para preparo" at bounding box center [624, 146] width 252 height 32
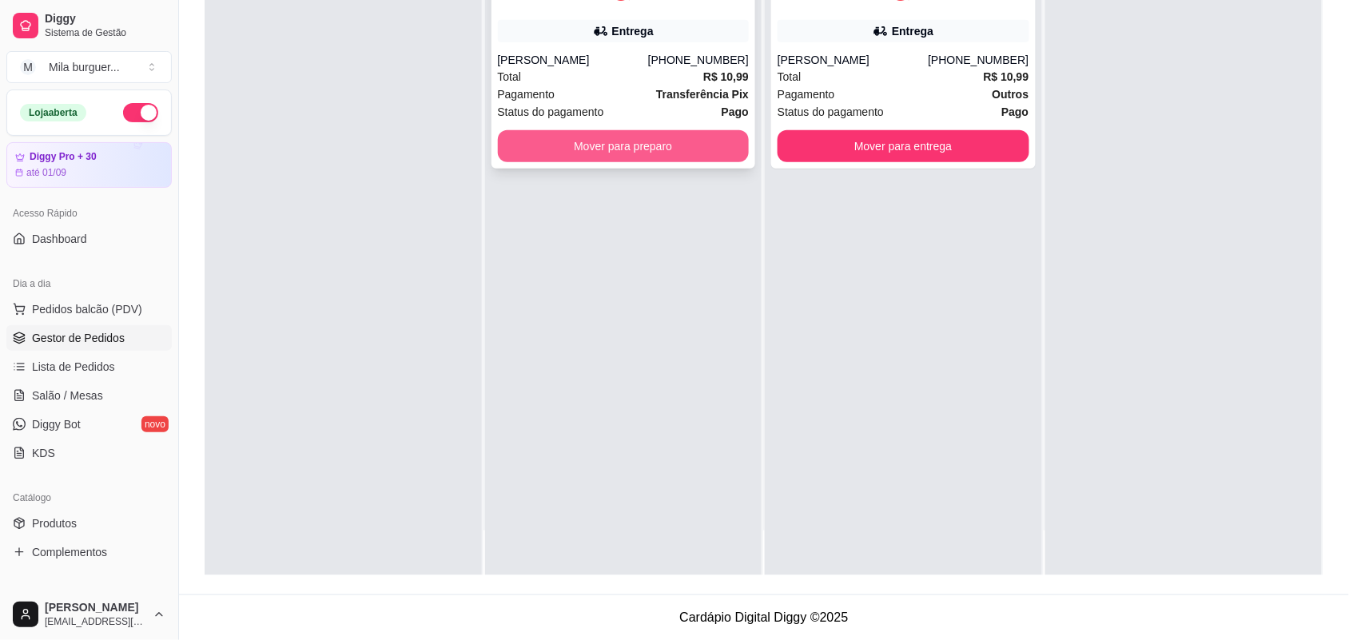
click at [615, 146] on button "Mover para preparo" at bounding box center [624, 146] width 252 height 32
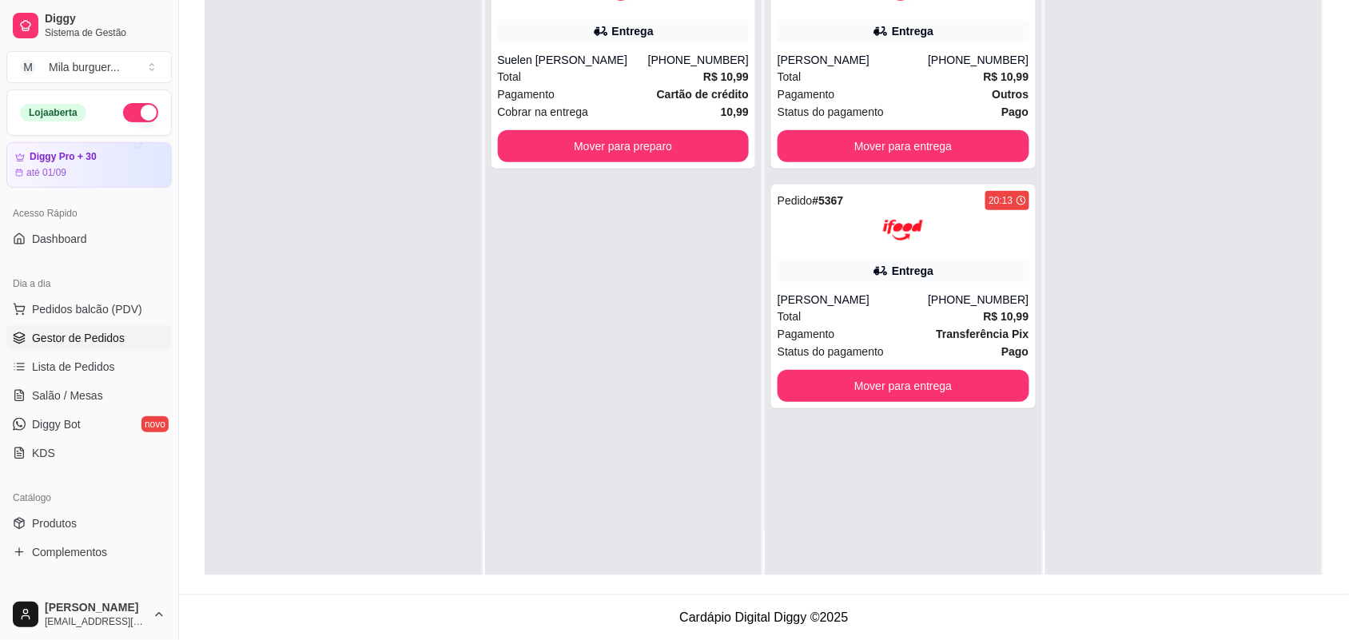
click at [702, 144] on button "Mover para preparo" at bounding box center [624, 146] width 252 height 32
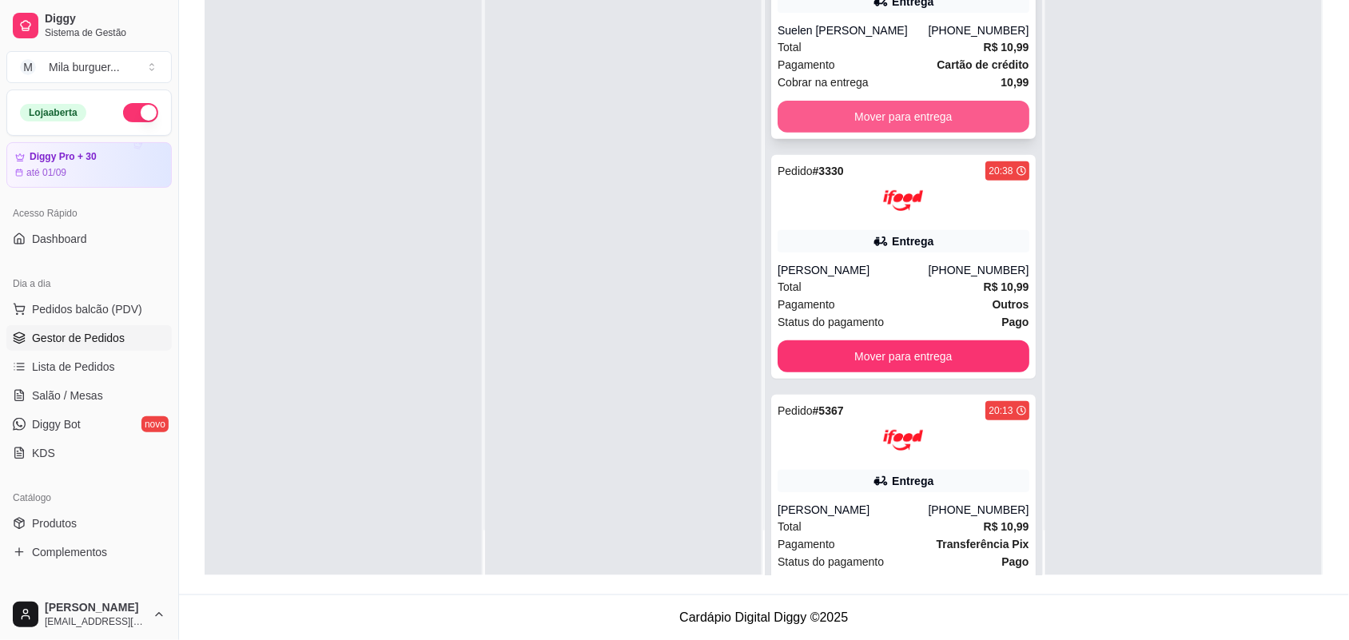
scroll to position [0, 0]
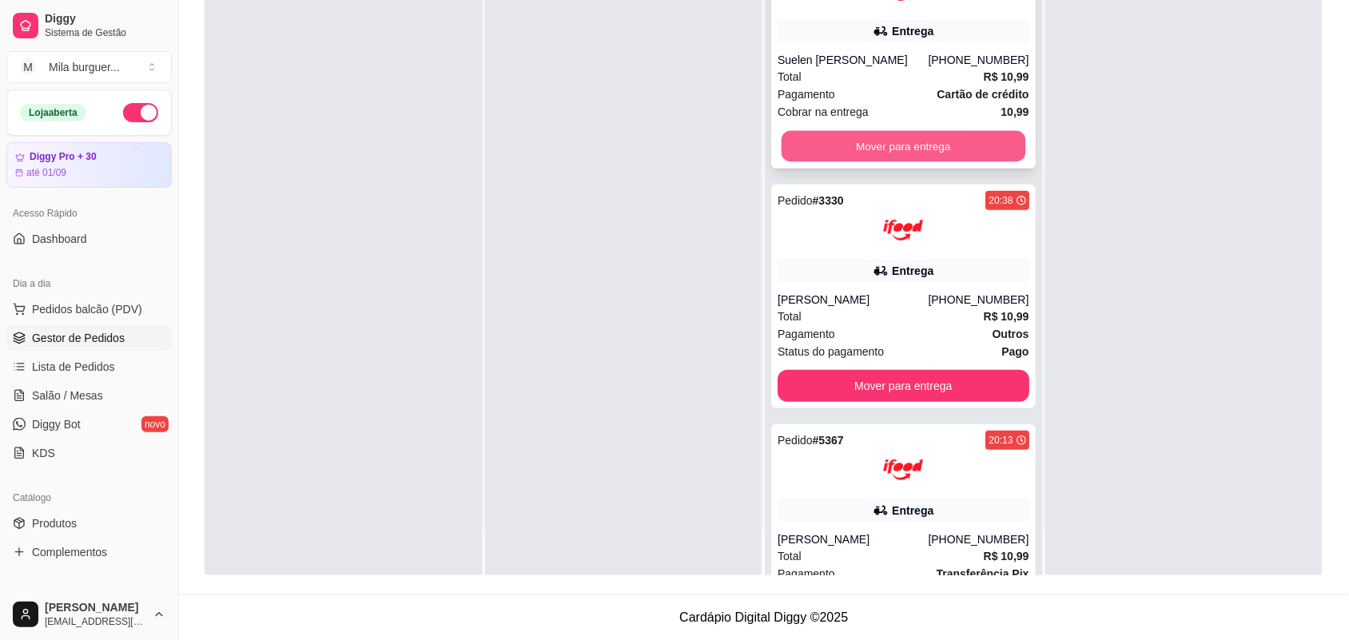
click at [896, 141] on button "Mover para entrega" at bounding box center [904, 146] width 244 height 31
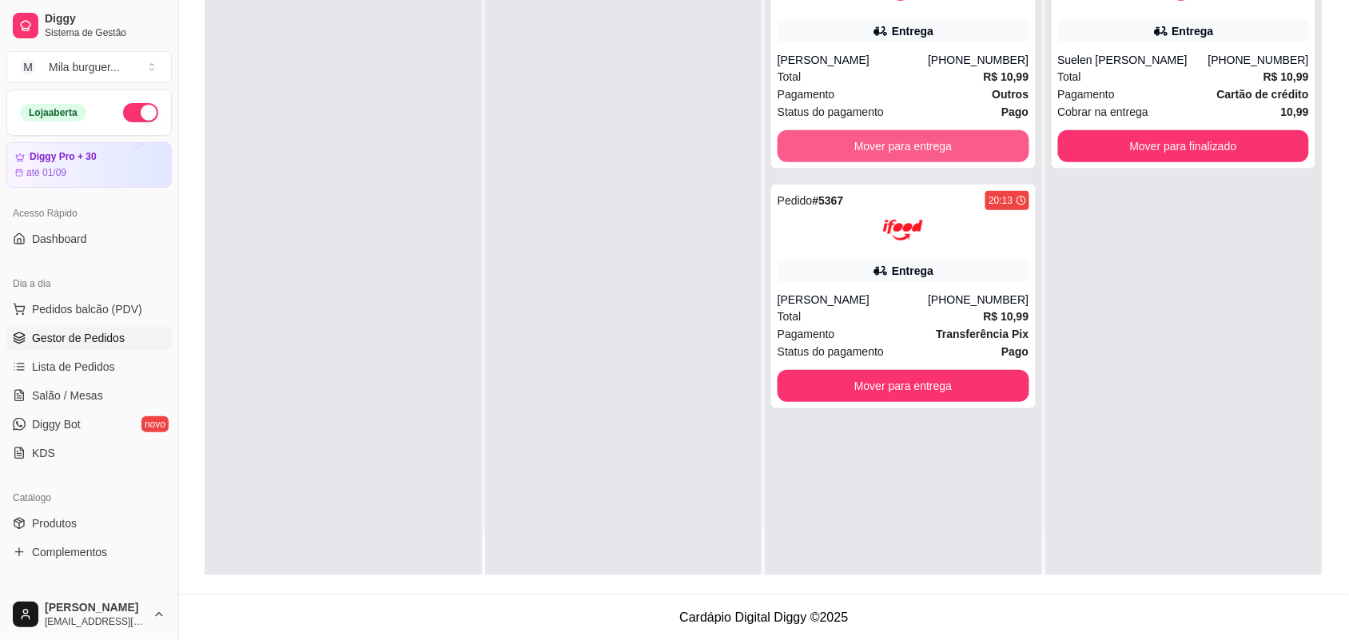
click at [896, 141] on button "Mover para entrega" at bounding box center [904, 146] width 252 height 32
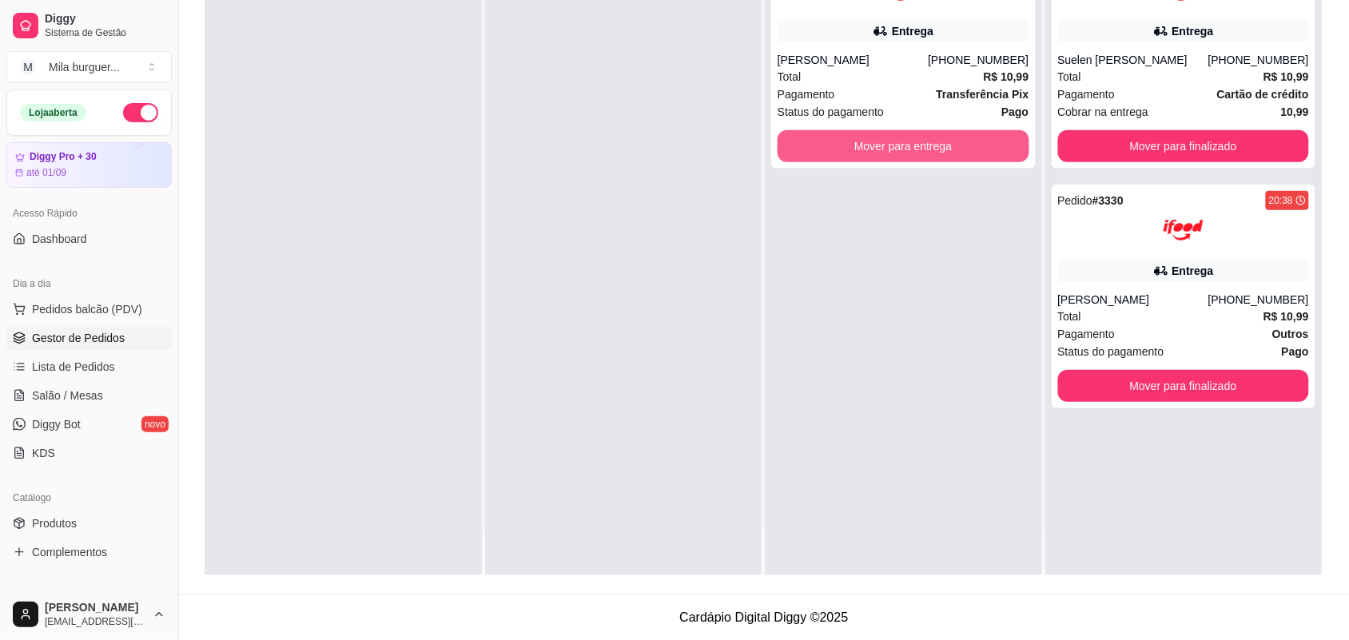
click at [896, 141] on button "Mover para entrega" at bounding box center [904, 146] width 252 height 32
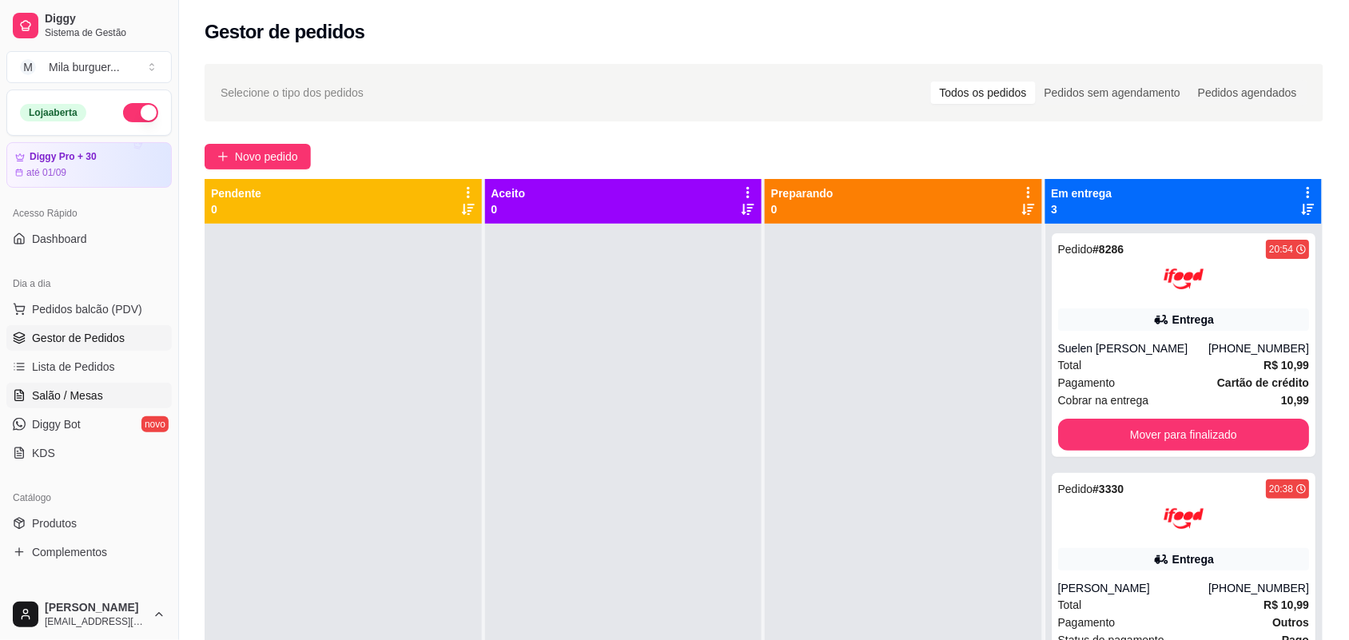
click at [82, 396] on span "Salão / Mesas" at bounding box center [67, 396] width 71 height 16
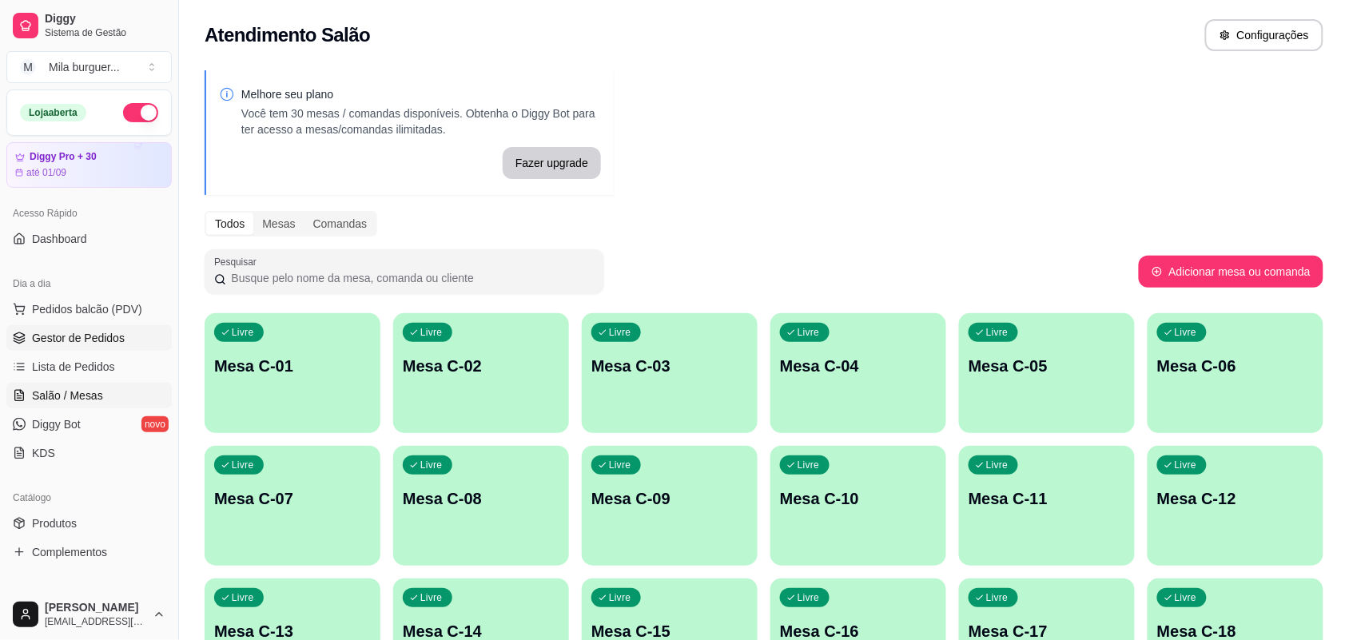
click at [97, 340] on span "Gestor de Pedidos" at bounding box center [78, 338] width 93 height 16
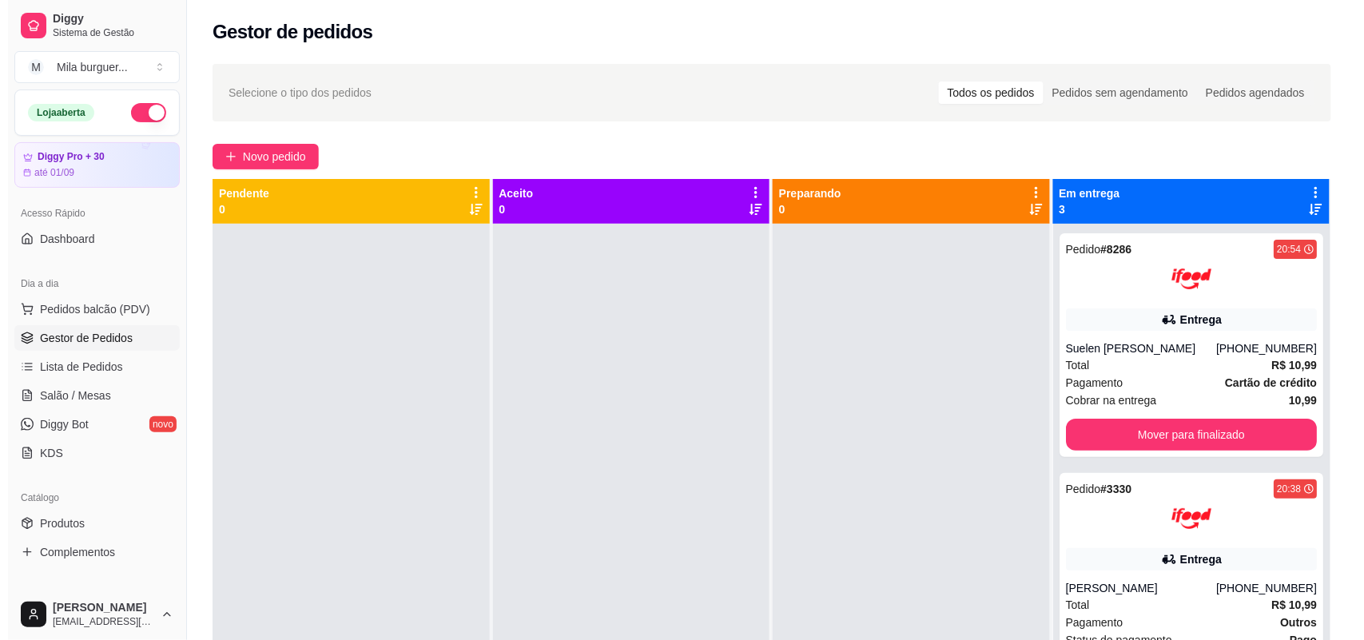
scroll to position [100, 0]
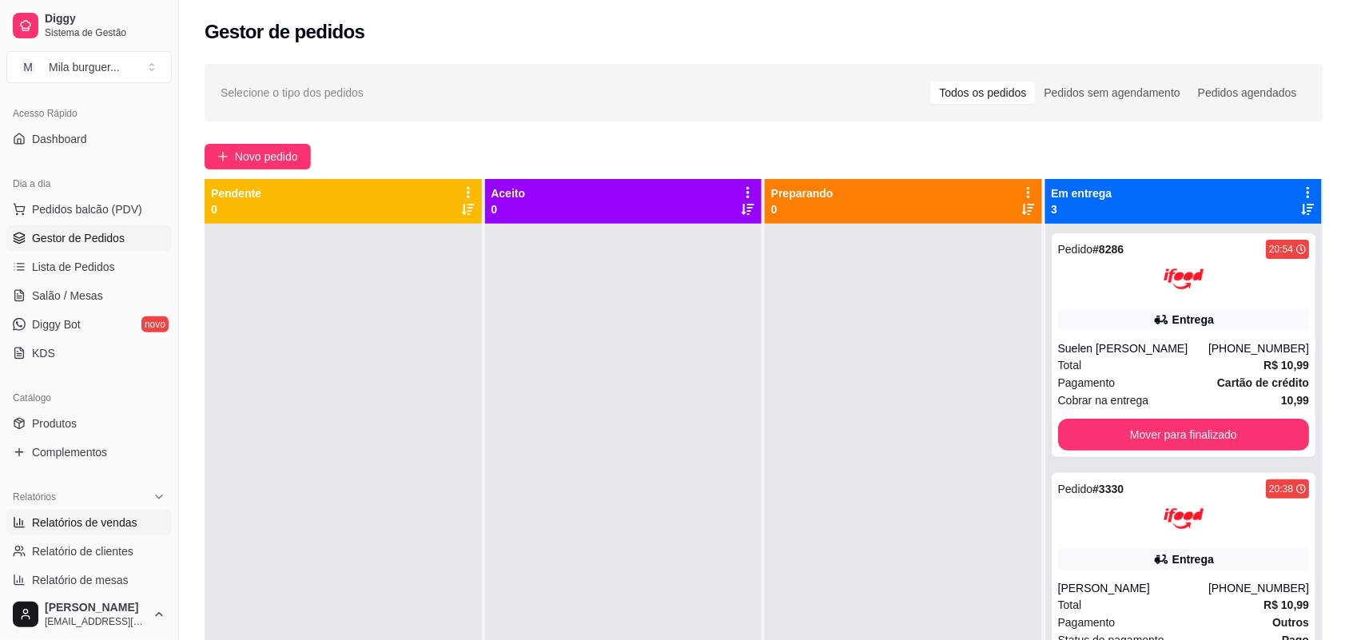
click at [104, 523] on span "Relatórios de vendas" at bounding box center [84, 523] width 105 height 16
select select "ALL"
select select "0"
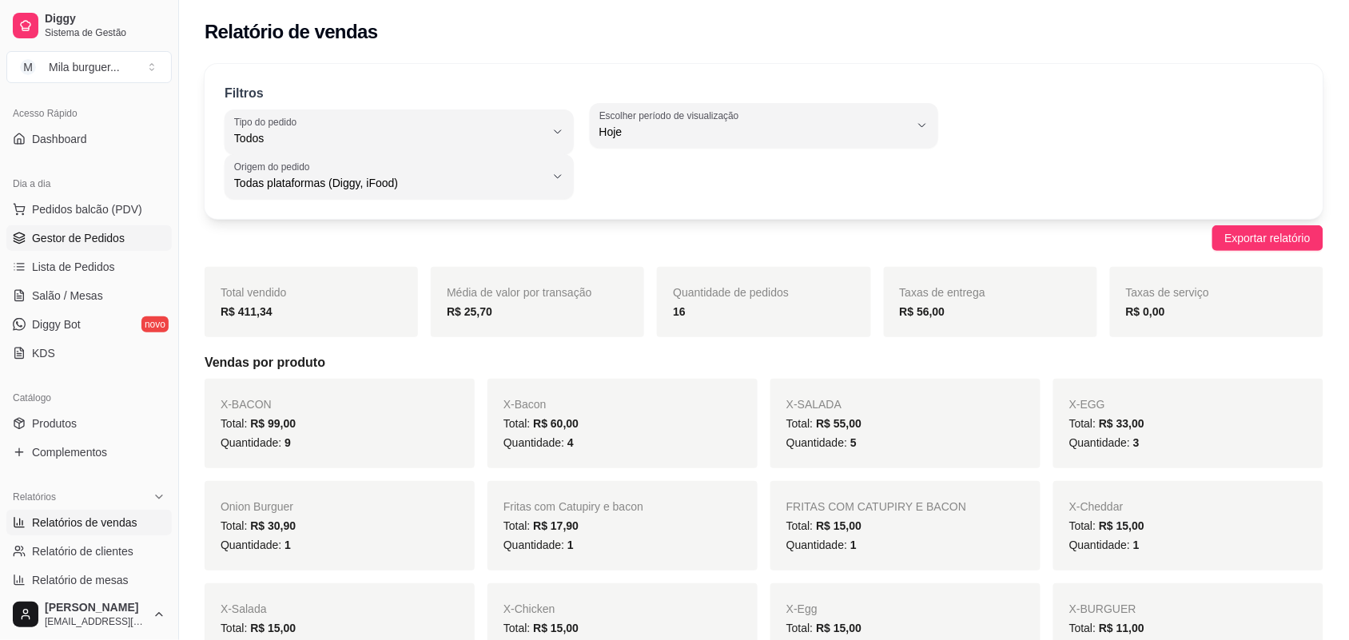
click at [94, 242] on span "Gestor de Pedidos" at bounding box center [78, 238] width 93 height 16
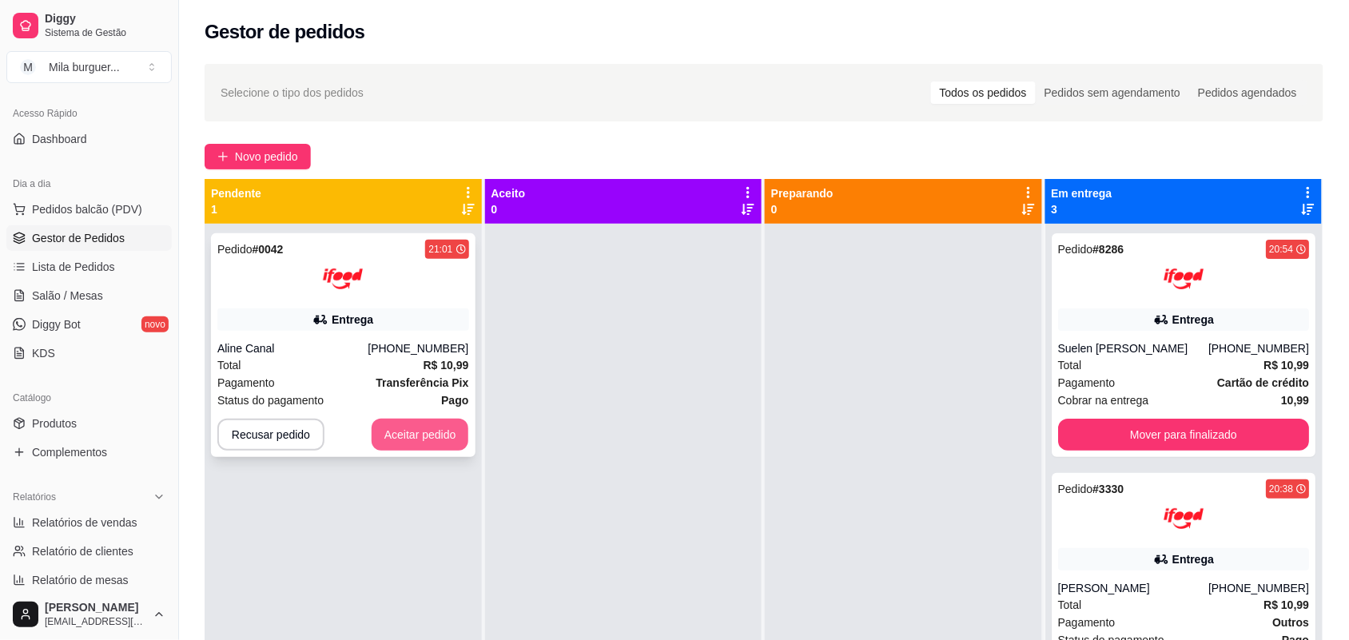
click at [406, 441] on button "Aceitar pedido" at bounding box center [420, 435] width 97 height 32
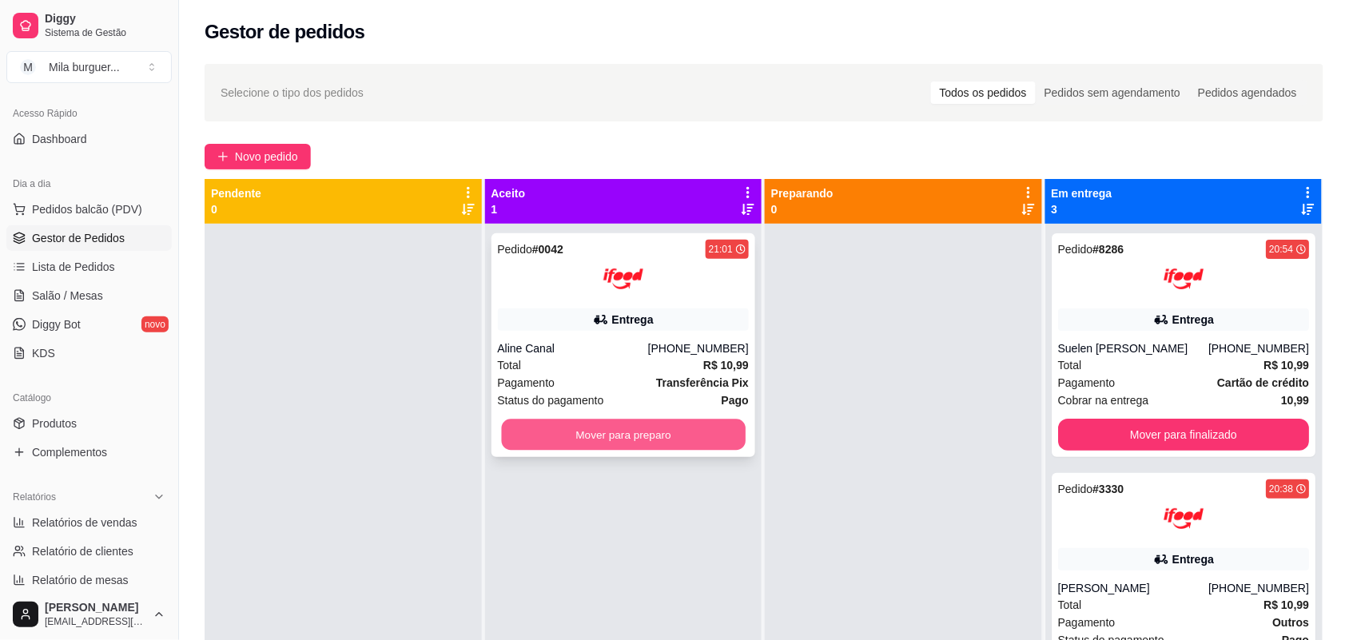
click at [559, 430] on button "Mover para preparo" at bounding box center [623, 435] width 244 height 31
click at [559, 430] on button "Mover para preparo" at bounding box center [624, 435] width 252 height 32
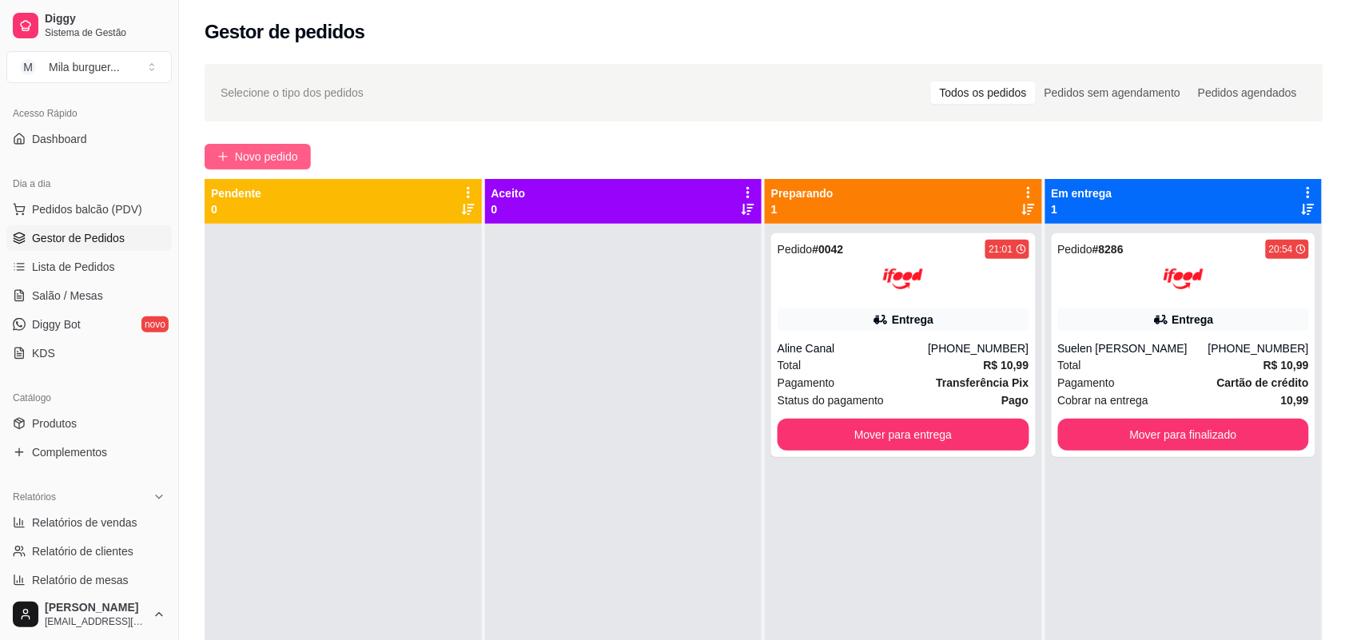
click at [269, 161] on span "Novo pedido" at bounding box center [266, 157] width 63 height 18
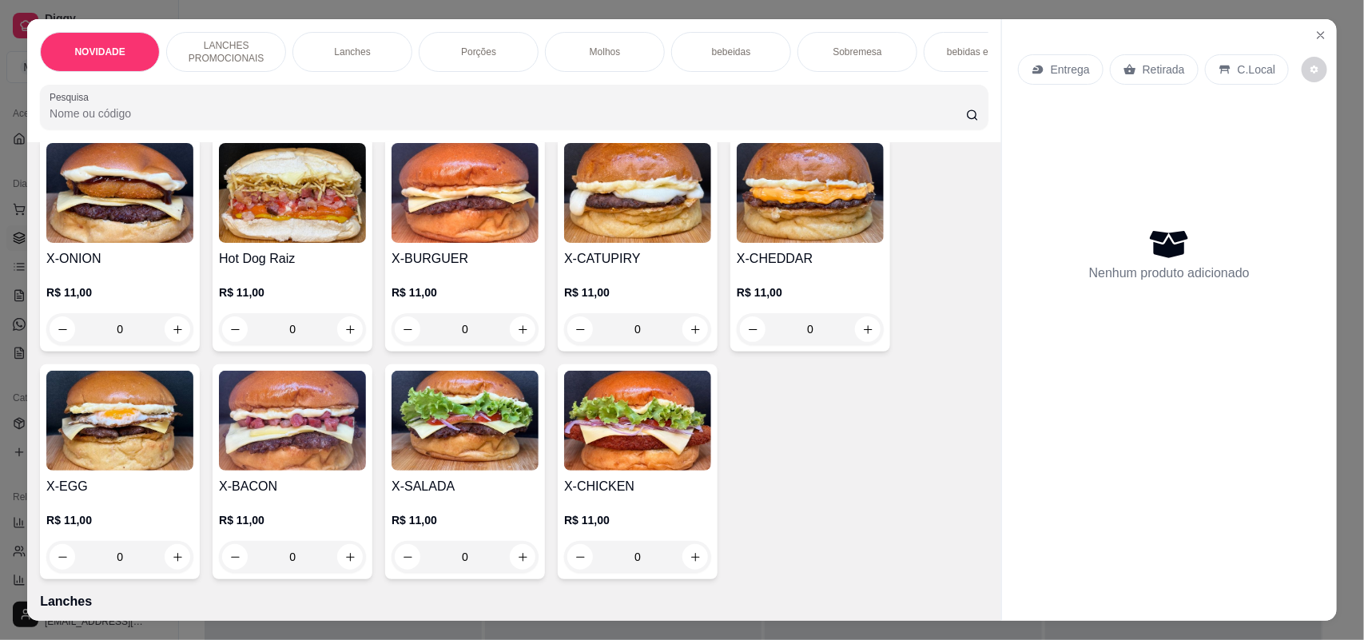
scroll to position [400, 0]
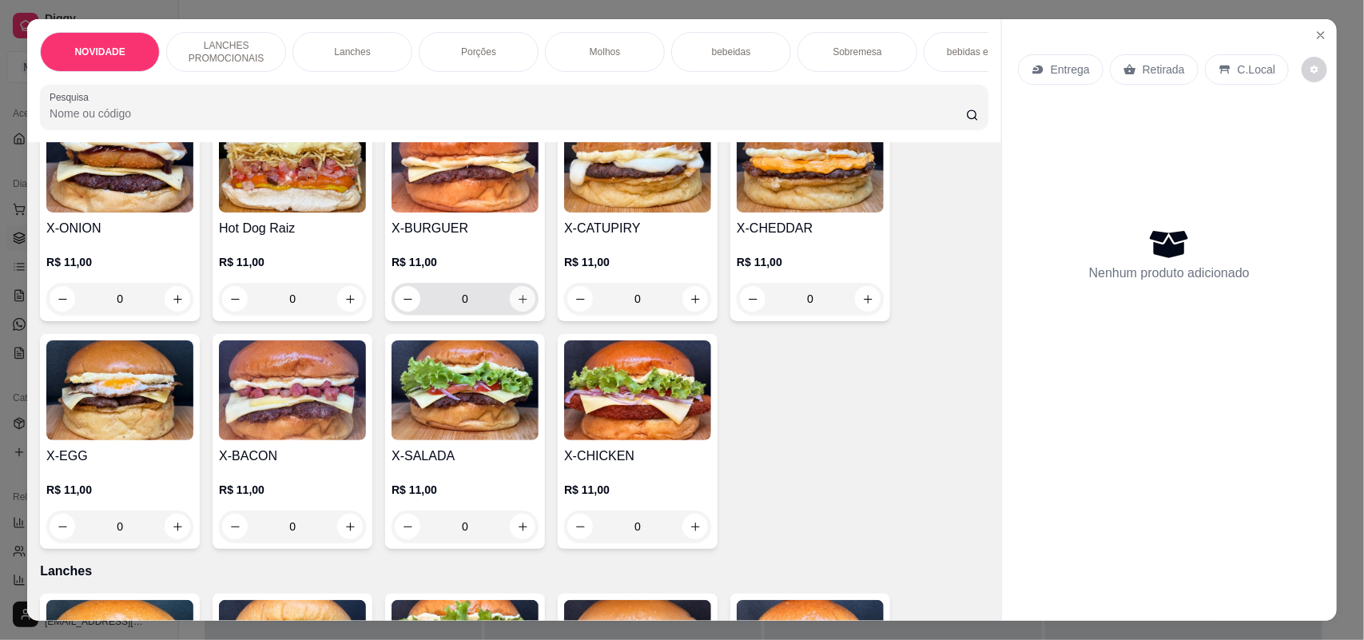
click at [517, 305] on icon "increase-product-quantity" at bounding box center [523, 299] width 12 height 12
type input "1"
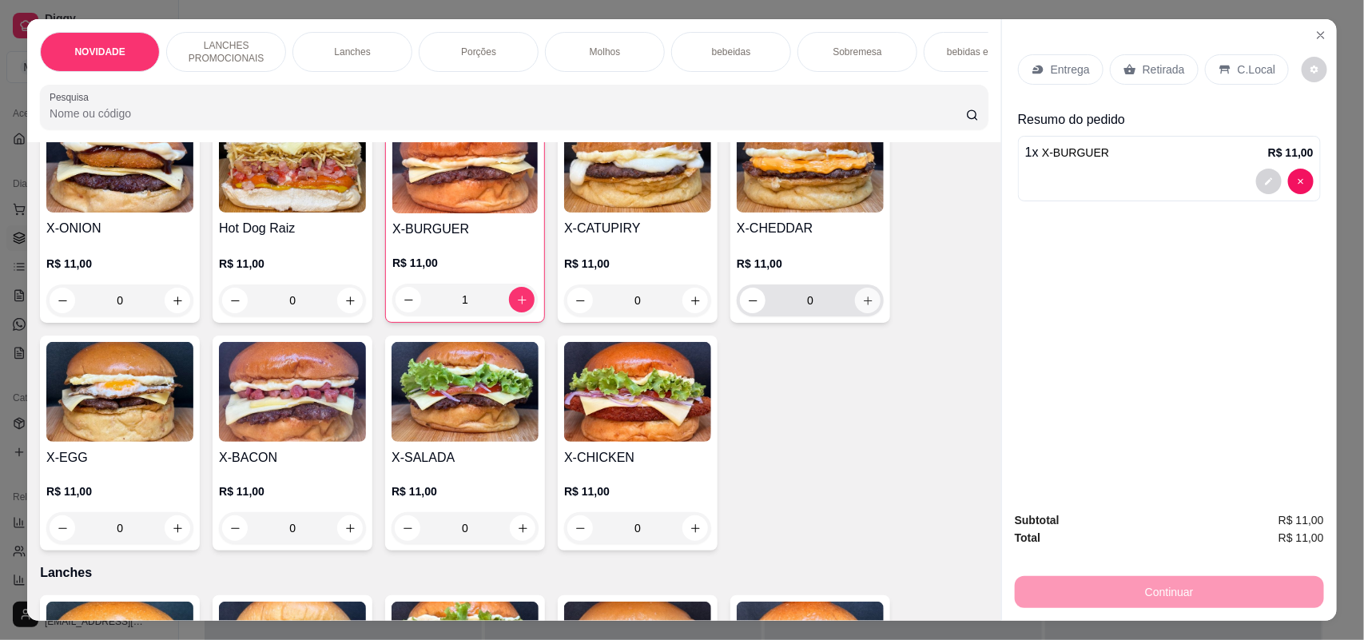
click at [862, 307] on icon "increase-product-quantity" at bounding box center [868, 301] width 12 height 12
type input "1"
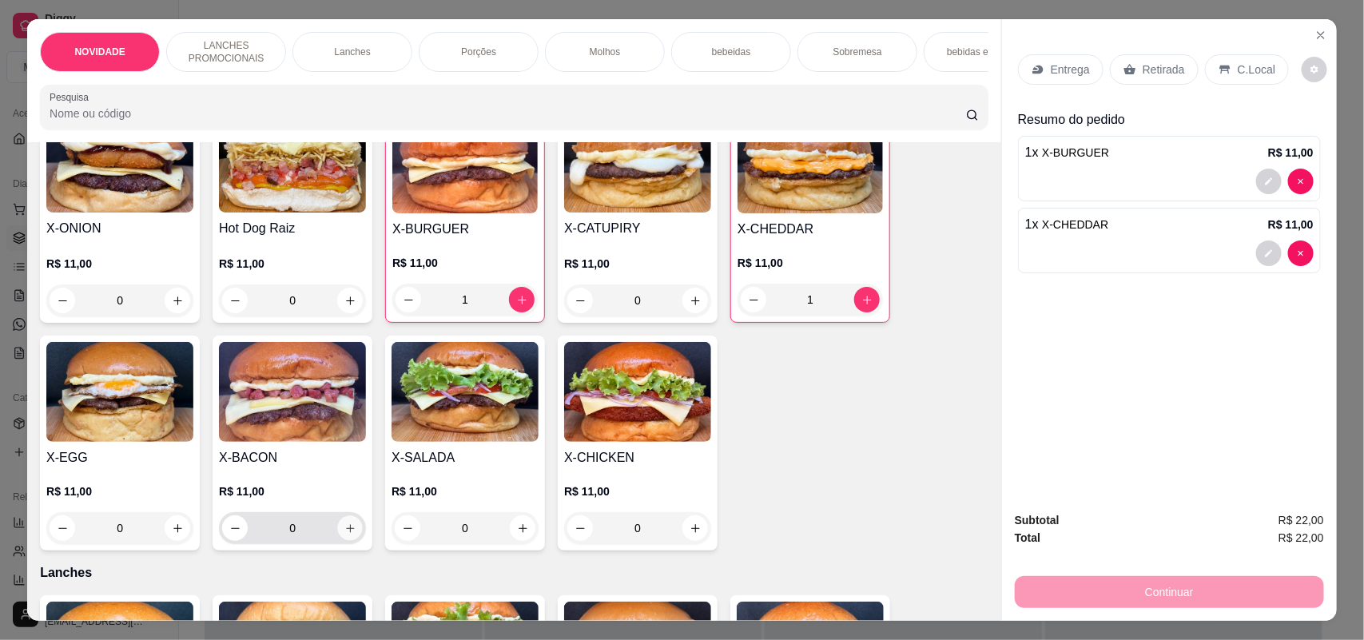
click at [344, 535] on icon "increase-product-quantity" at bounding box center [350, 529] width 12 height 12
type input "1"
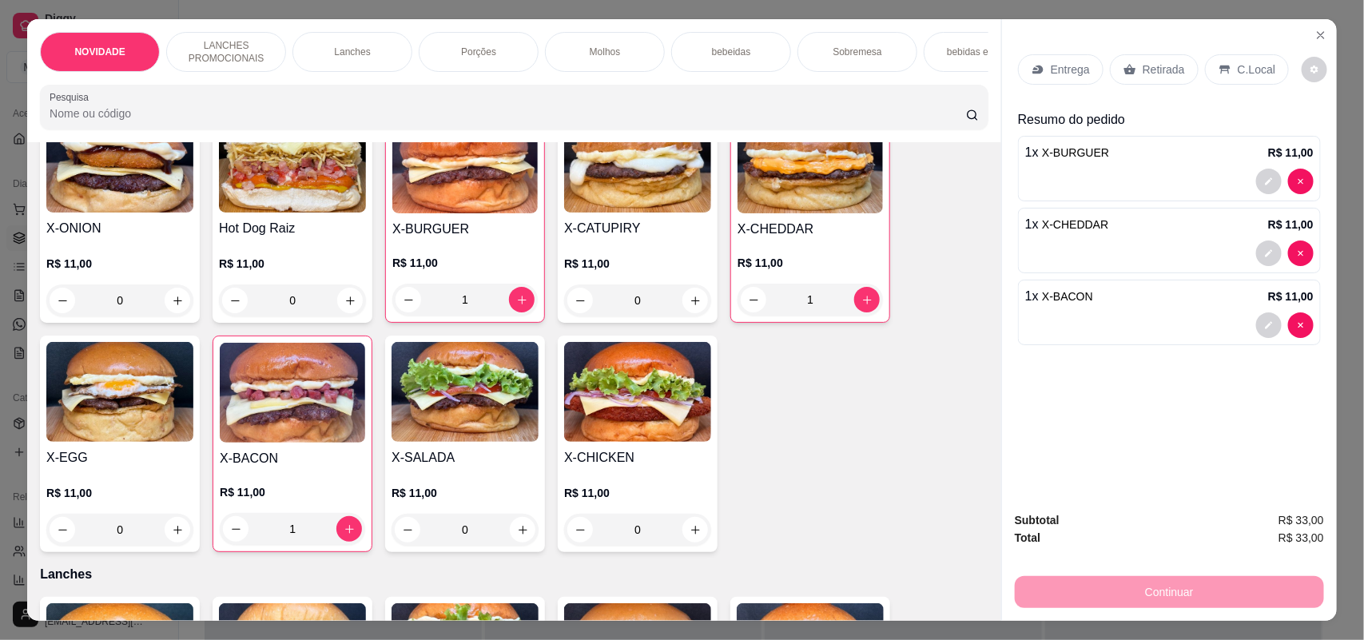
click at [125, 44] on div "NOVIDADE" at bounding box center [100, 52] width 120 height 40
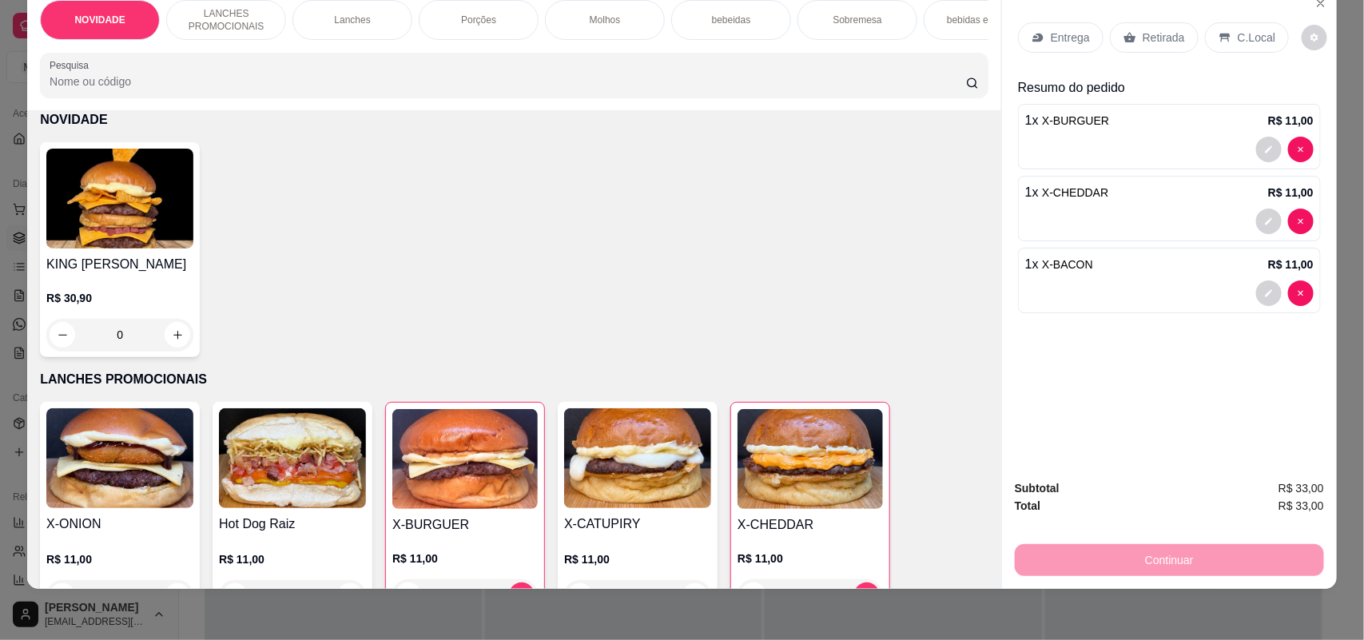
scroll to position [0, 0]
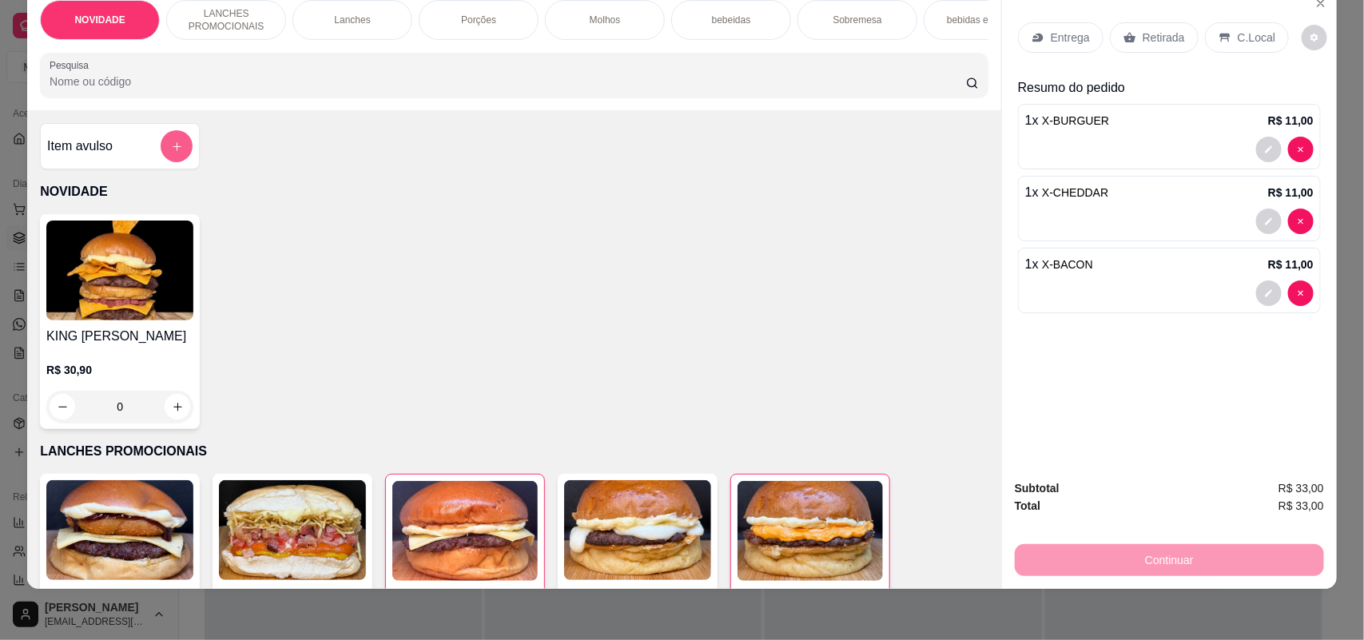
click at [161, 158] on button "add-separate-item" at bounding box center [177, 146] width 32 height 32
click at [799, 20] on div "Sobremesa" at bounding box center [858, 20] width 120 height 40
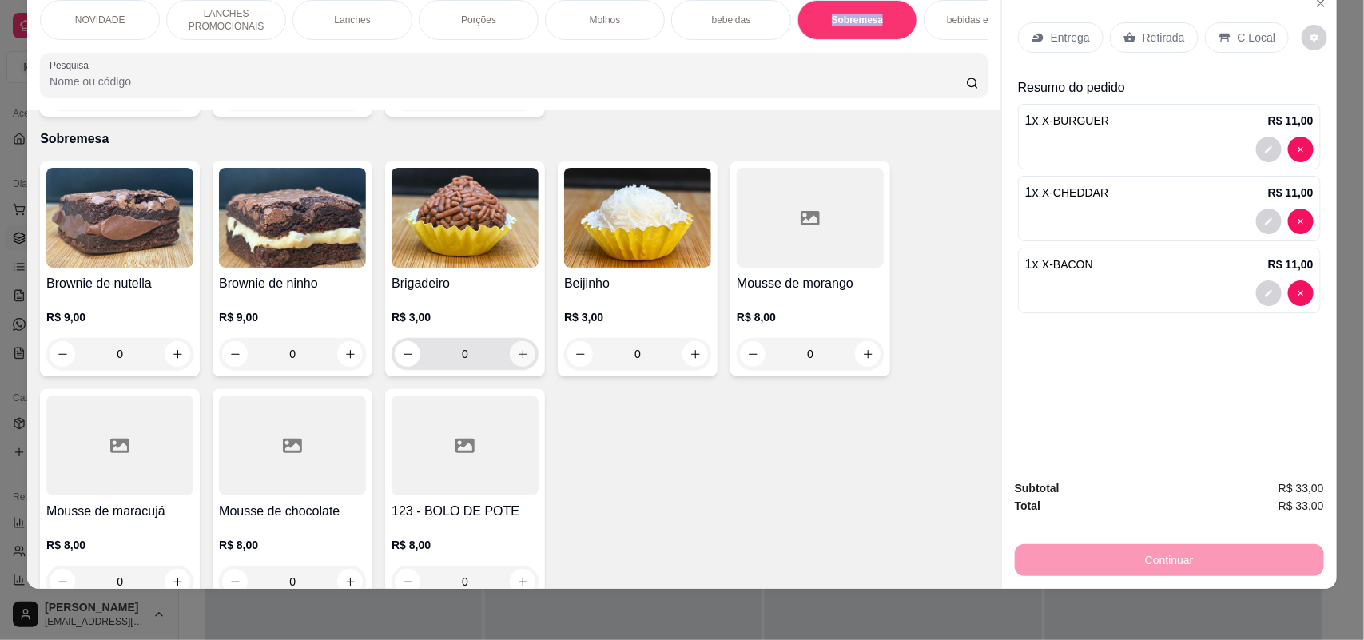
click at [517, 348] on icon "increase-product-quantity" at bounding box center [523, 354] width 12 height 12
click at [510, 344] on button "increase-product-quantity" at bounding box center [522, 355] width 26 height 26
type input "2"
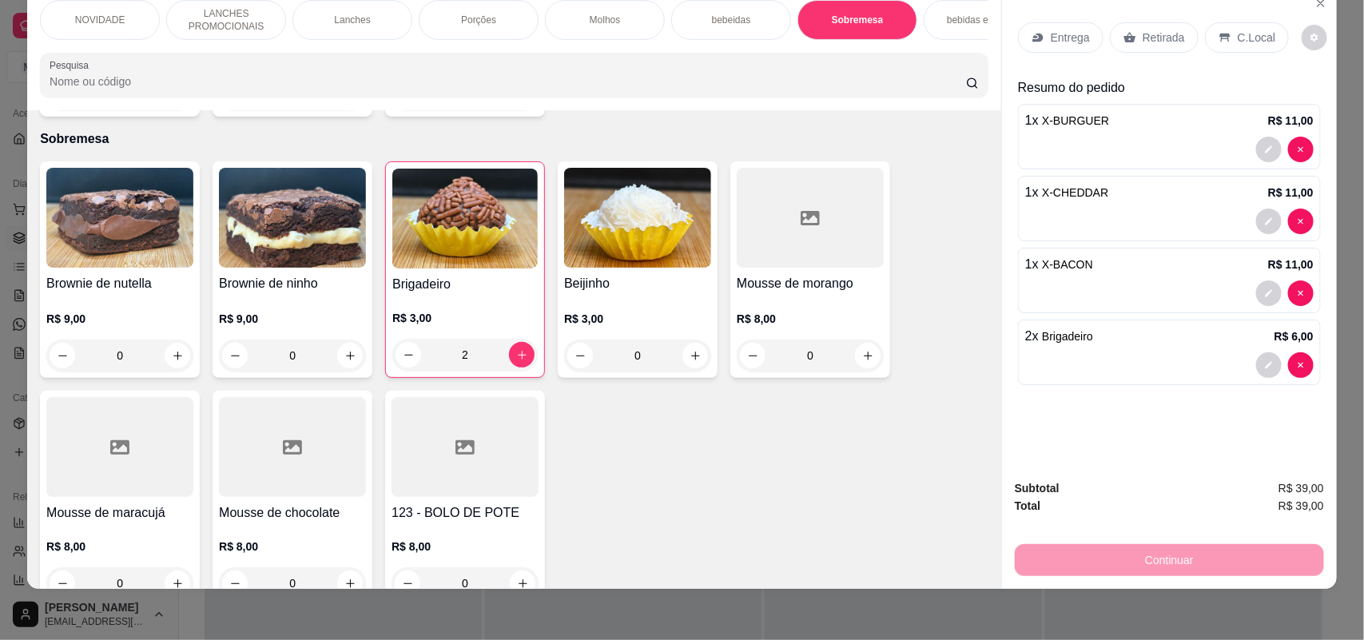
click at [1051, 32] on p "Entrega" at bounding box center [1070, 38] width 39 height 16
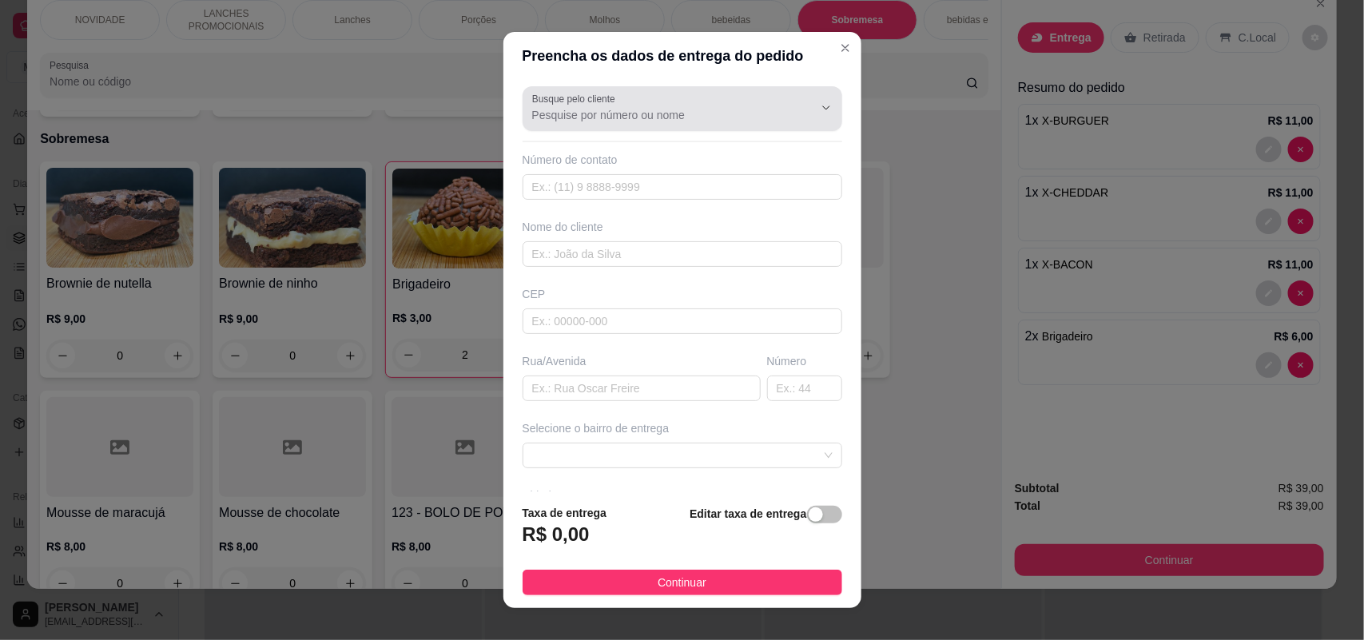
click at [658, 101] on div at bounding box center [682, 109] width 300 height 32
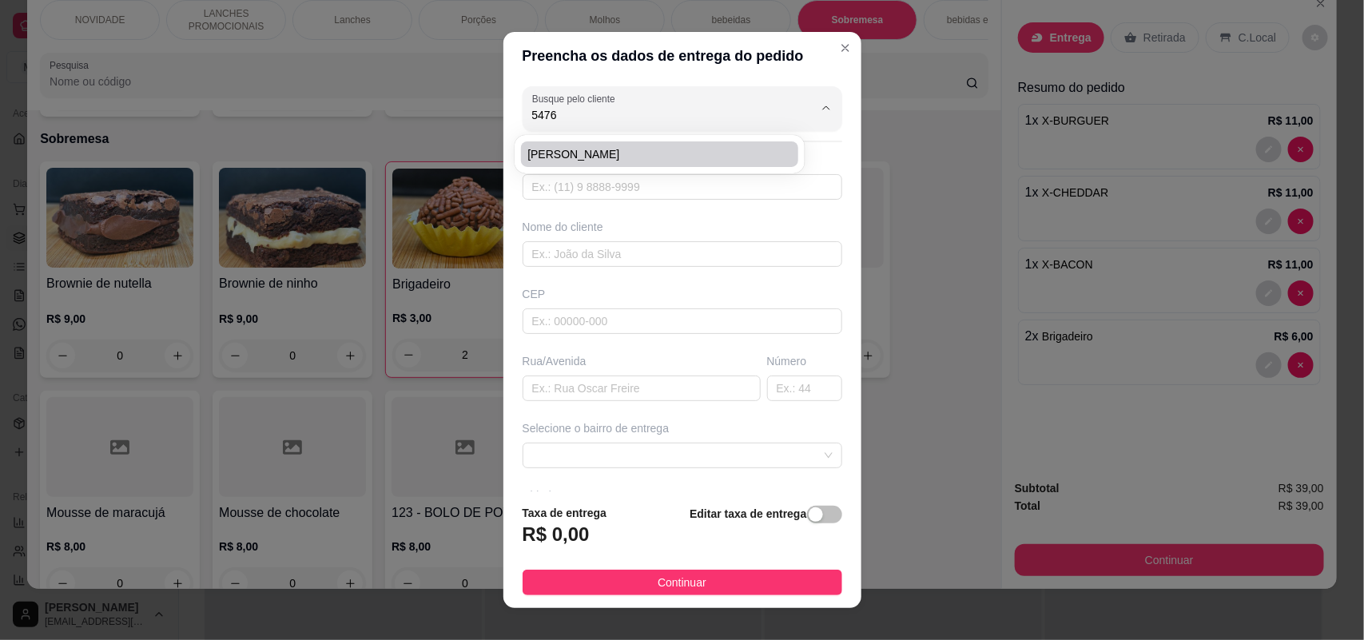
click at [590, 148] on span "[PERSON_NAME]" at bounding box center [651, 154] width 249 height 16
type input "[PERSON_NAME]"
type input "15992775476"
type input "[PERSON_NAME]"
type input "18078439"
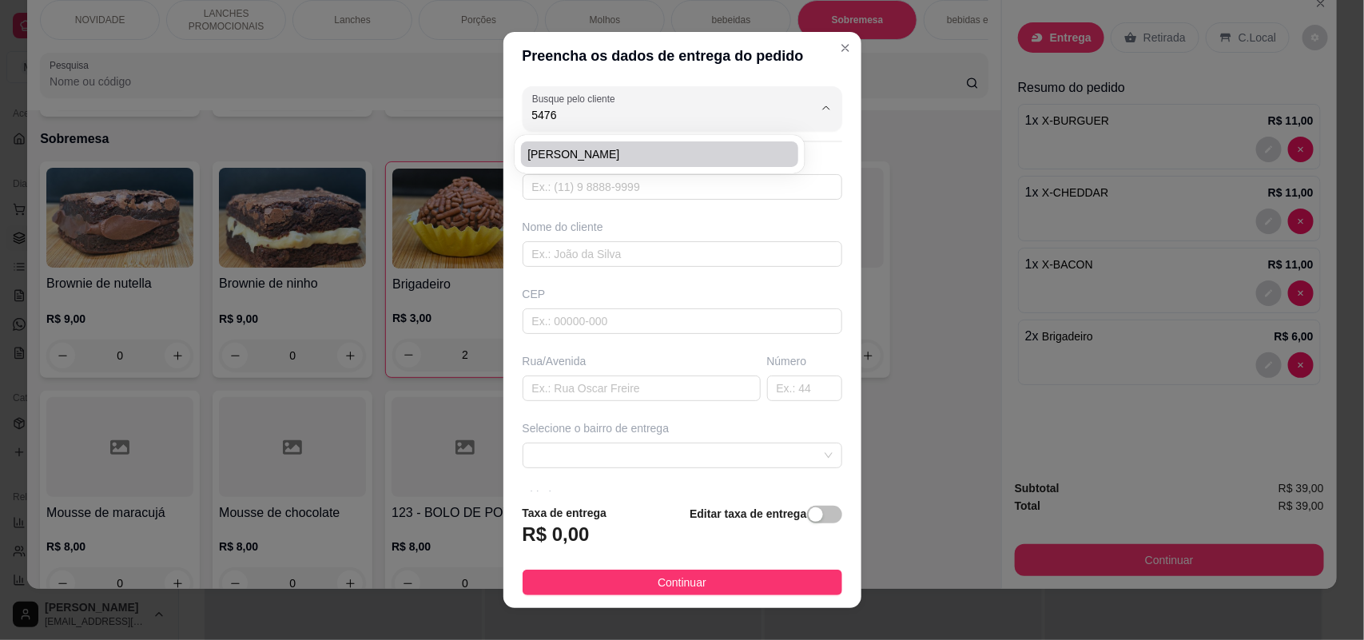
type input "Rua [PERSON_NAME]"
type input "112"
type input "SOROCABA"
type input "Casa de baixo, é no lava rápido do lado da padaria top 10"
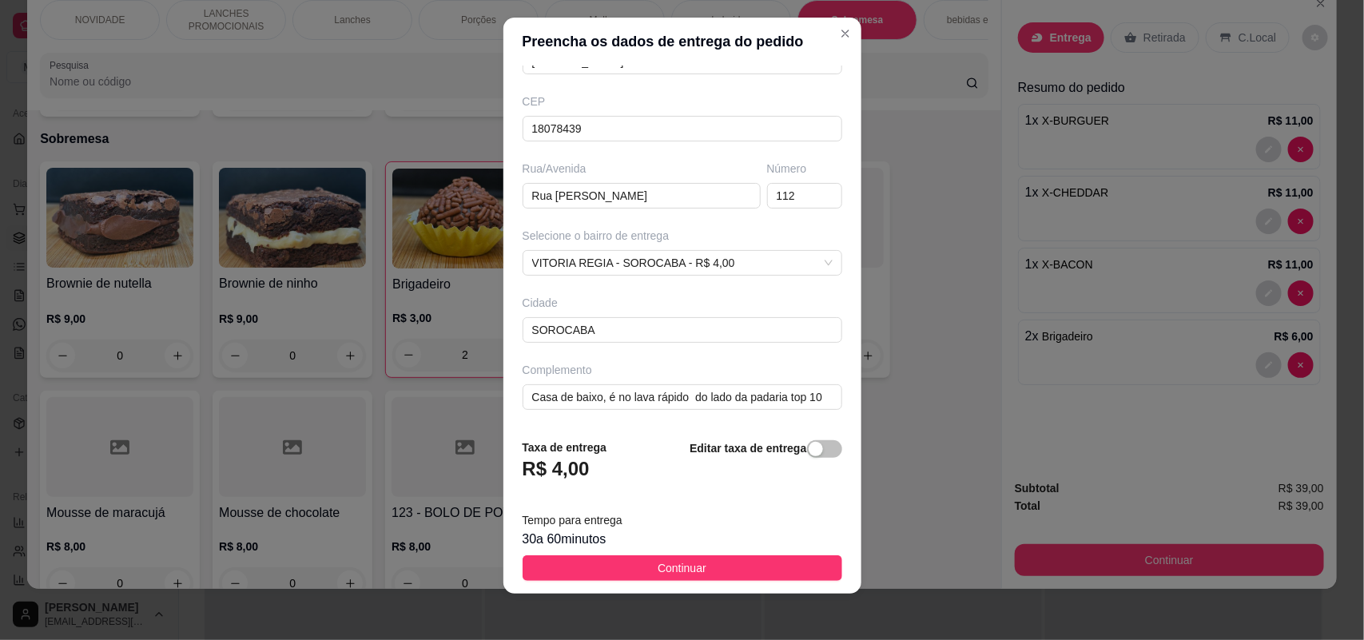
scroll to position [18, 0]
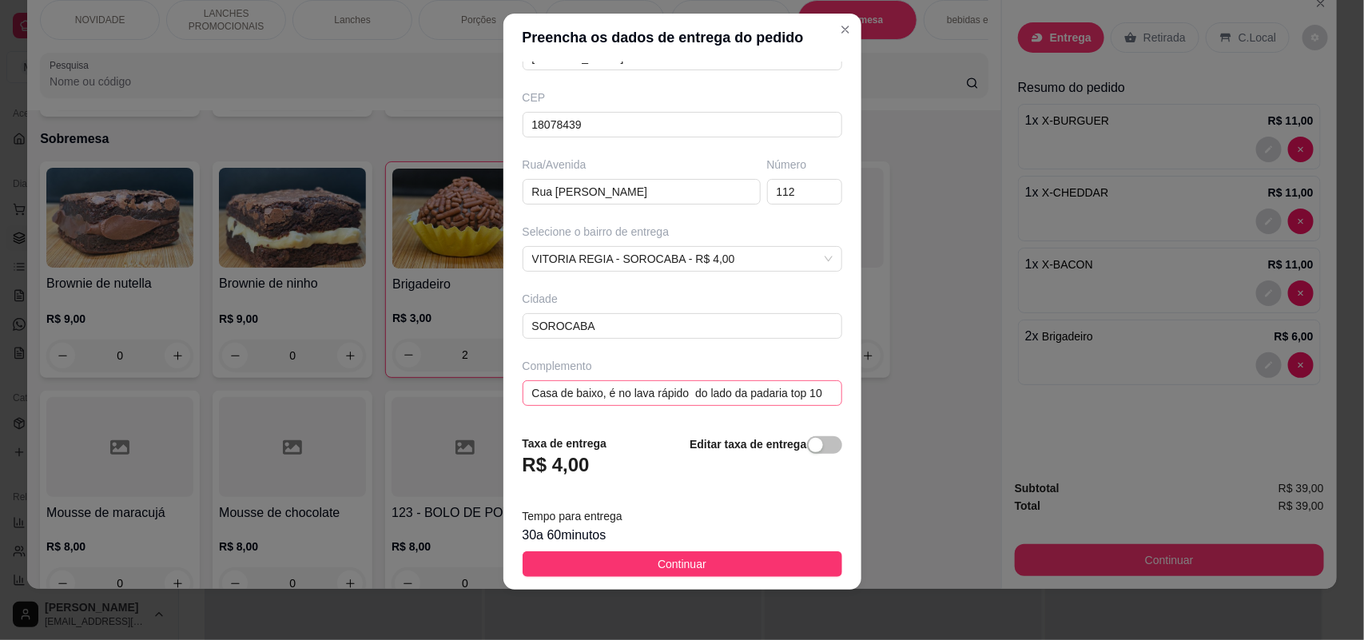
type input "[PERSON_NAME]"
drag, startPoint x: 792, startPoint y: 397, endPoint x: 492, endPoint y: 392, distance: 299.7
click at [492, 392] on div "Preencha os dados de entrega do pedido Busque pelo cliente [PERSON_NAME] Número…" at bounding box center [682, 320] width 1364 height 640
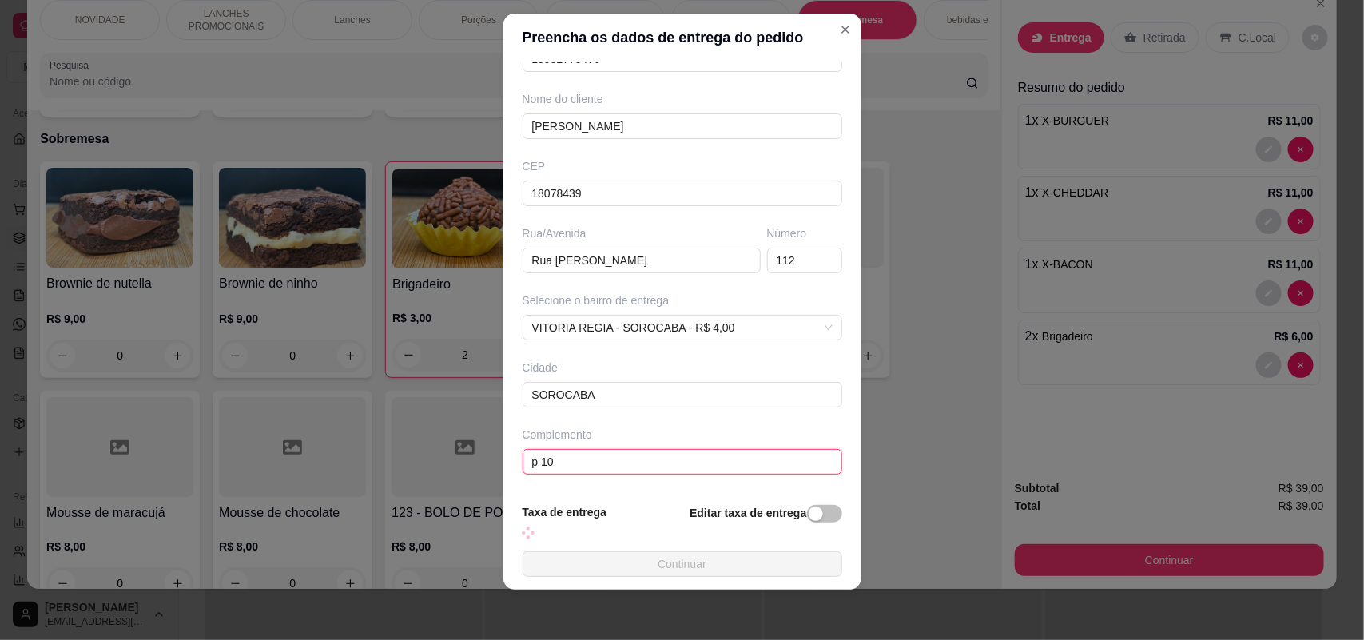
click at [584, 460] on section "Preencha os dados de entrega do pedido Busque pelo cliente [PERSON_NAME] Número…" at bounding box center [682, 302] width 358 height 576
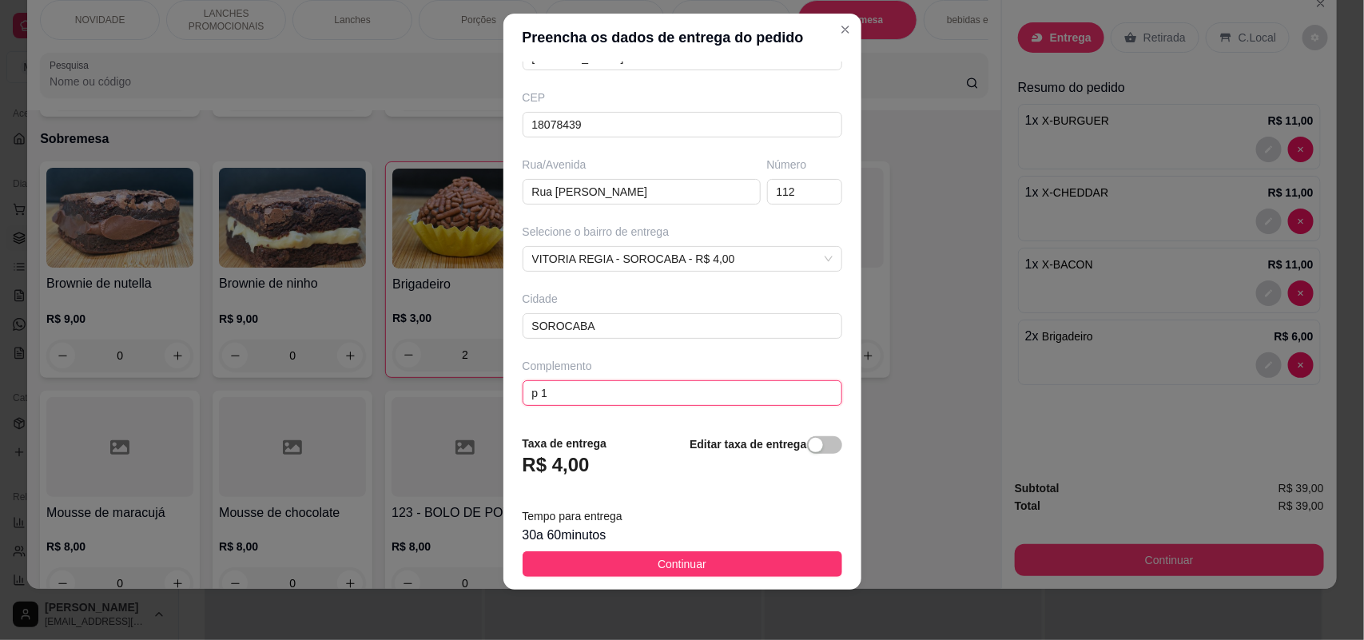
scroll to position [129, 0]
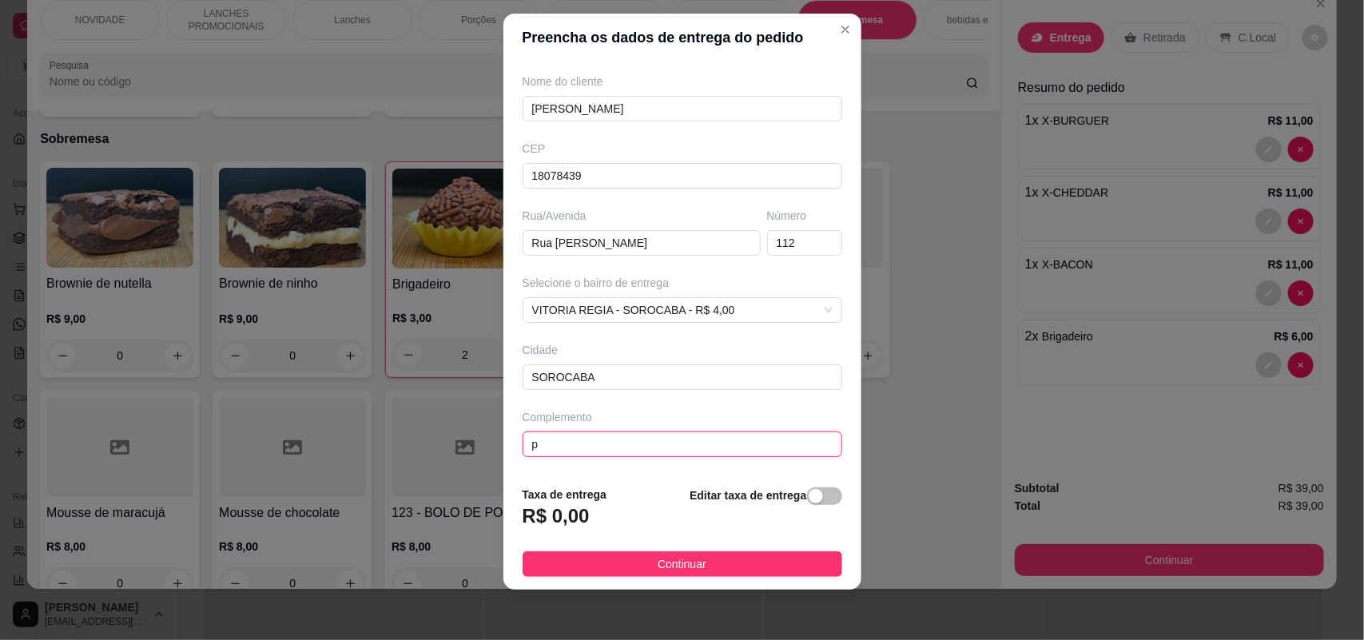
type input "p"
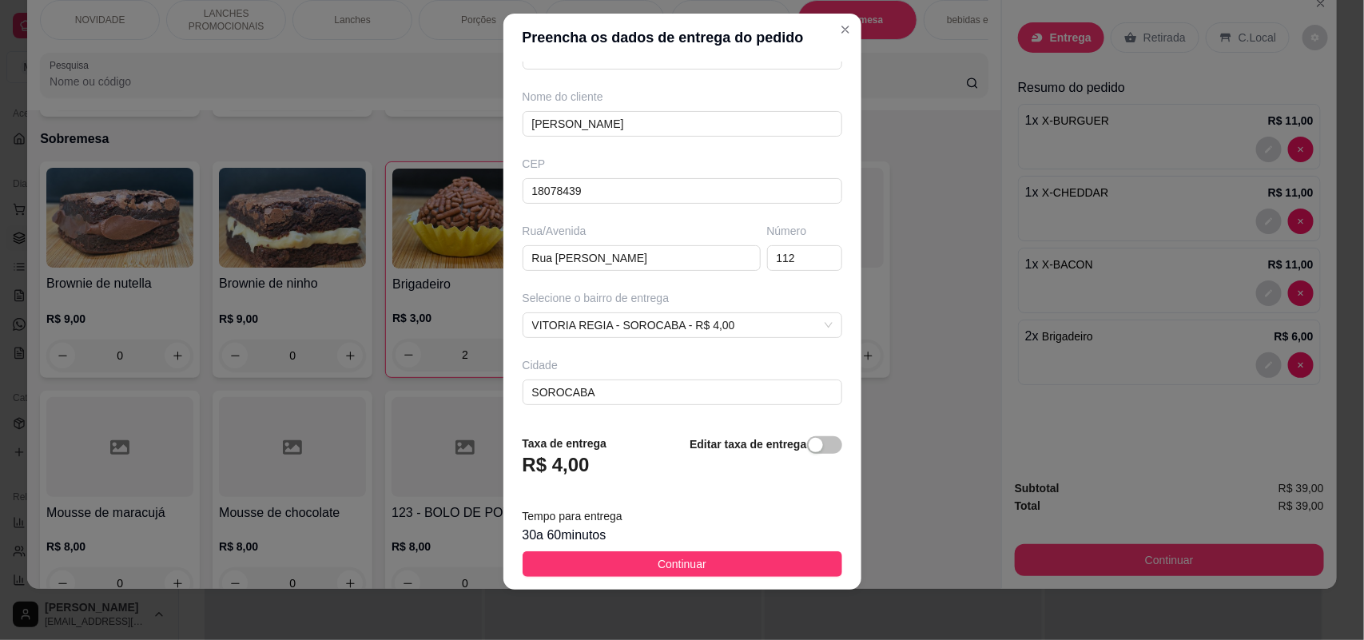
scroll to position [181, 0]
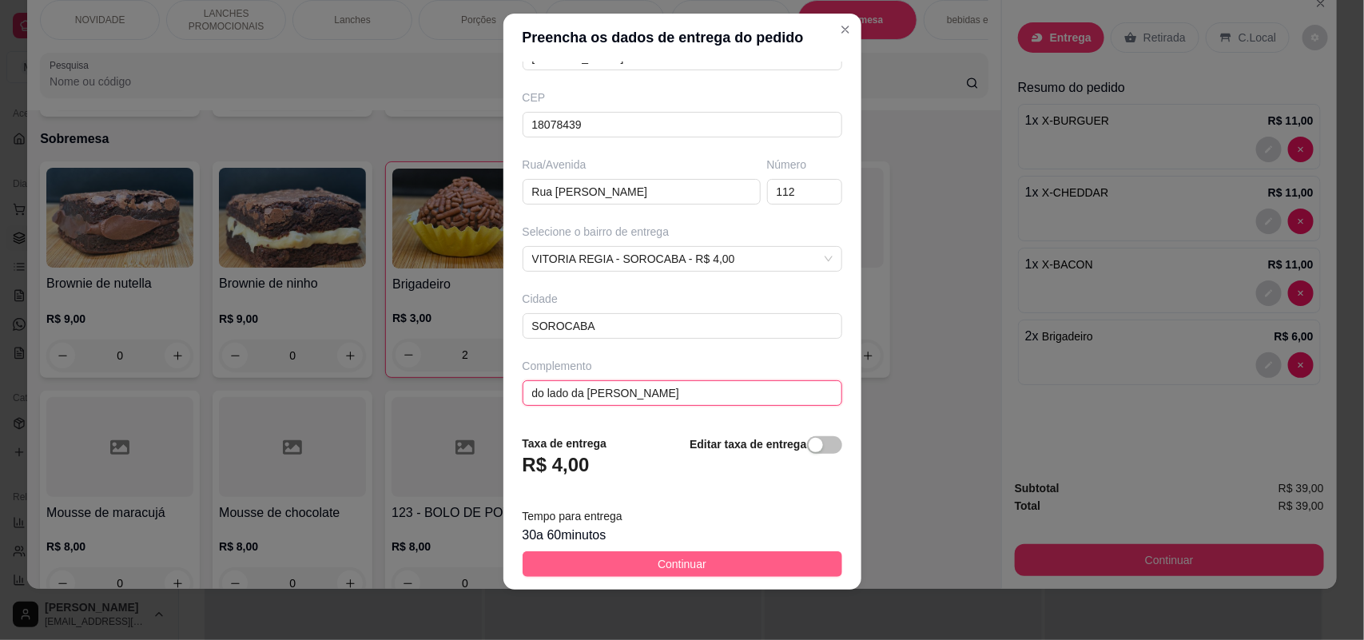
type input "do lado da [PERSON_NAME]"
click at [666, 572] on span "Continuar" at bounding box center [682, 564] width 49 height 18
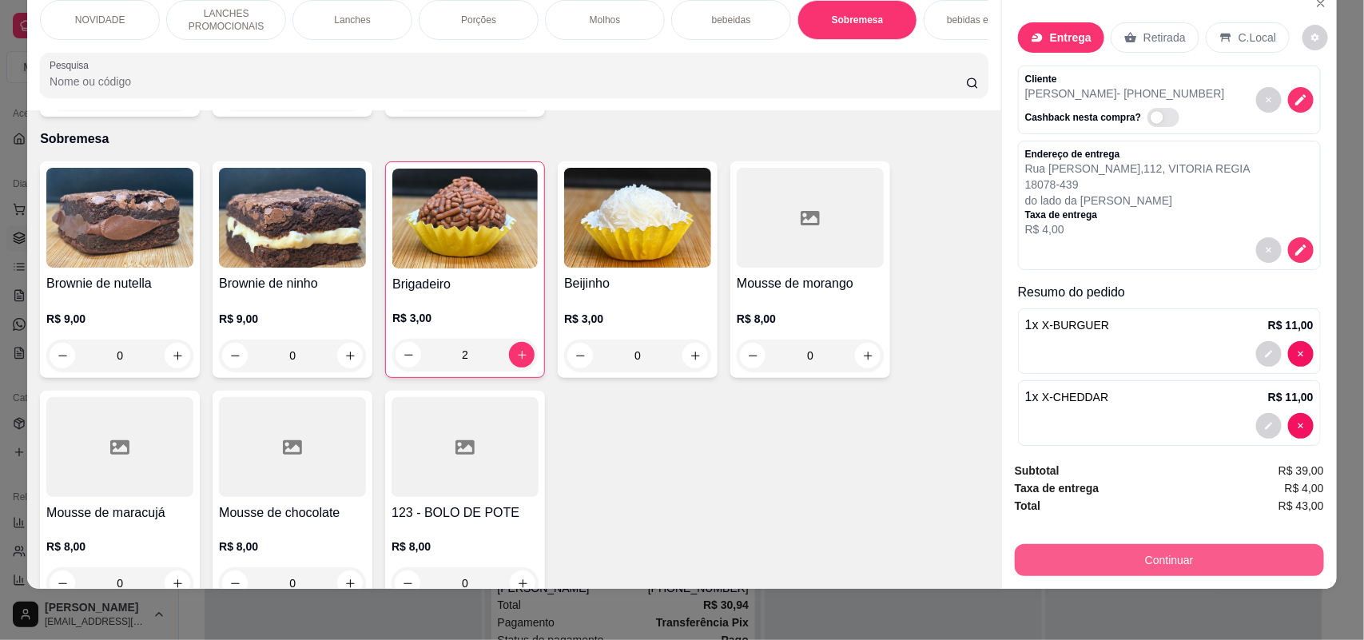
click at [1147, 561] on button "Continuar" at bounding box center [1169, 560] width 309 height 32
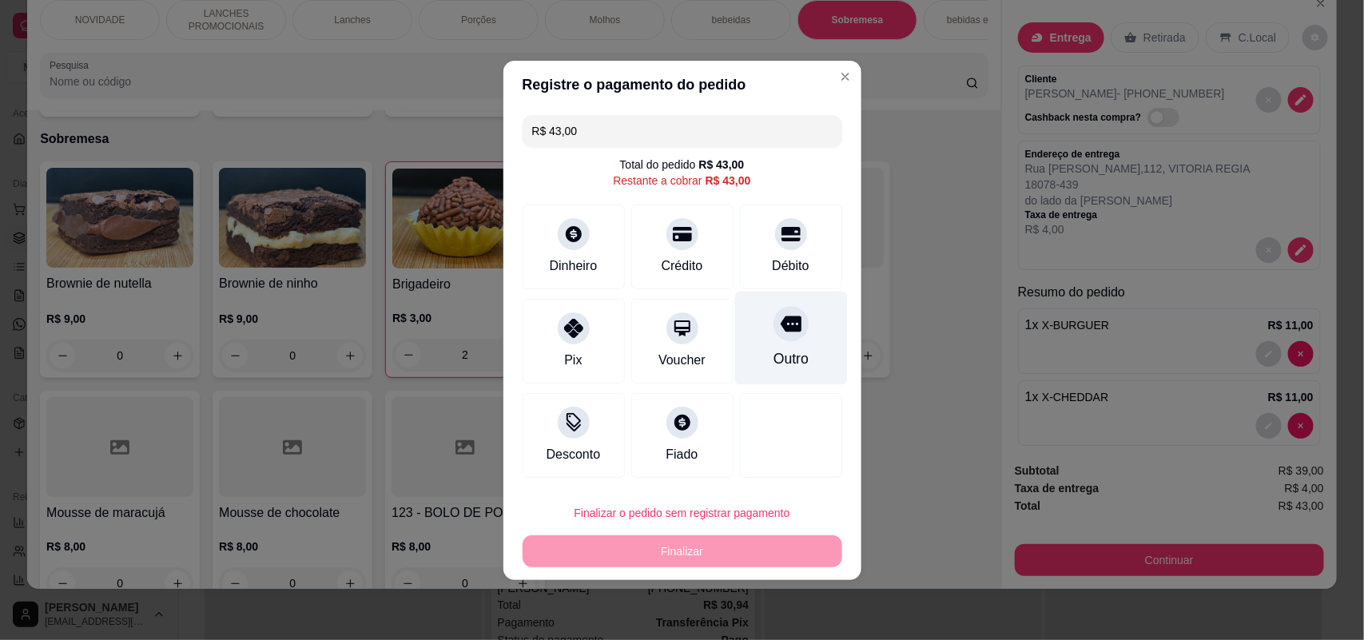
click at [782, 348] on div "Outro" at bounding box center [790, 358] width 35 height 21
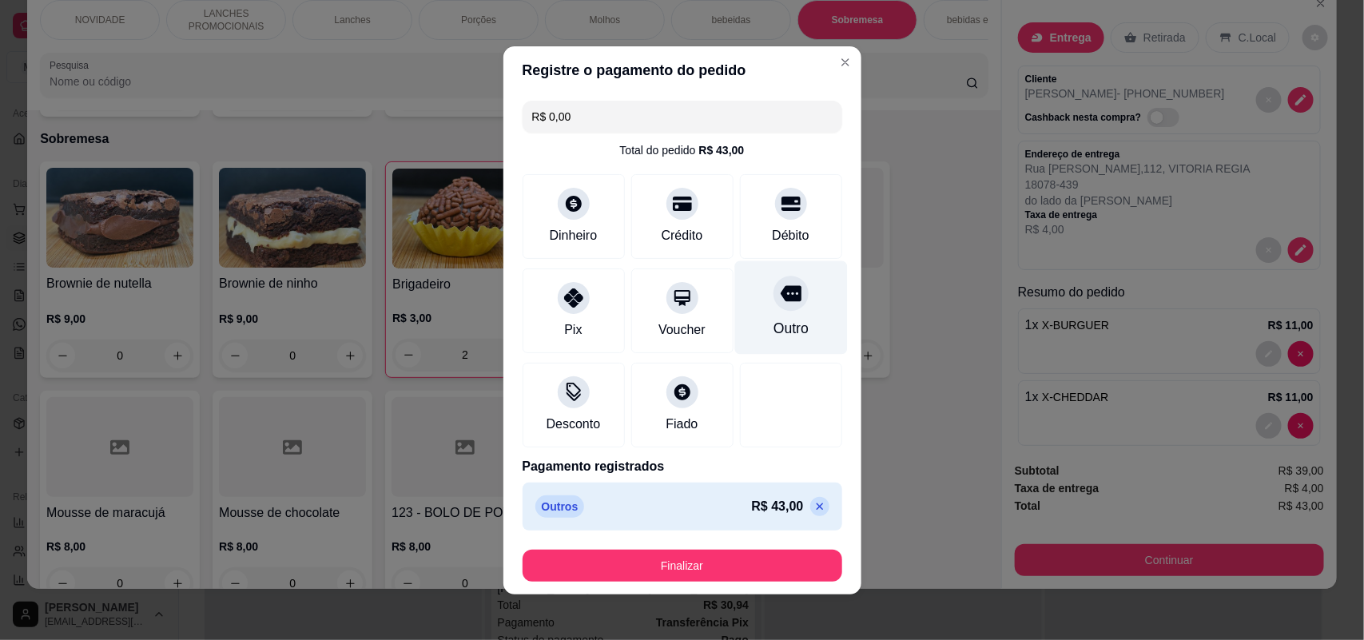
type input "R$ 0,00"
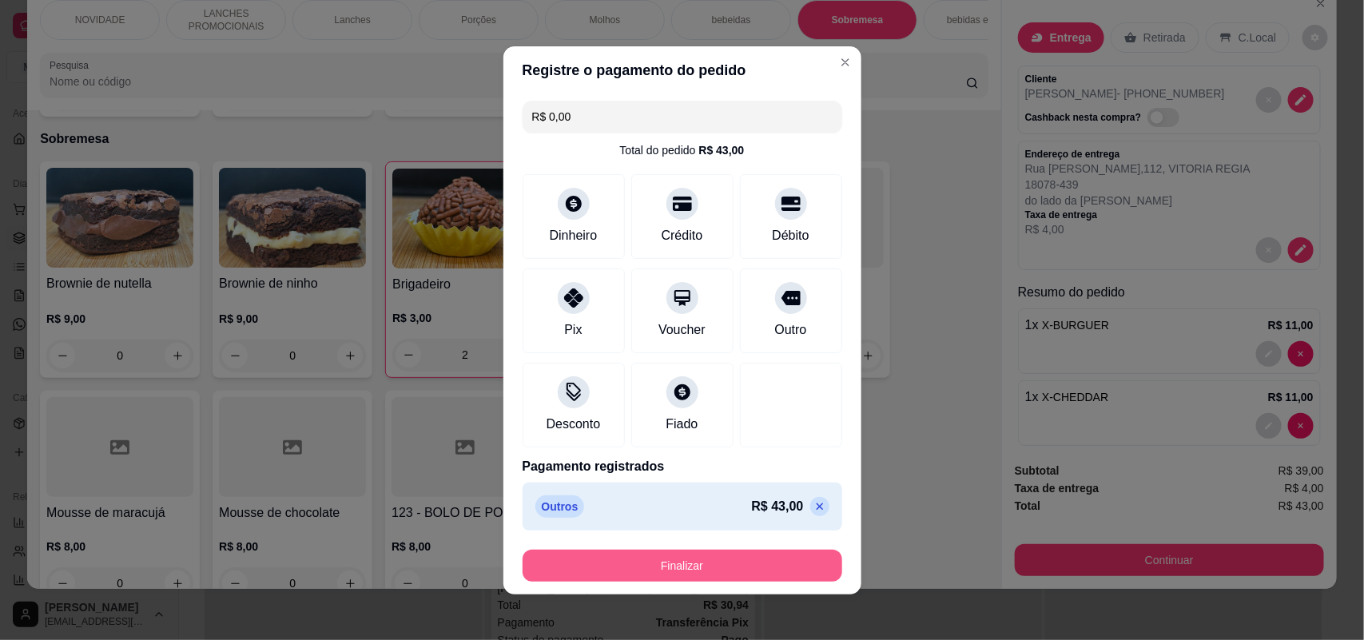
click at [706, 566] on button "Finalizar" at bounding box center [683, 566] width 320 height 32
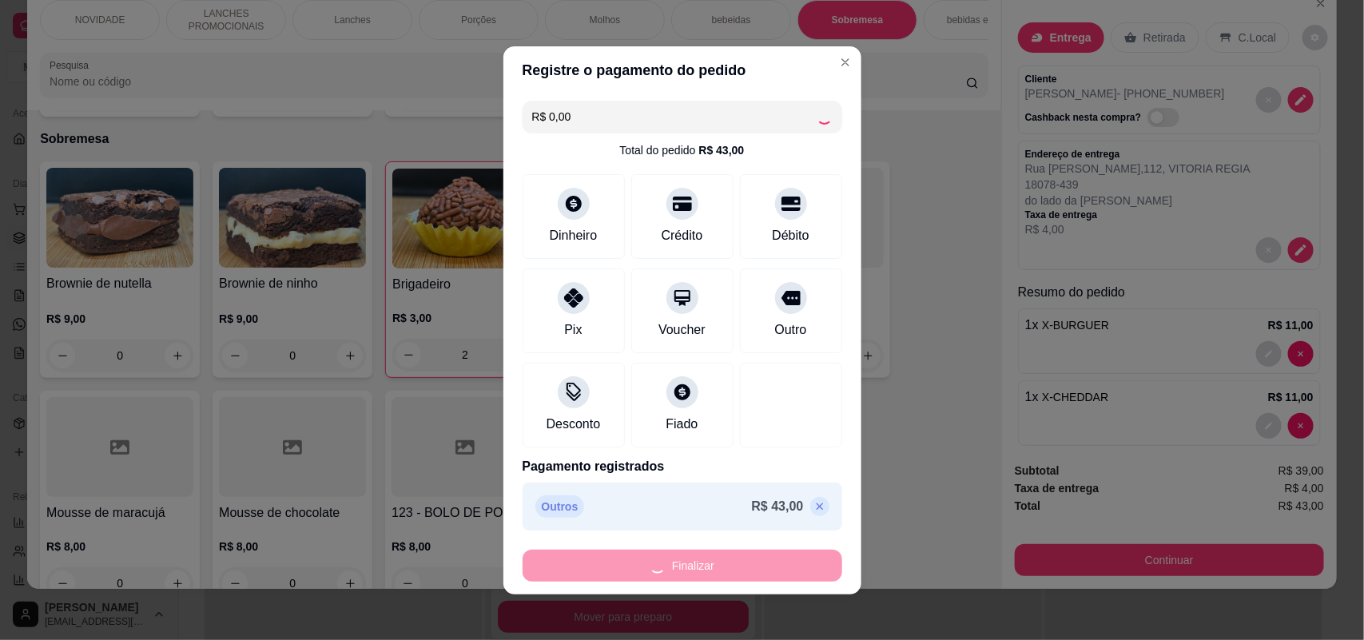
type input "0"
type input "-R$ 43,00"
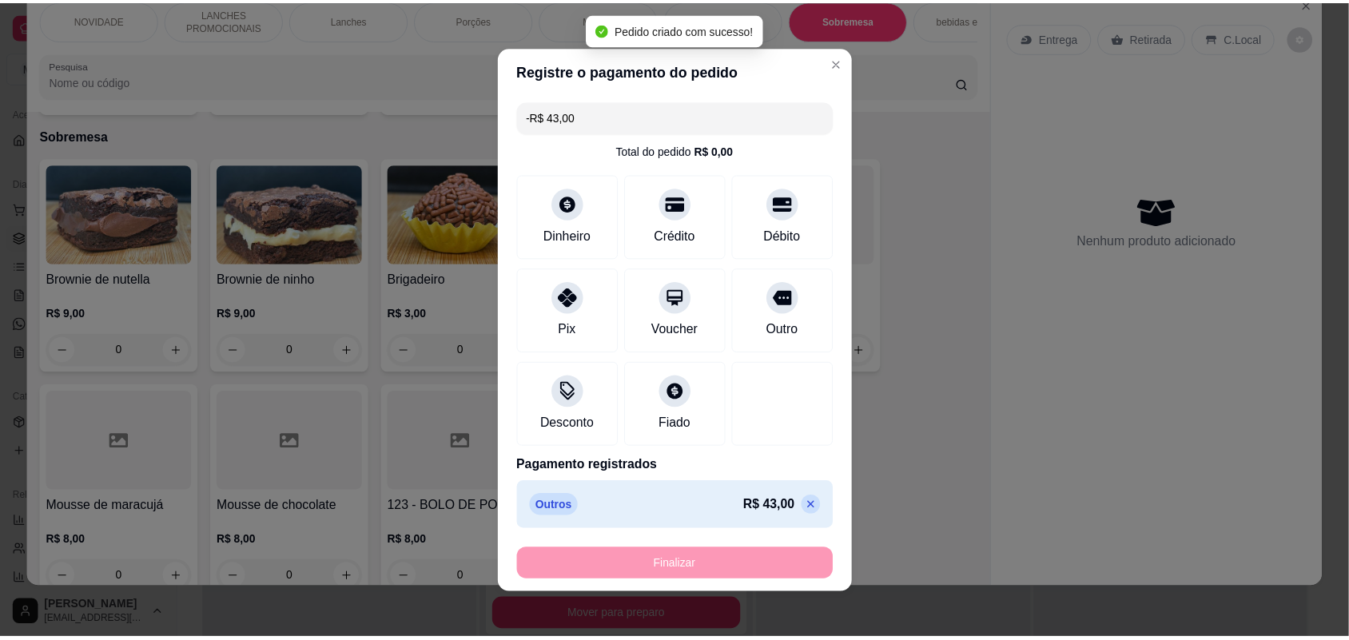
scroll to position [2787, 0]
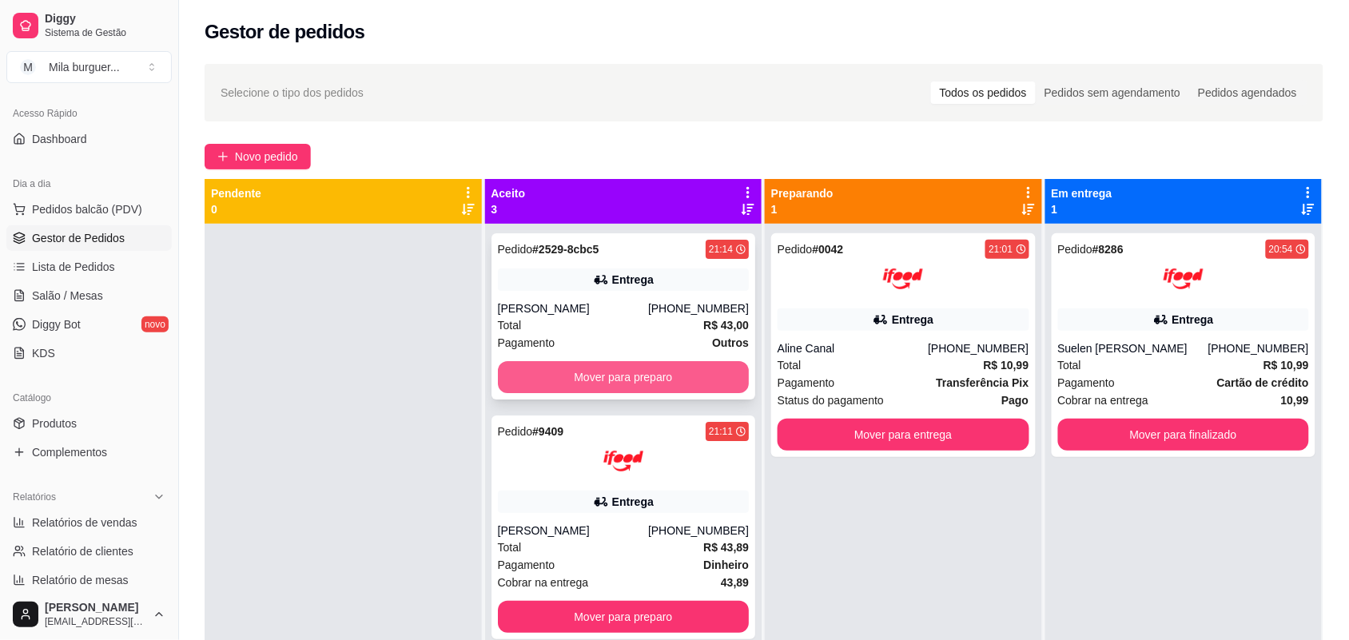
click at [512, 384] on button "Mover para preparo" at bounding box center [624, 377] width 252 height 32
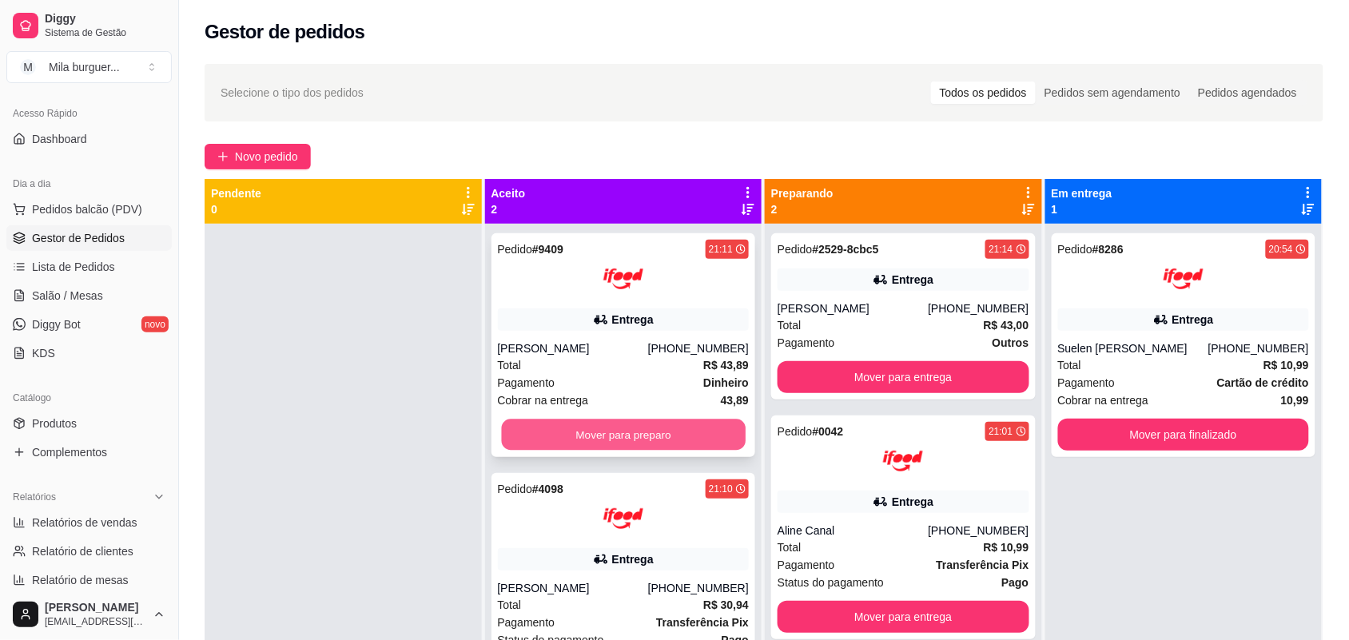
click at [530, 424] on button "Mover para preparo" at bounding box center [623, 435] width 244 height 31
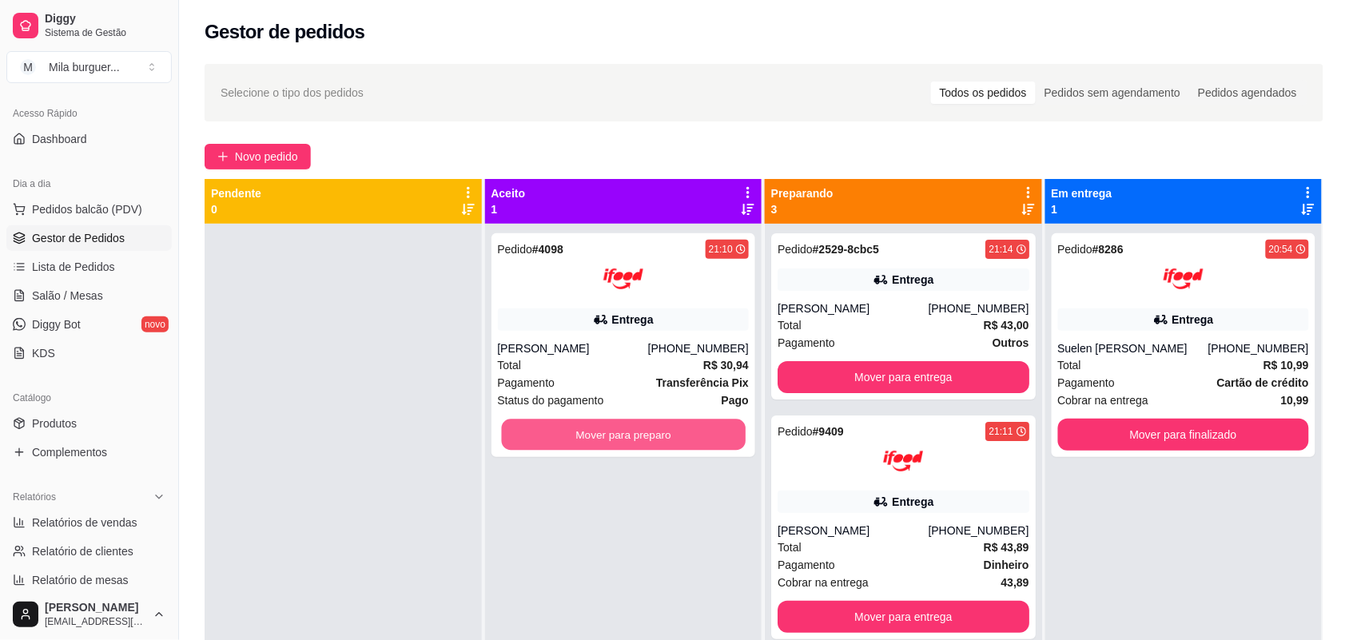
click at [530, 424] on button "Mover para preparo" at bounding box center [623, 435] width 244 height 31
